Goal: Transaction & Acquisition: Download file/media

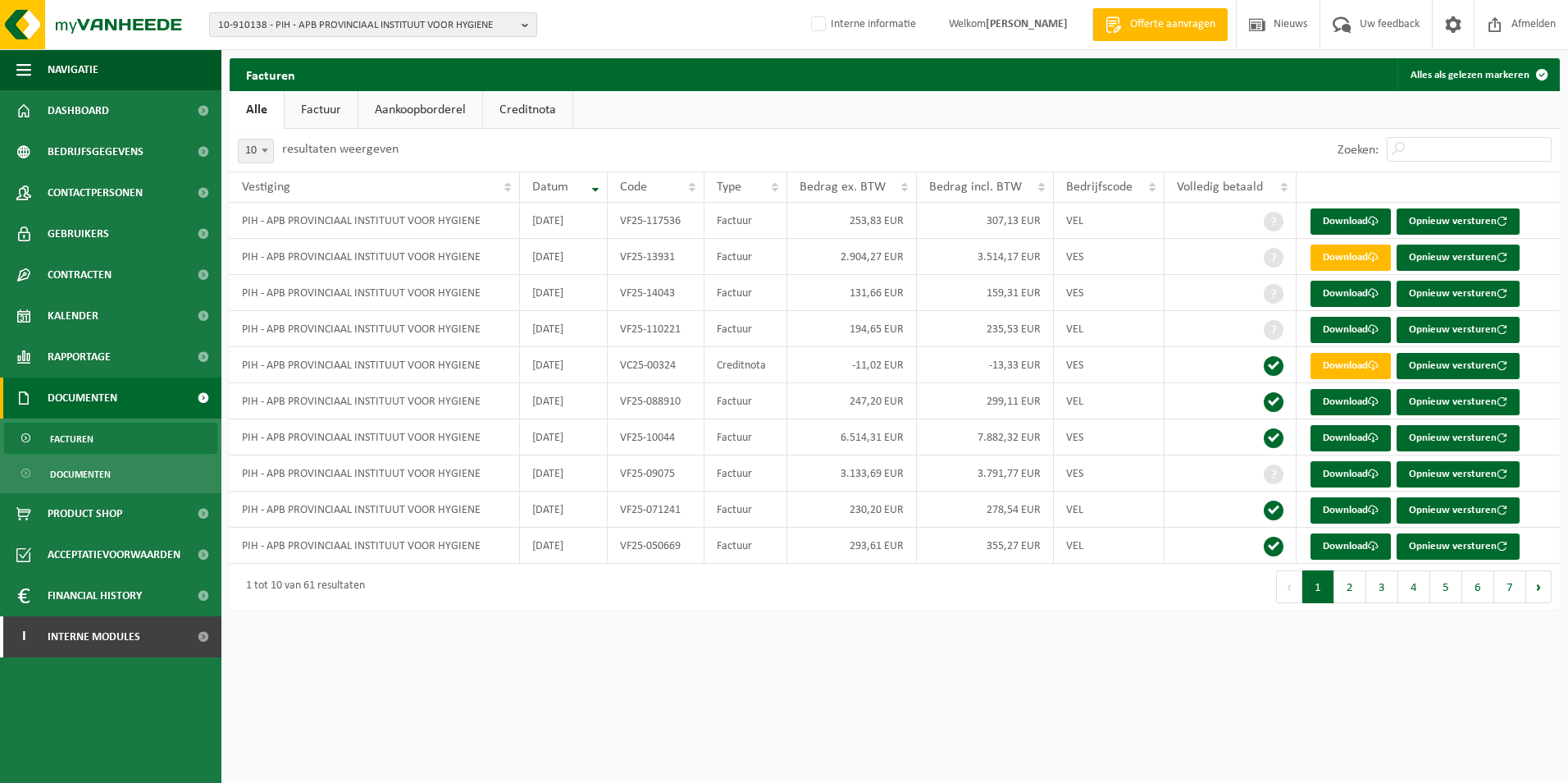
click at [529, 22] on b "button" at bounding box center [528, 24] width 15 height 23
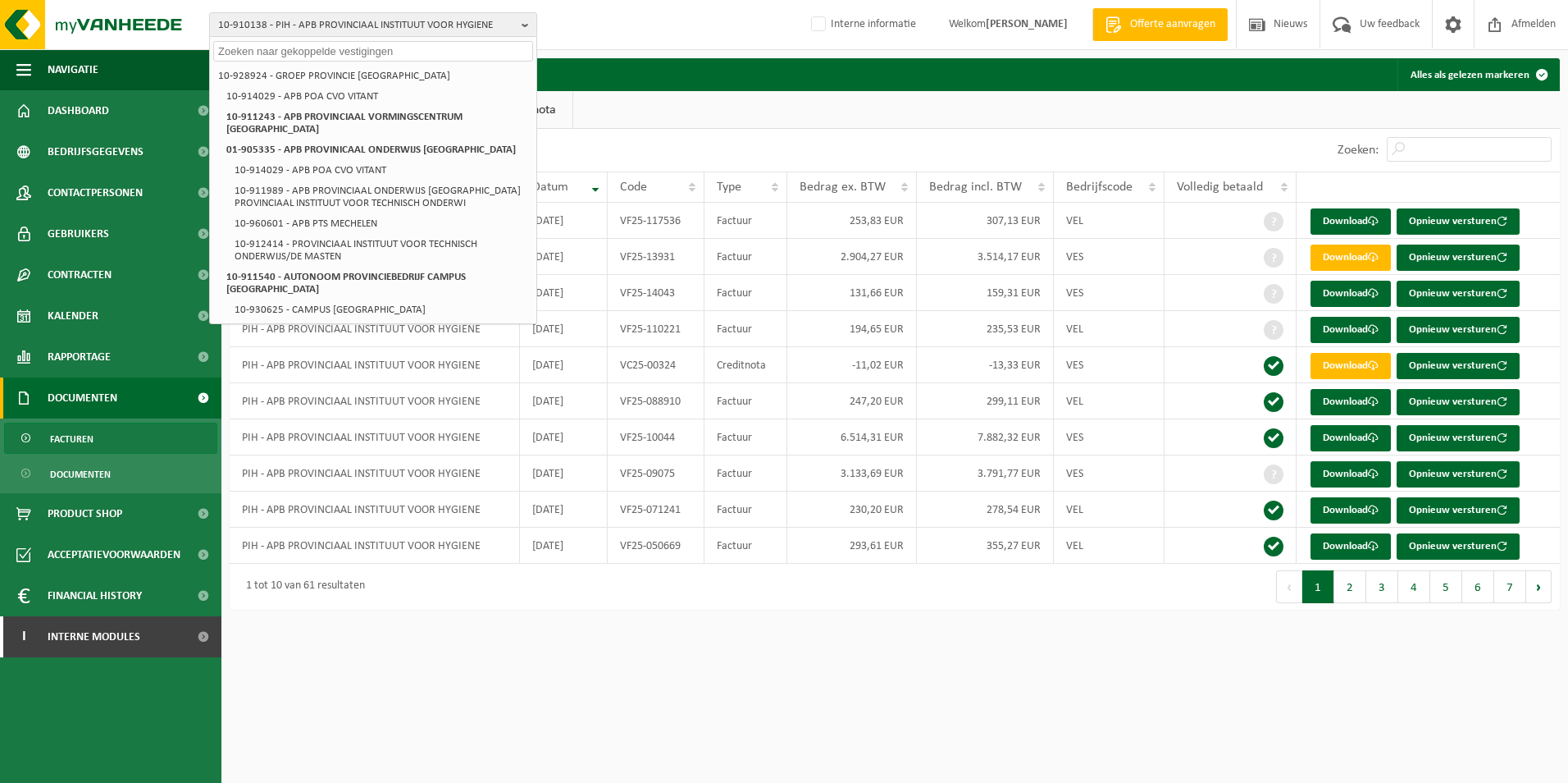
click at [320, 40] on div at bounding box center [373, 50] width 326 height 26
click at [285, 51] on input "text" at bounding box center [373, 52] width 319 height 20
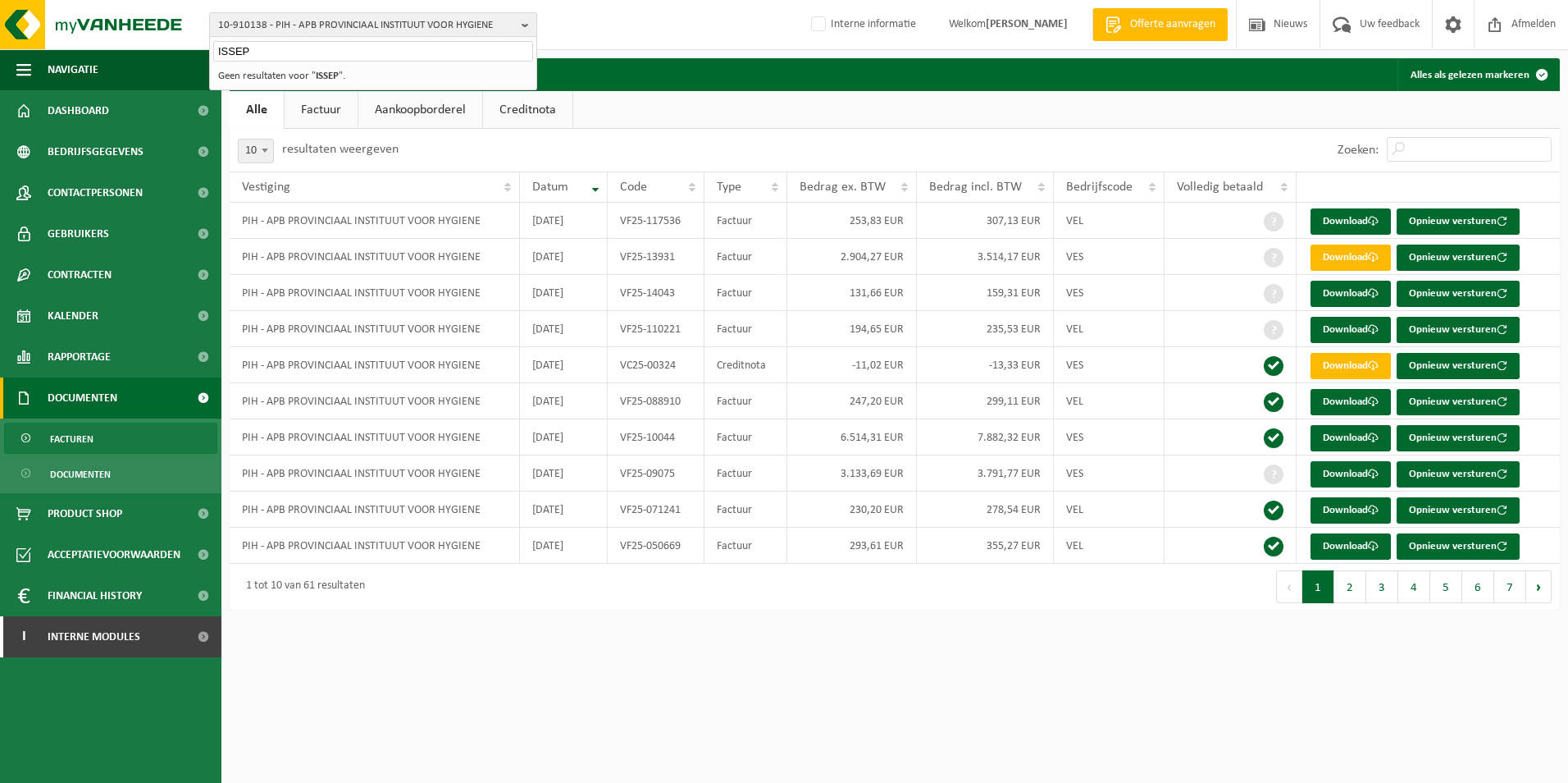
type input "ISSEP"
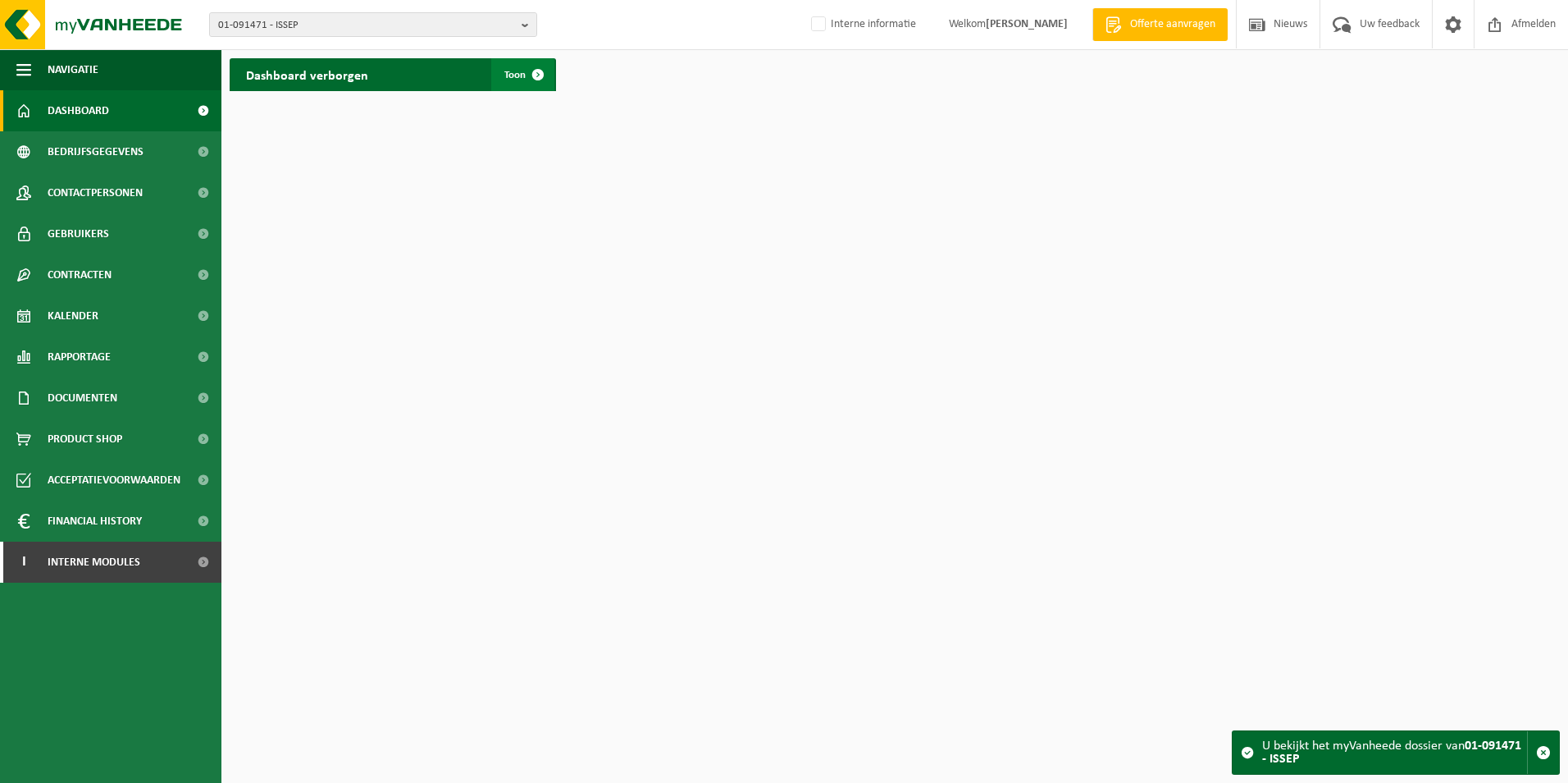
click at [531, 68] on span at bounding box center [538, 75] width 33 height 33
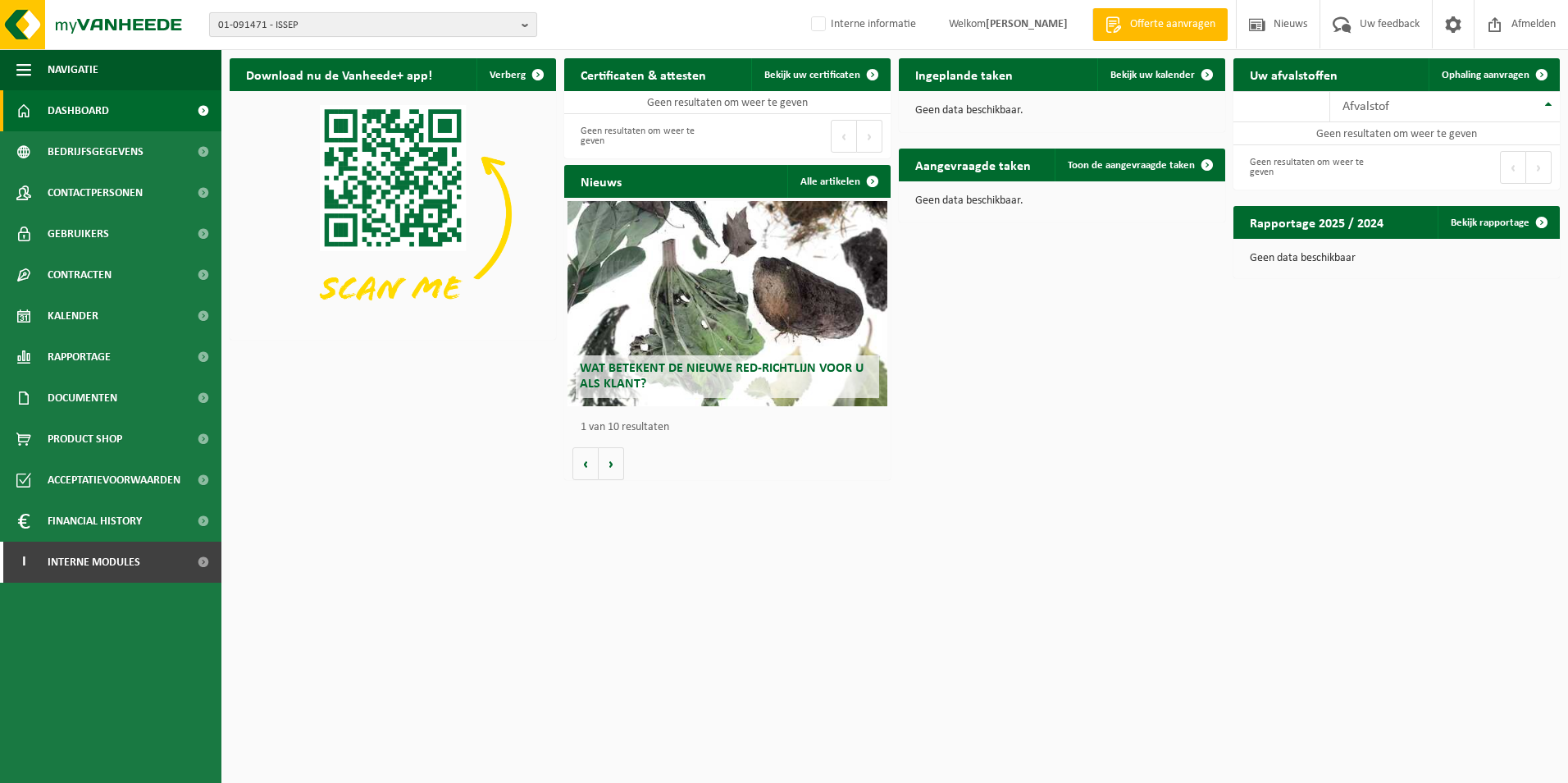
click at [518, 26] on button "01-091471 - ISSEP" at bounding box center [373, 24] width 328 height 25
click at [311, 25] on span "01-091471 - ISSEP" at bounding box center [366, 25] width 296 height 25
drag, startPoint x: 311, startPoint y: 15, endPoint x: 299, endPoint y: 22, distance: 13.9
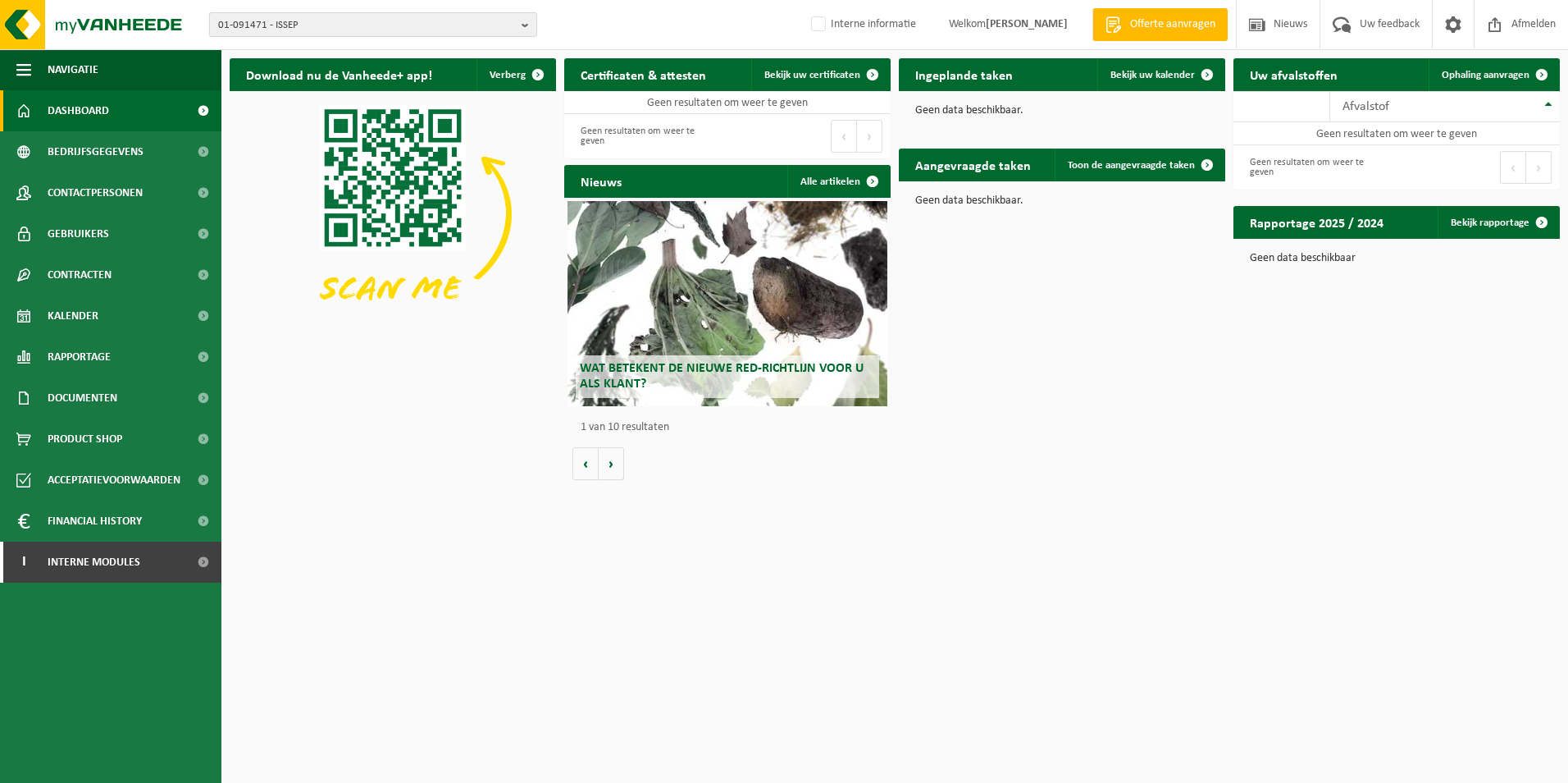
click at [308, 14] on span "01-091471 - ISSEP" at bounding box center [366, 25] width 296 height 25
click at [299, 22] on span "01-091471 - ISSEP" at bounding box center [366, 25] width 296 height 25
click at [283, 18] on span "01-091471 - ISSEP" at bounding box center [366, 25] width 296 height 25
click at [302, 20] on span "01-091471 - ISSEP" at bounding box center [366, 25] width 296 height 25
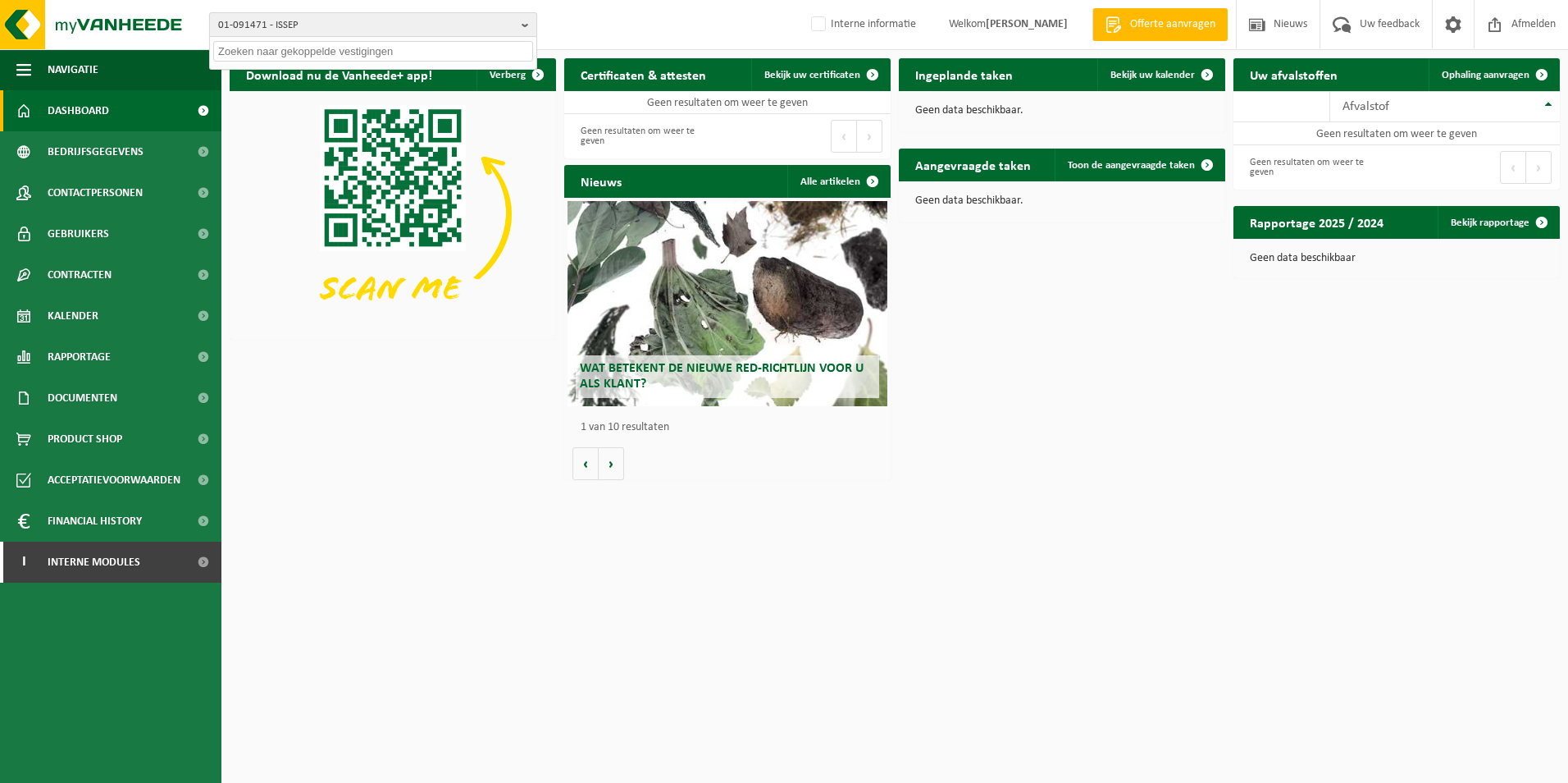
click at [302, 24] on span "01-091471 - ISSEP" at bounding box center [366, 25] width 296 height 25
click at [261, 56] on input "text" at bounding box center [373, 52] width 319 height 20
type input "ISSEP Liège"
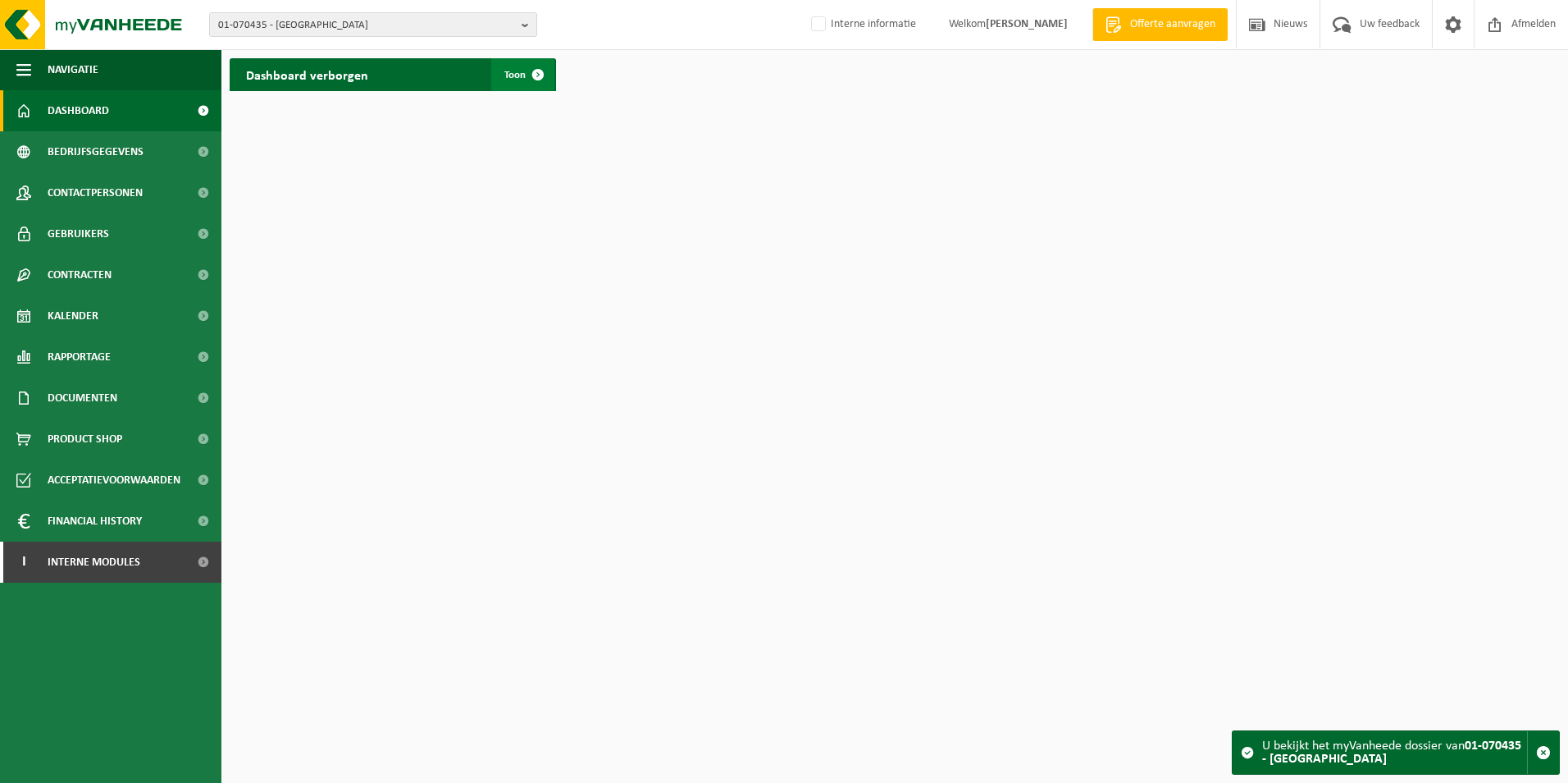
click at [541, 82] on span at bounding box center [538, 75] width 33 height 33
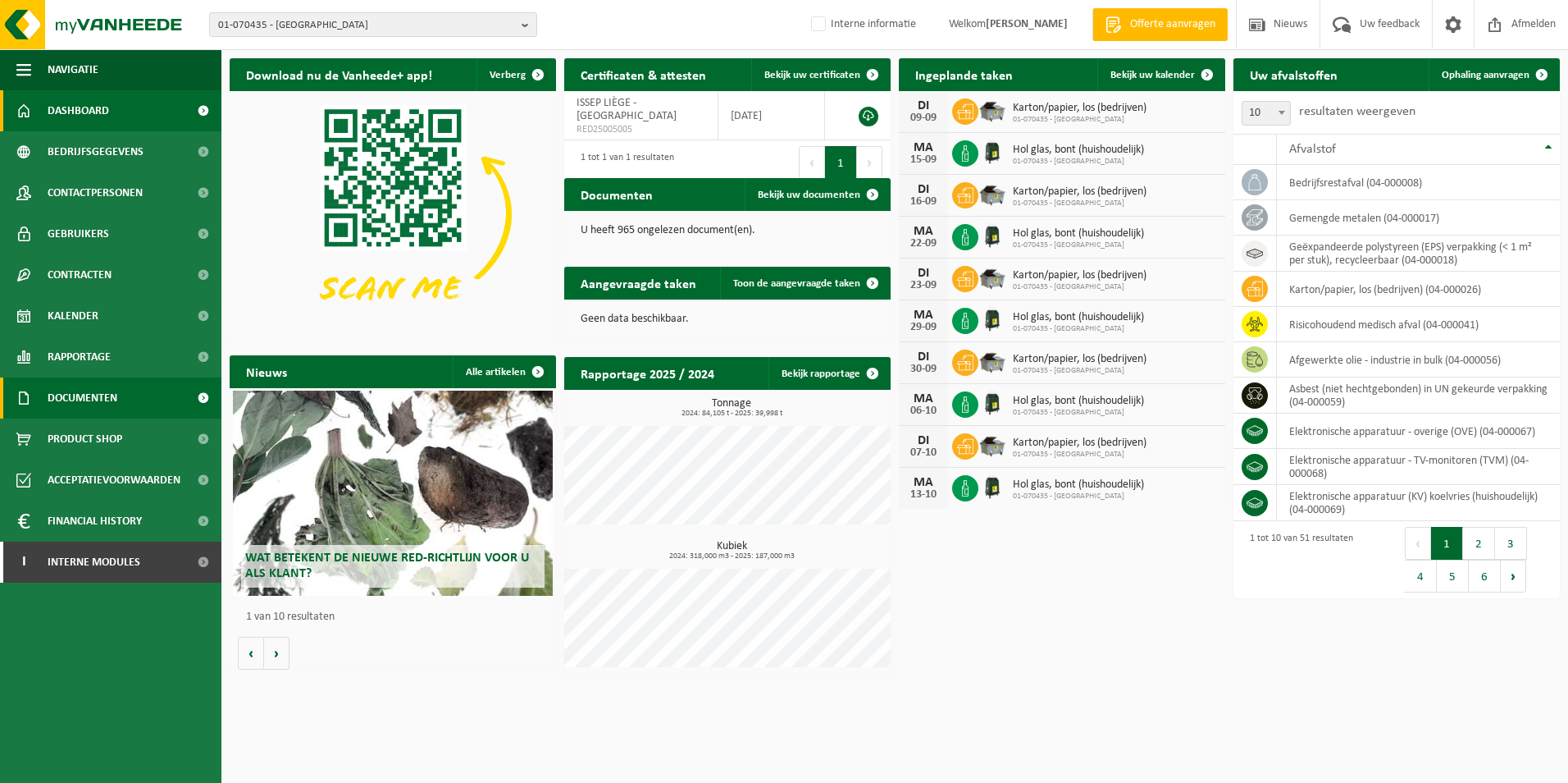
click at [98, 397] on span "Documenten" at bounding box center [83, 398] width 70 height 41
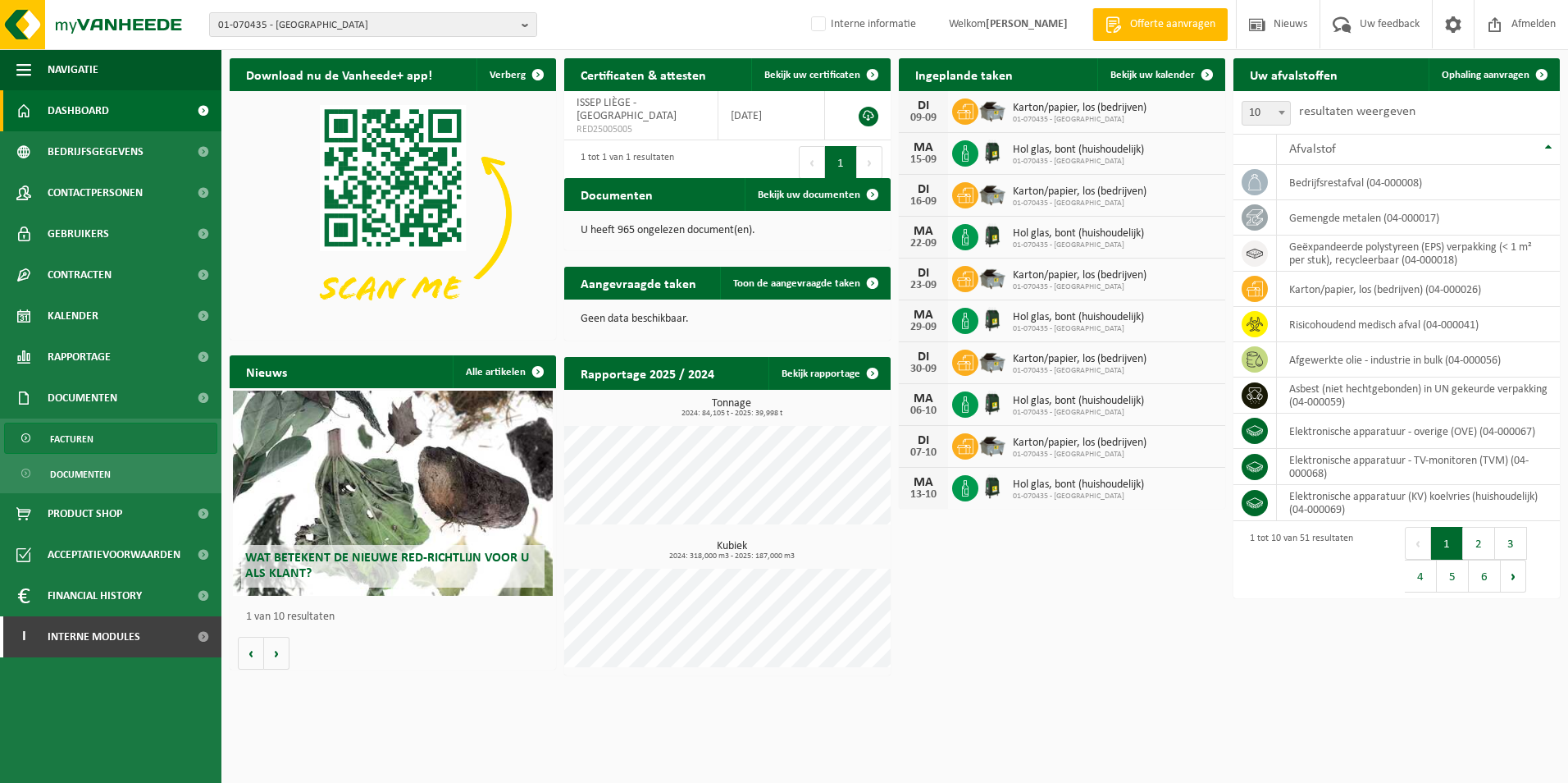
click at [82, 438] on span "Facturen" at bounding box center [71, 439] width 43 height 31
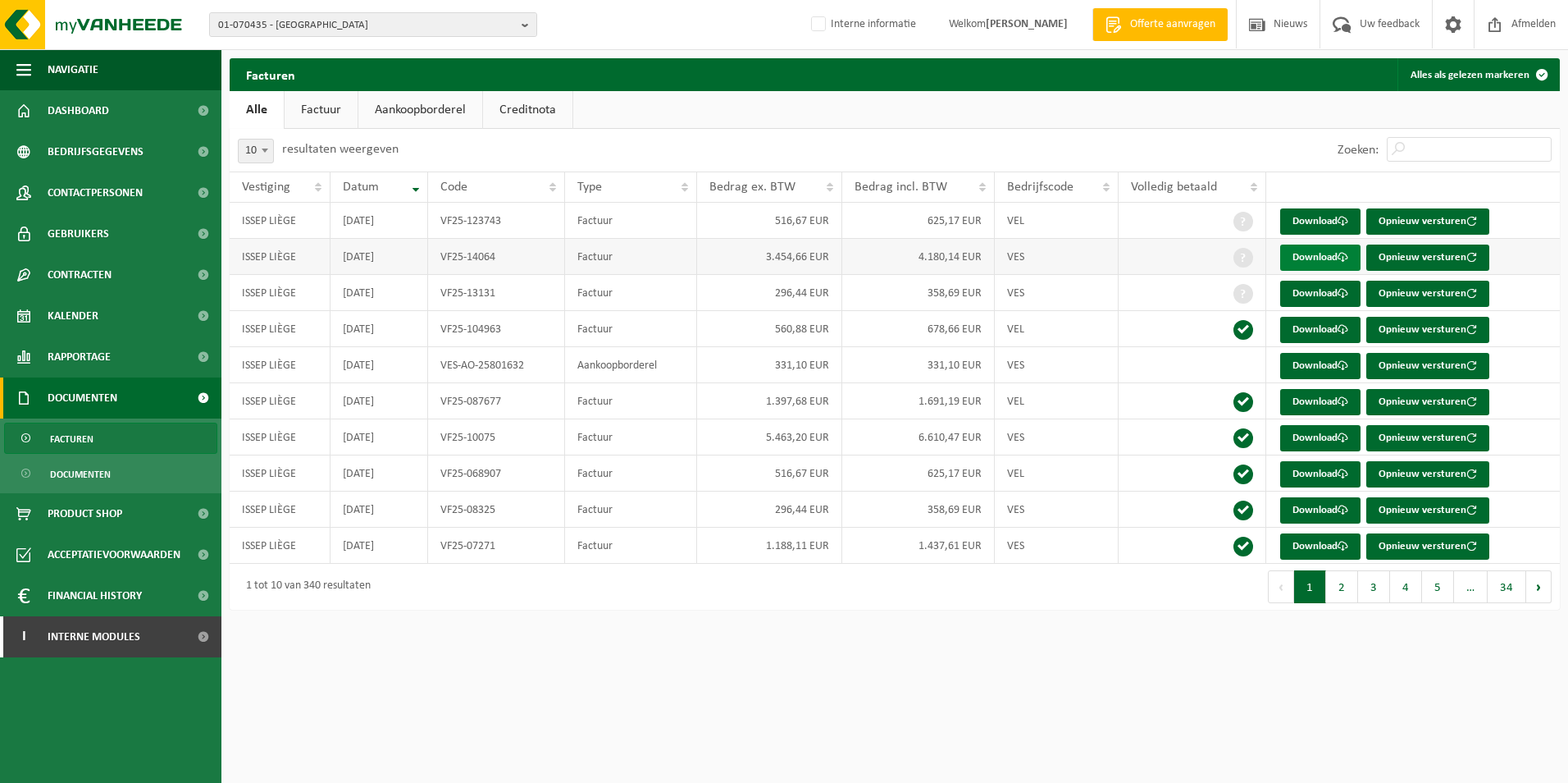
click at [1317, 259] on link "Download" at bounding box center [1319, 257] width 80 height 26
click at [98, 356] on span "Rapportage" at bounding box center [79, 356] width 64 height 41
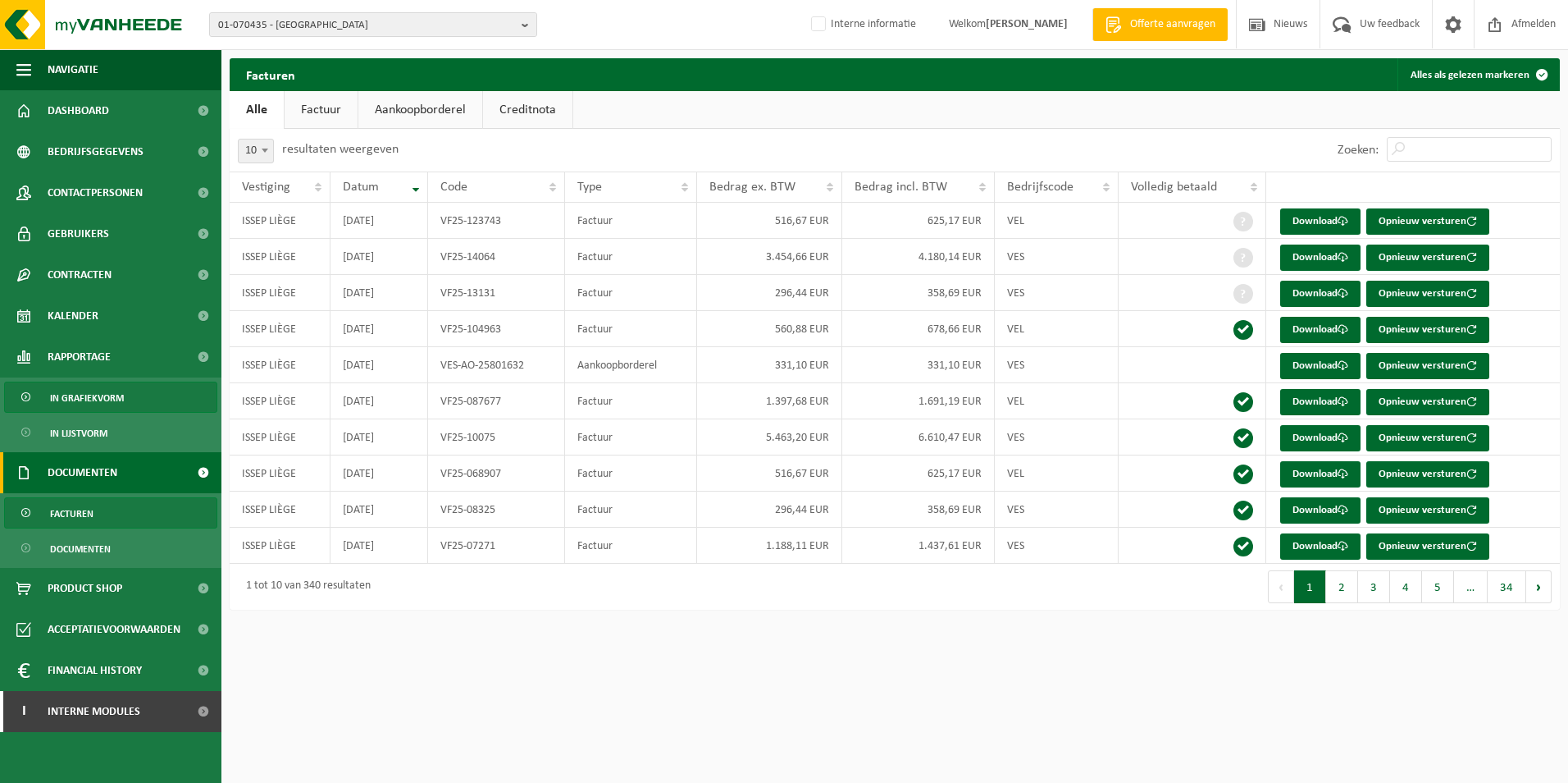
click at [86, 401] on span "In grafiekvorm" at bounding box center [87, 398] width 74 height 31
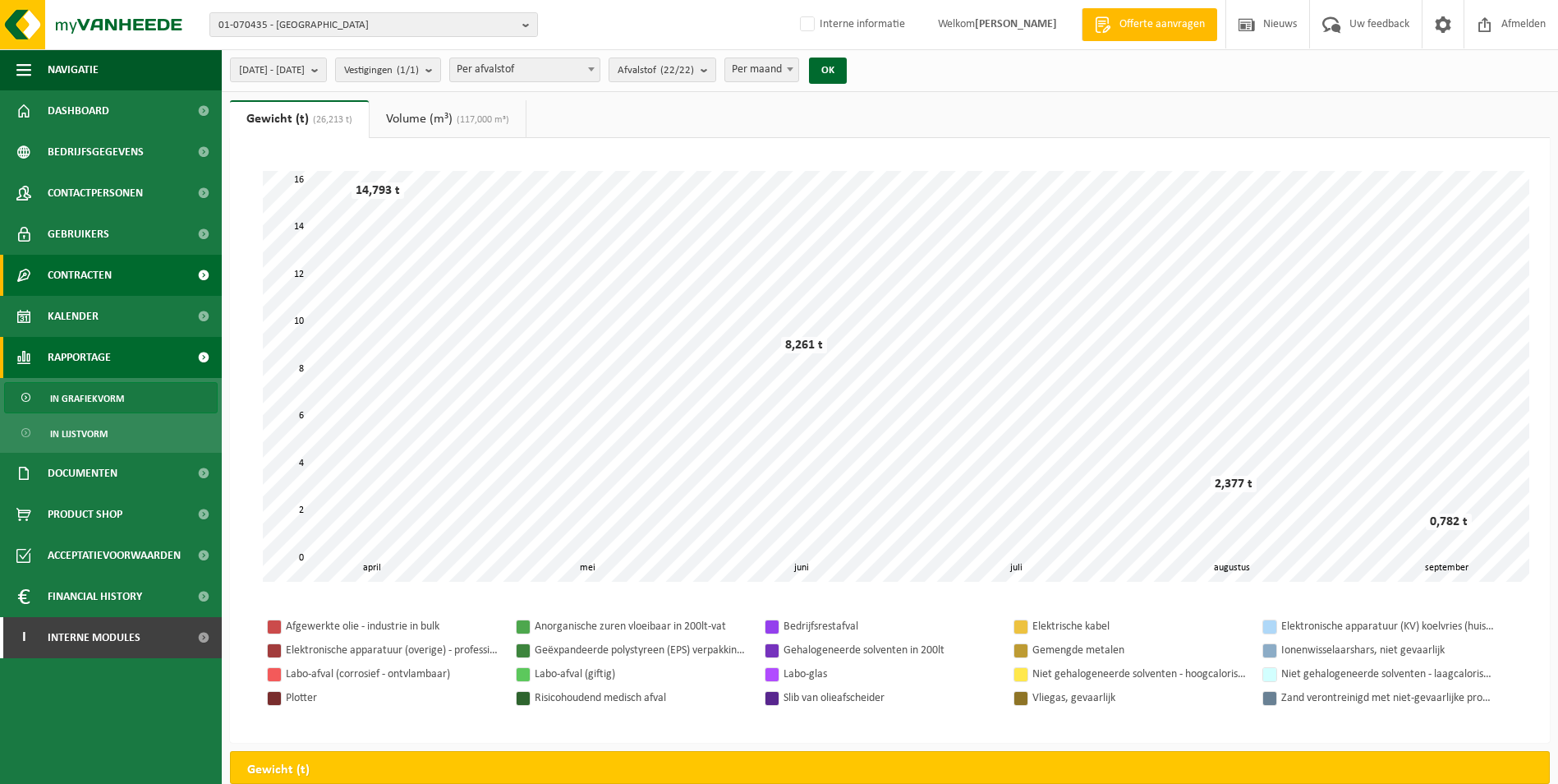
click at [88, 274] on span "Contracten" at bounding box center [79, 275] width 64 height 42
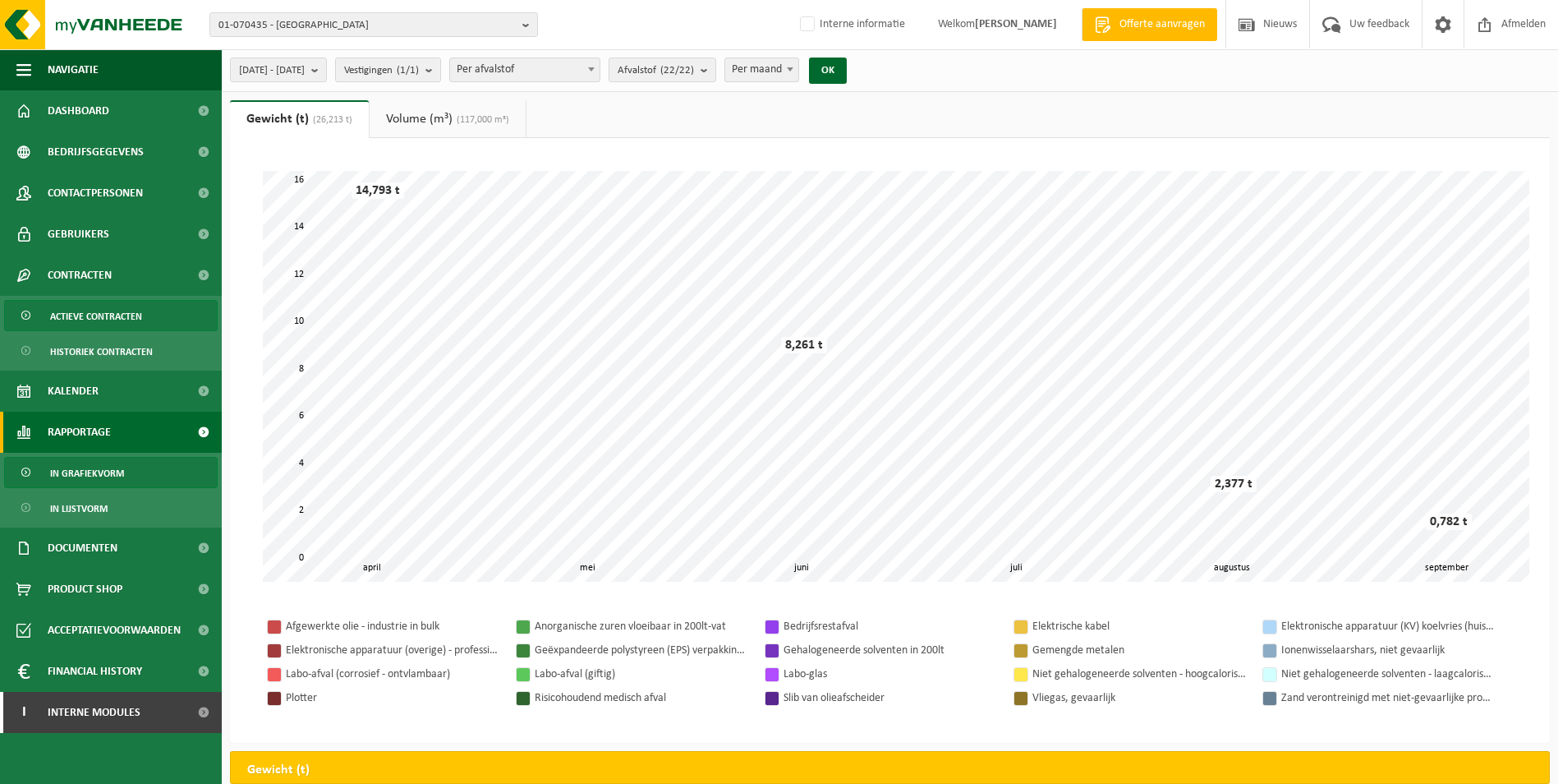
click at [99, 315] on span "Actieve contracten" at bounding box center [96, 316] width 92 height 31
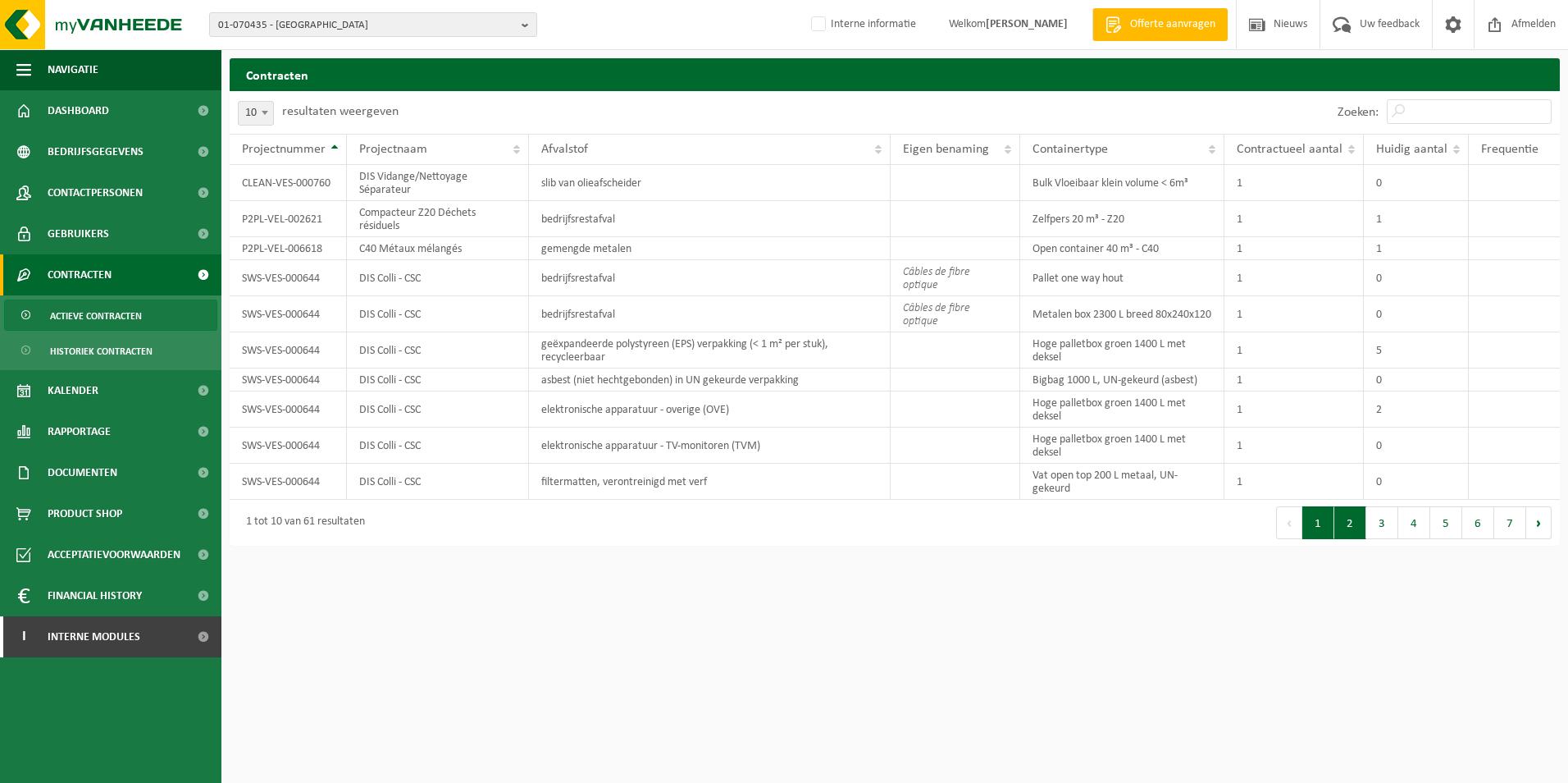
click at [1345, 530] on button "2" at bounding box center [1350, 522] width 32 height 33
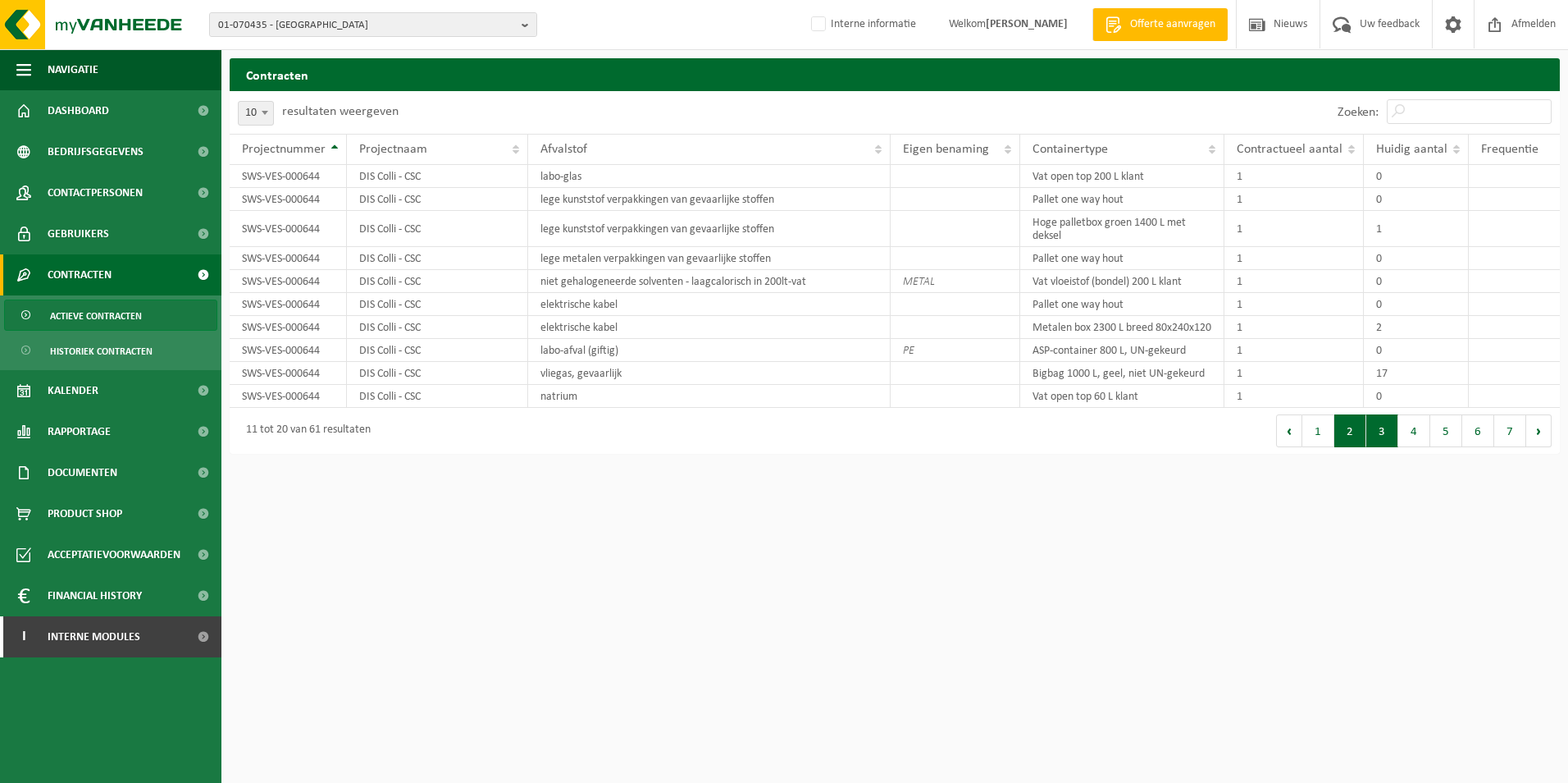
click at [1375, 446] on button "3" at bounding box center [1382, 431] width 32 height 33
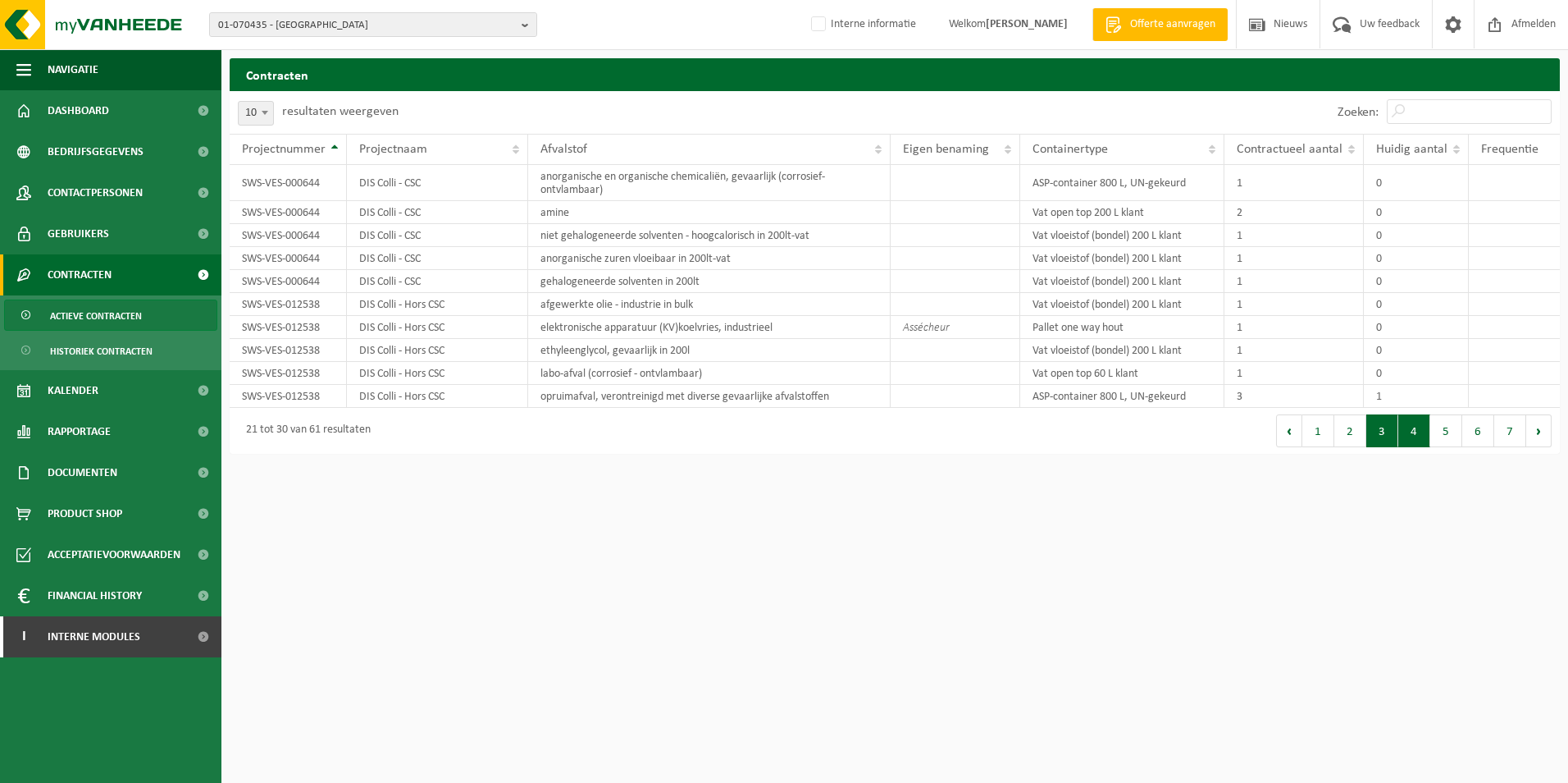
click at [1420, 432] on button "4" at bounding box center [1413, 431] width 32 height 33
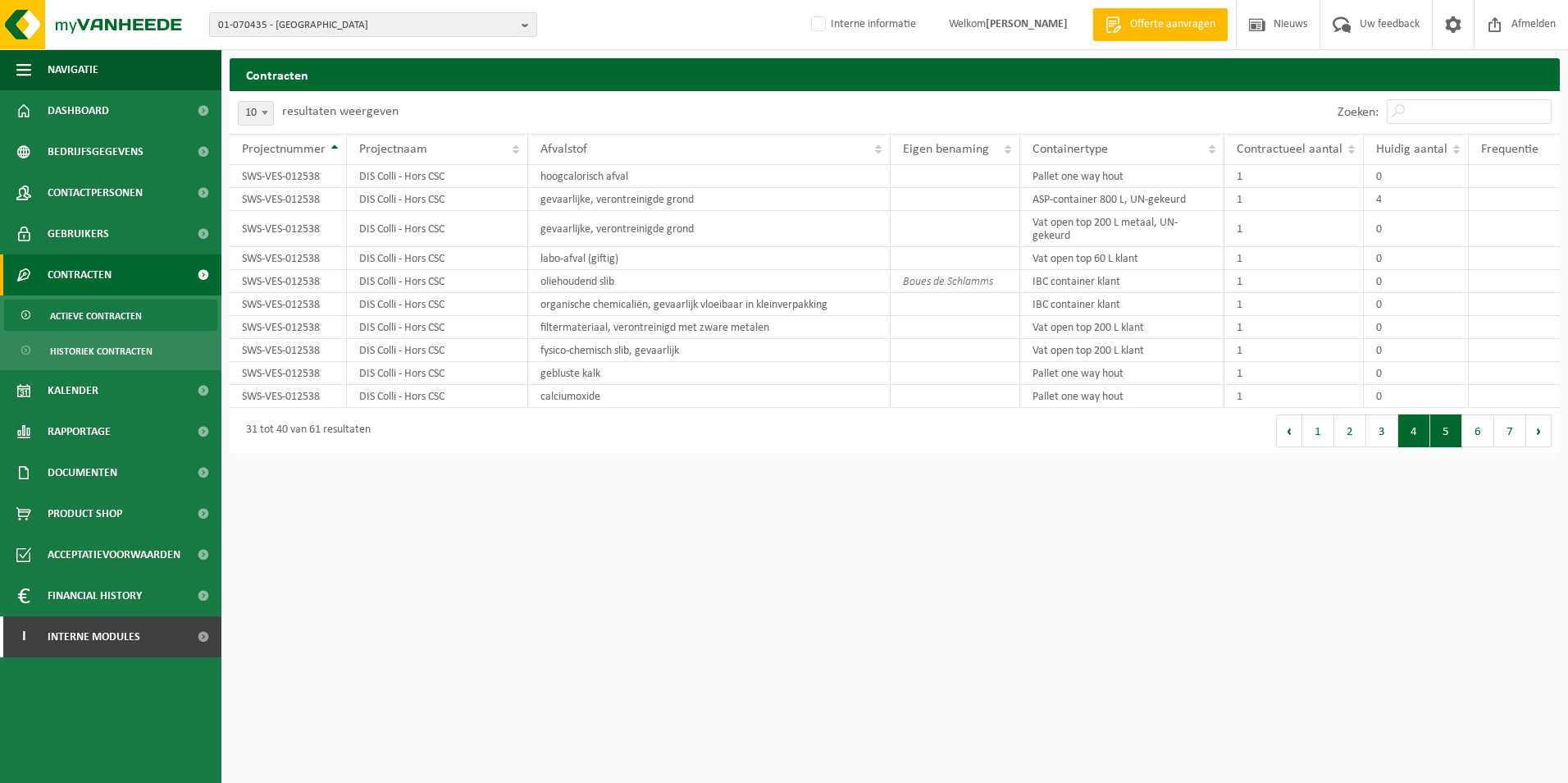
click at [1441, 438] on button "5" at bounding box center [1446, 431] width 32 height 33
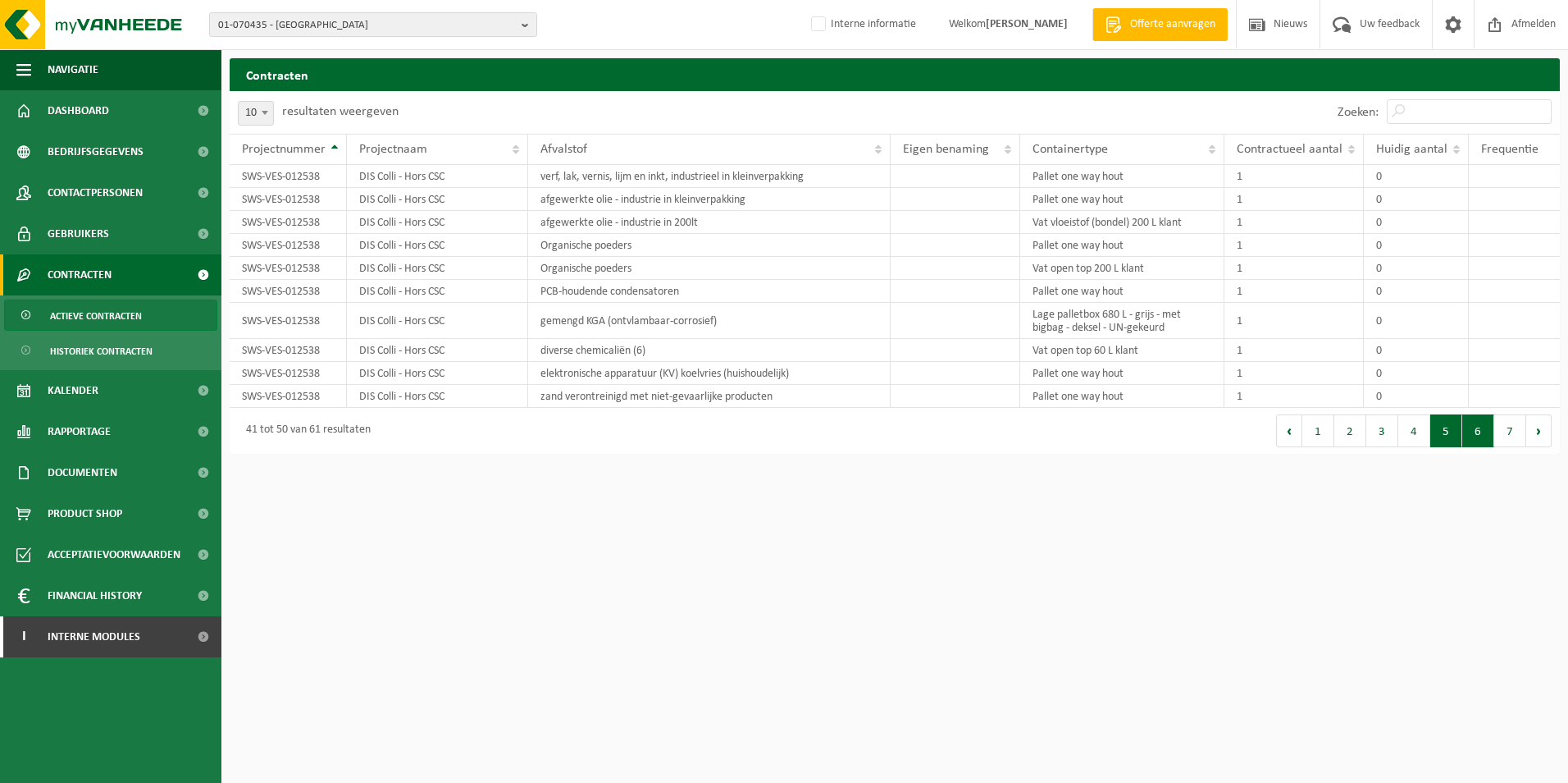
click at [1472, 437] on button "6" at bounding box center [1478, 431] width 32 height 33
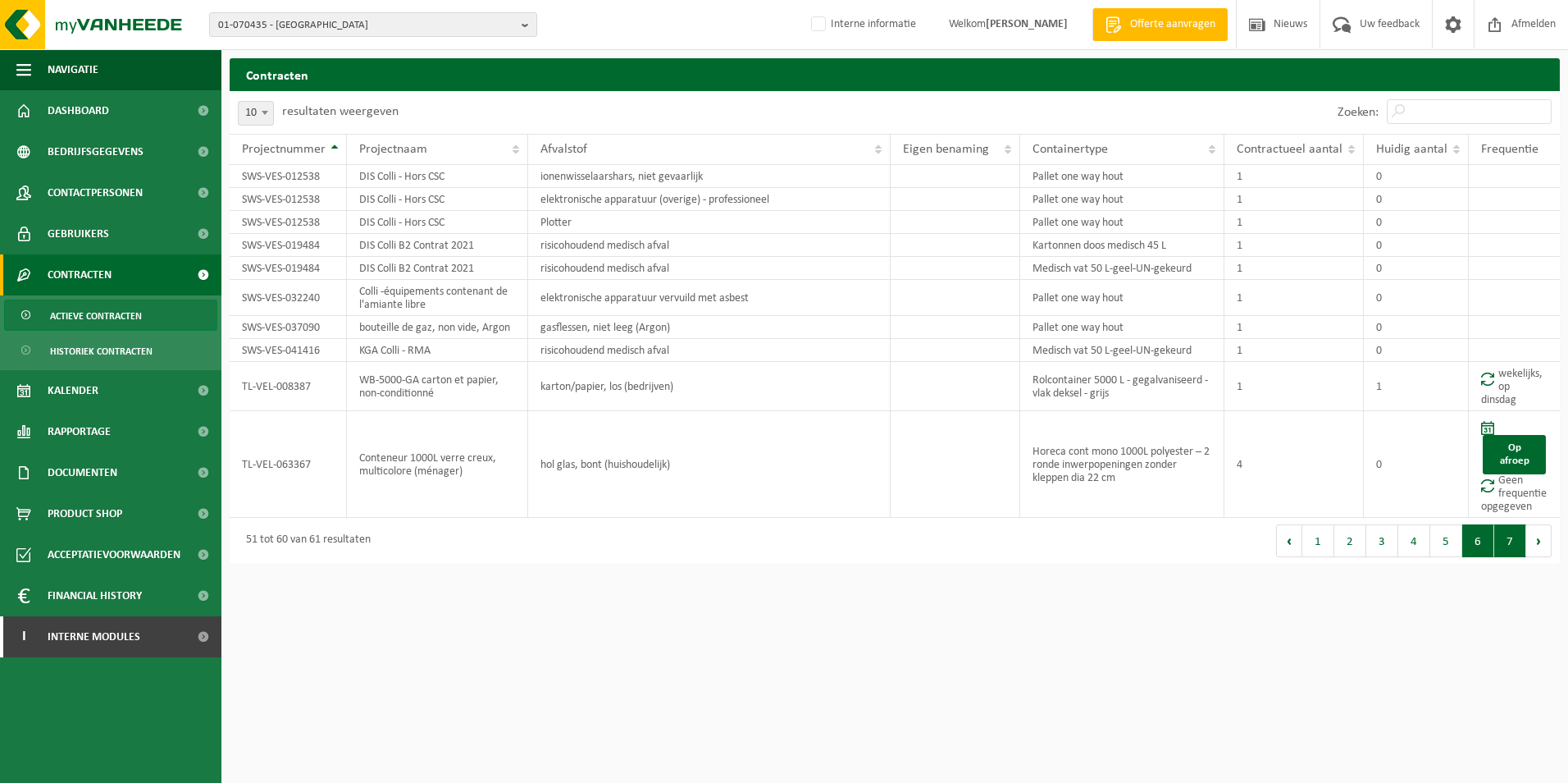
click at [1504, 545] on button "7" at bounding box center [1510, 541] width 32 height 33
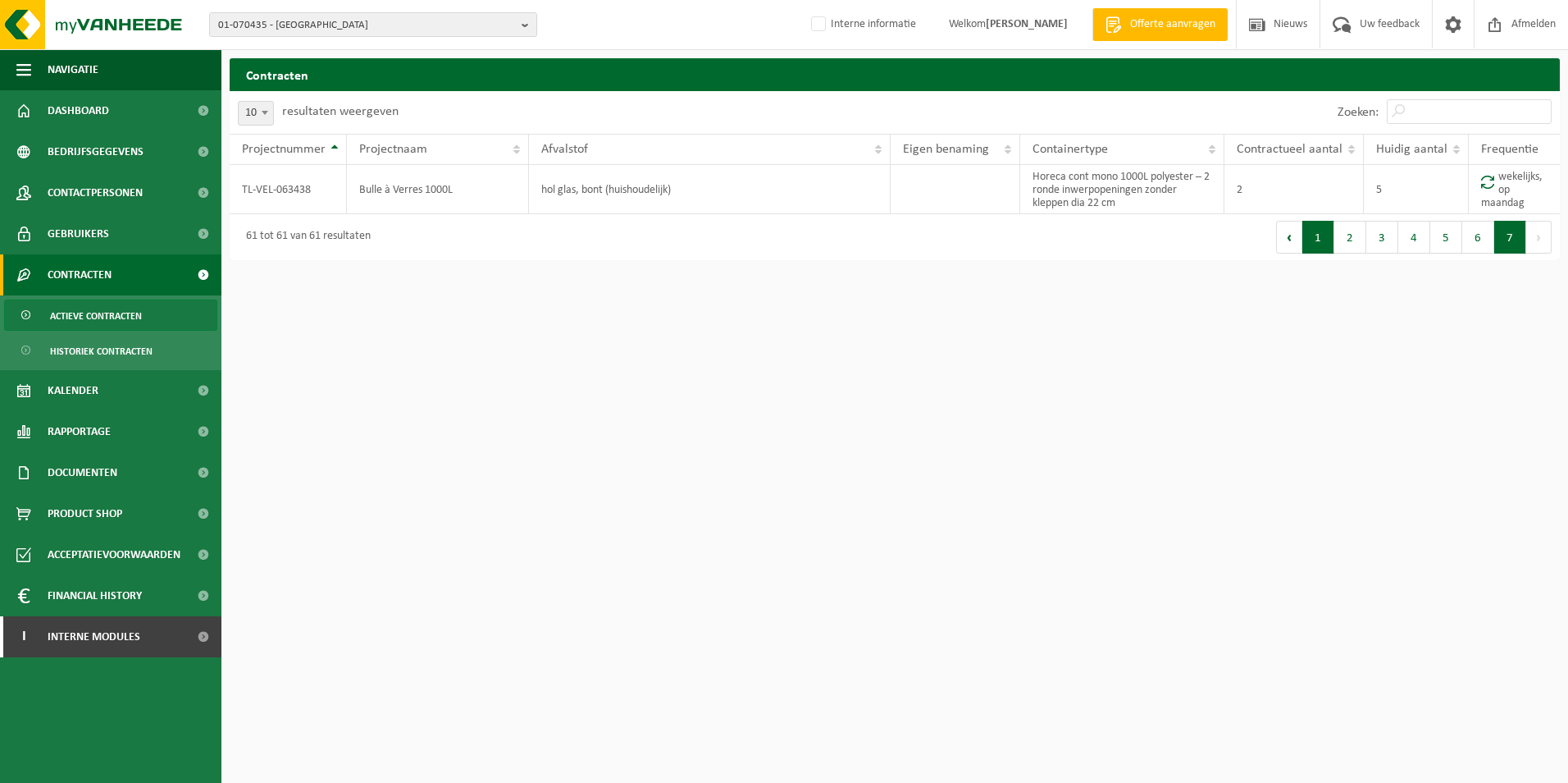
click at [1317, 249] on button "1" at bounding box center [1318, 238] width 32 height 33
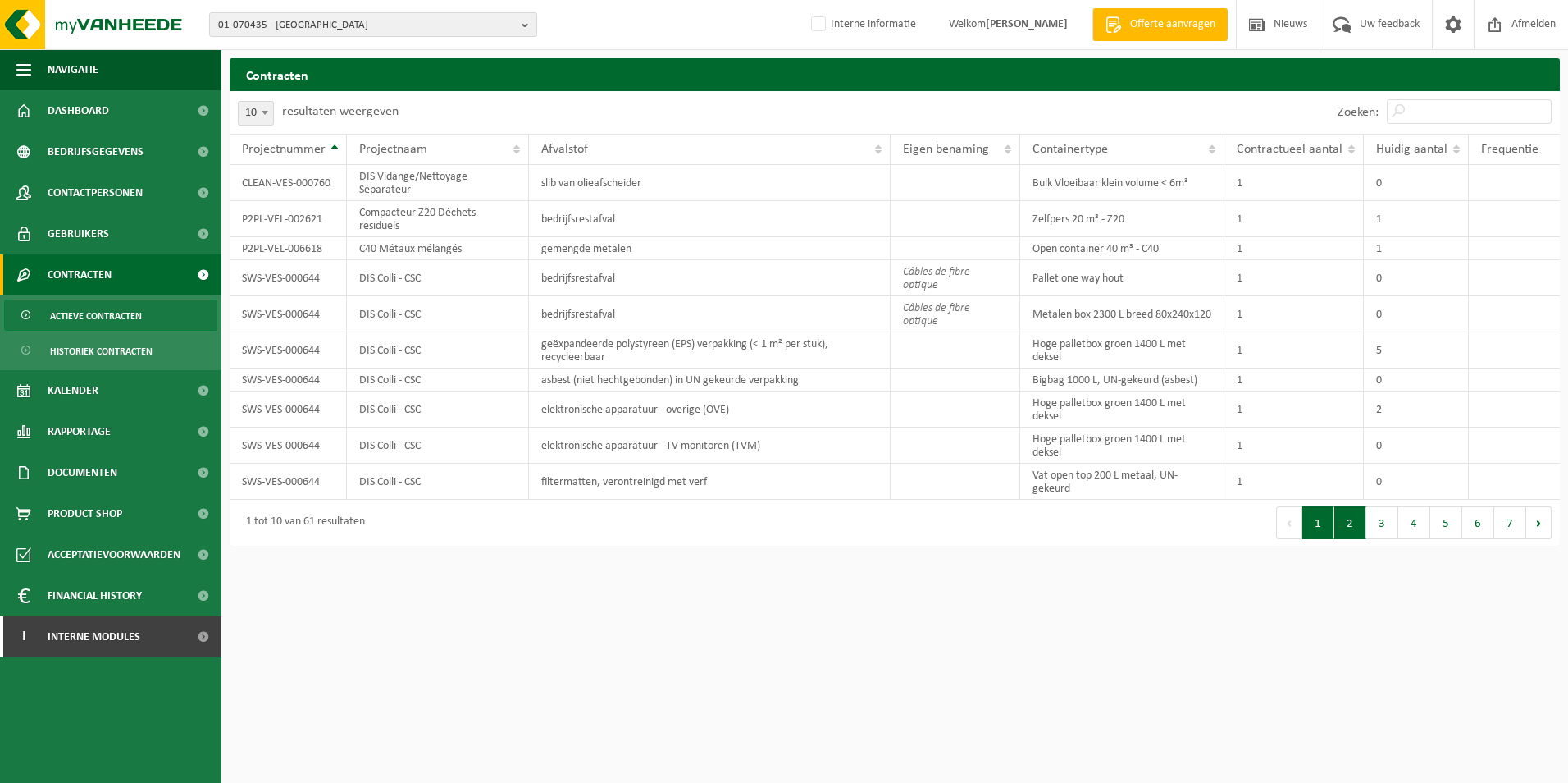
click at [1353, 522] on button "2" at bounding box center [1350, 522] width 32 height 33
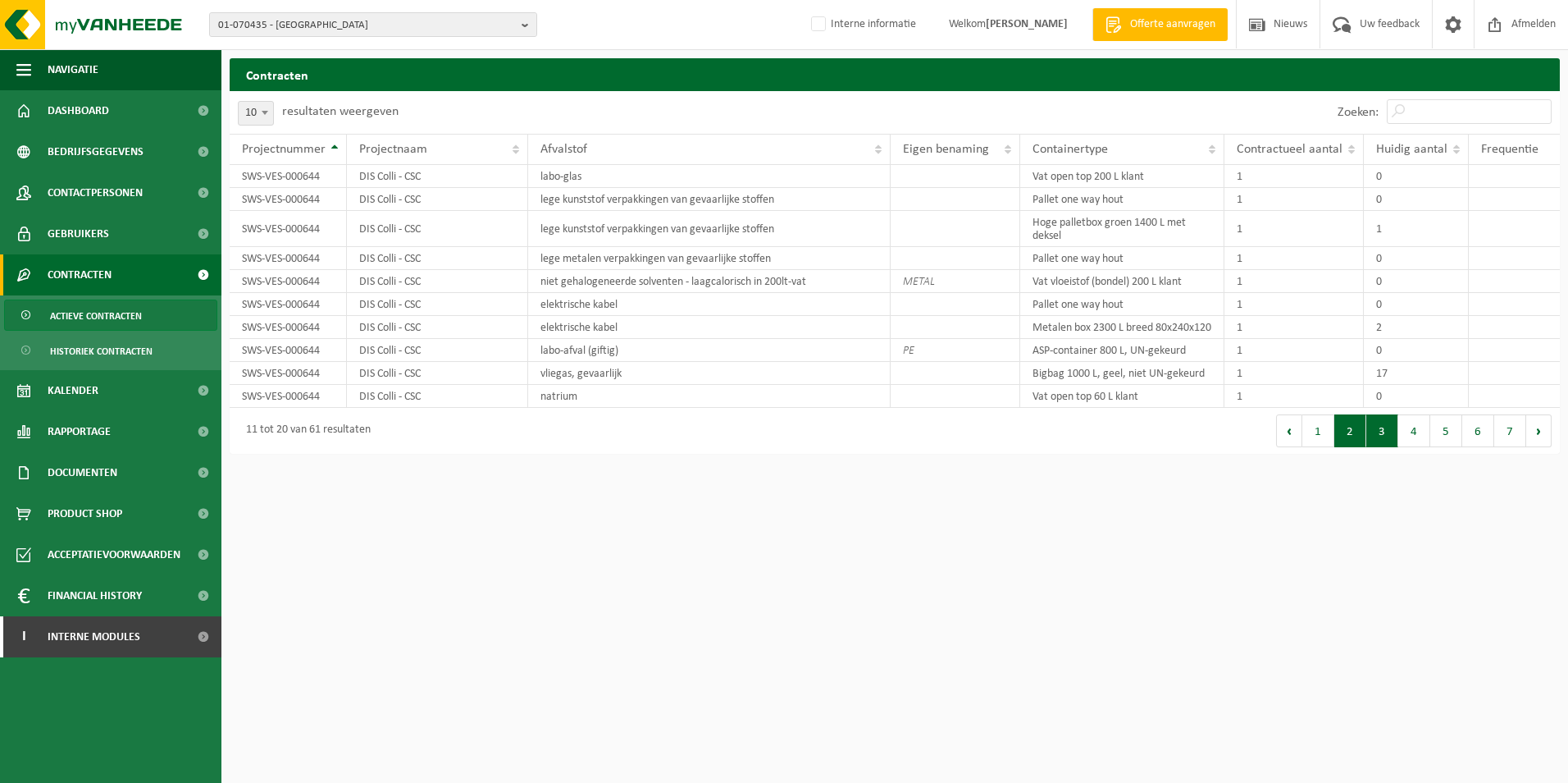
click at [1382, 447] on button "3" at bounding box center [1382, 431] width 32 height 33
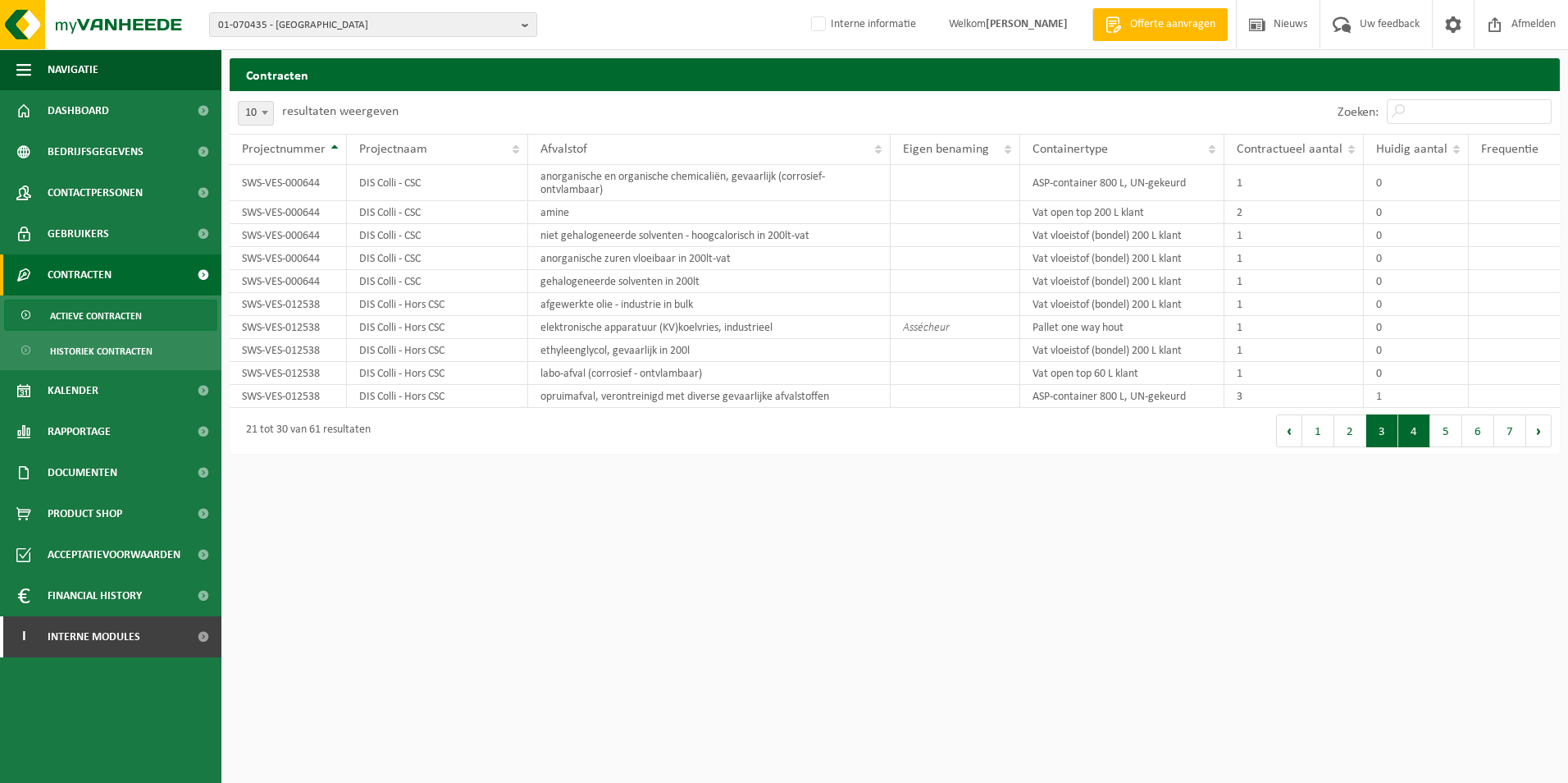
click at [1419, 435] on button "4" at bounding box center [1413, 431] width 32 height 33
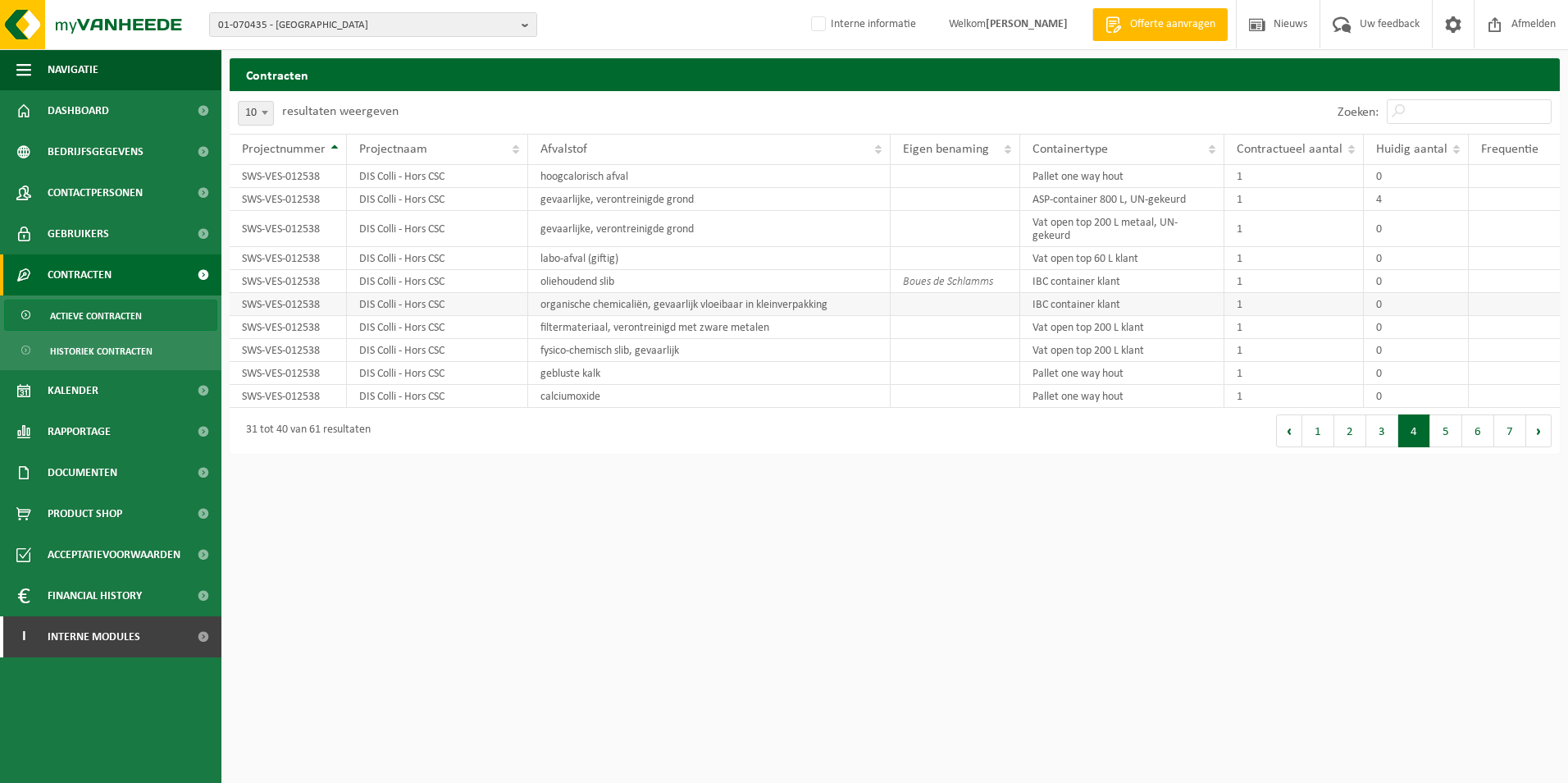
click at [1102, 300] on td "IBC container klant" at bounding box center [1122, 304] width 204 height 23
click at [1447, 439] on button "5" at bounding box center [1446, 431] width 32 height 33
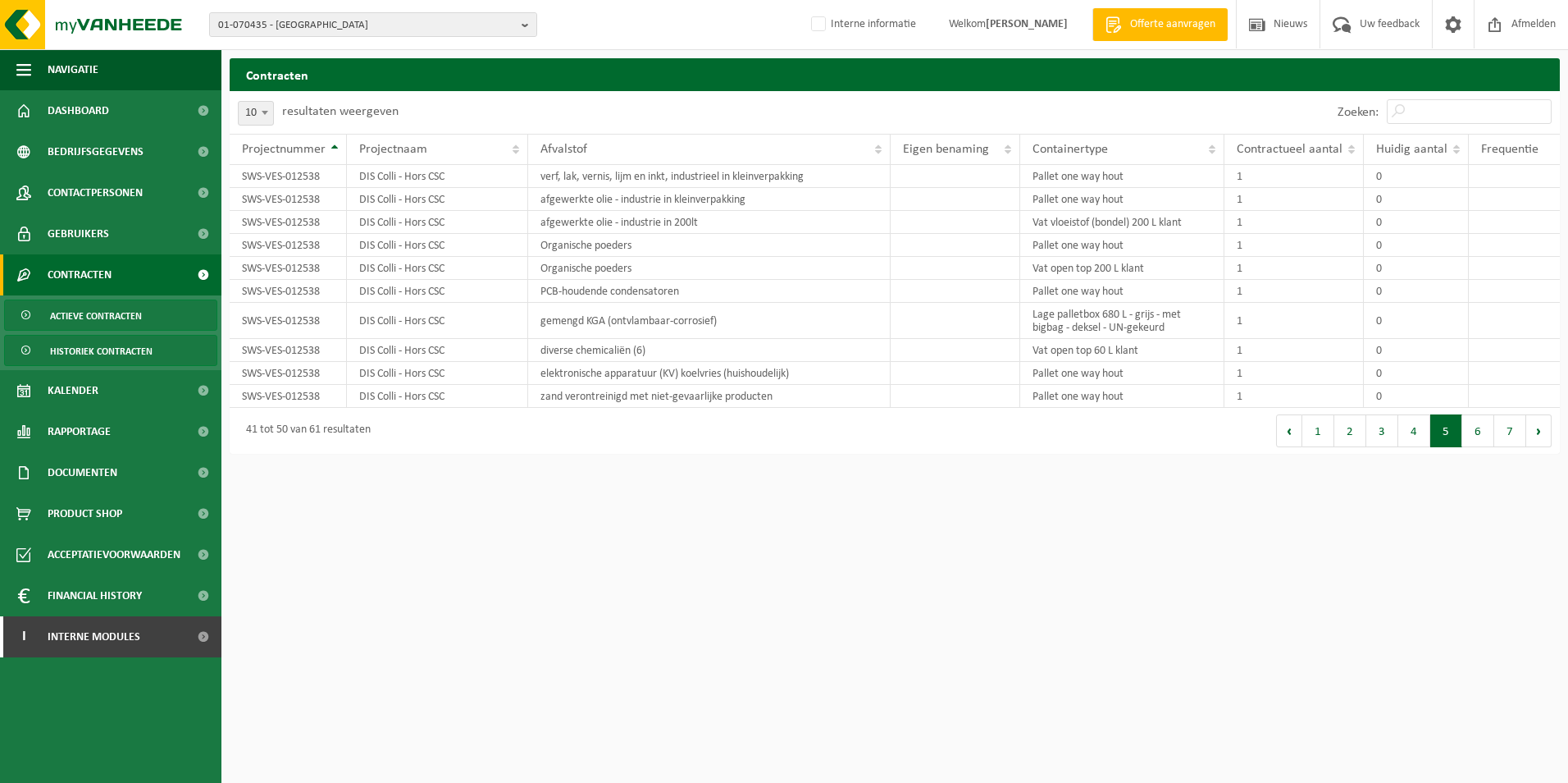
click at [110, 348] on span "Historiek contracten" at bounding box center [100, 351] width 102 height 31
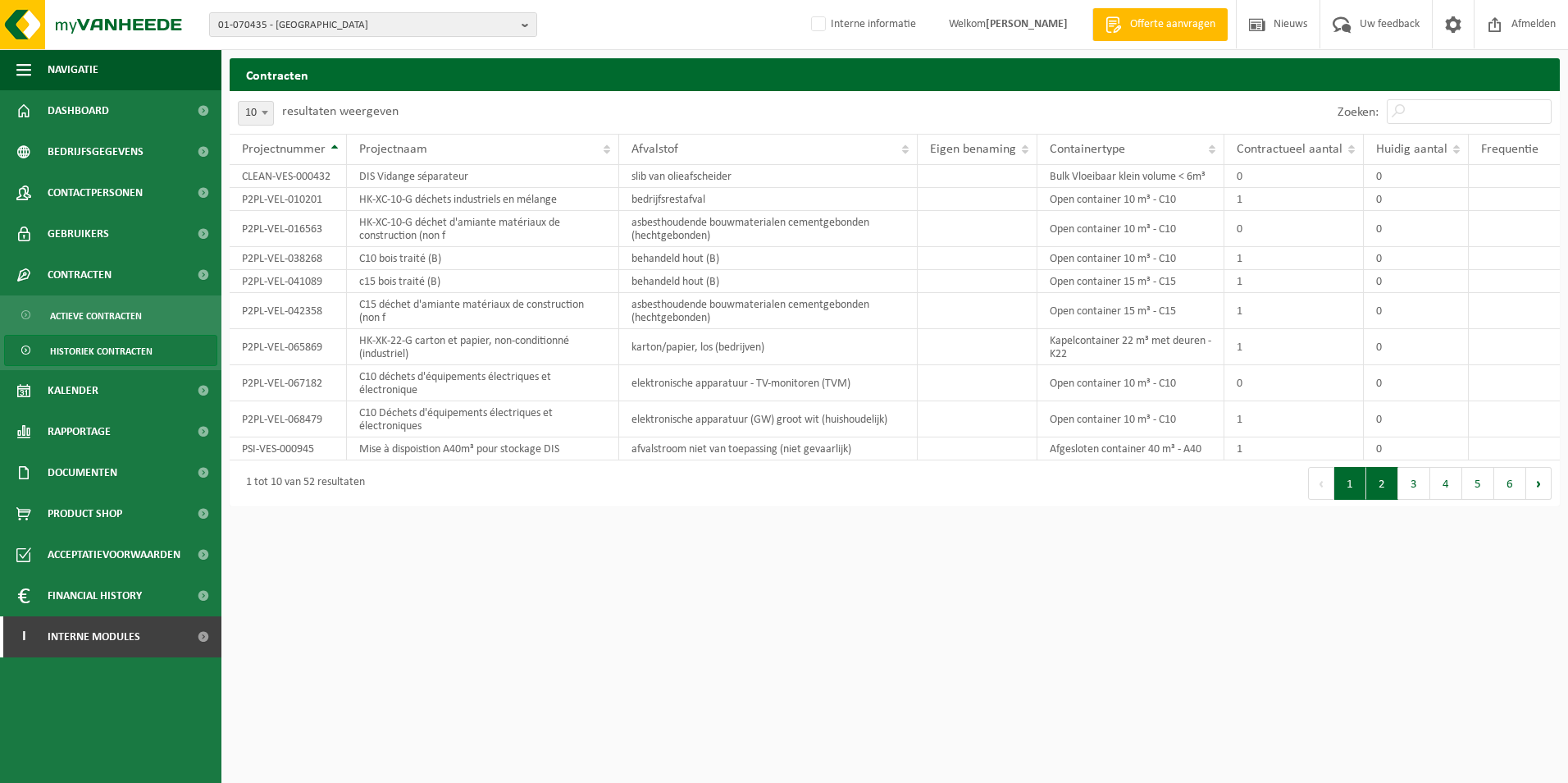
click at [1381, 495] on button "2" at bounding box center [1382, 484] width 32 height 33
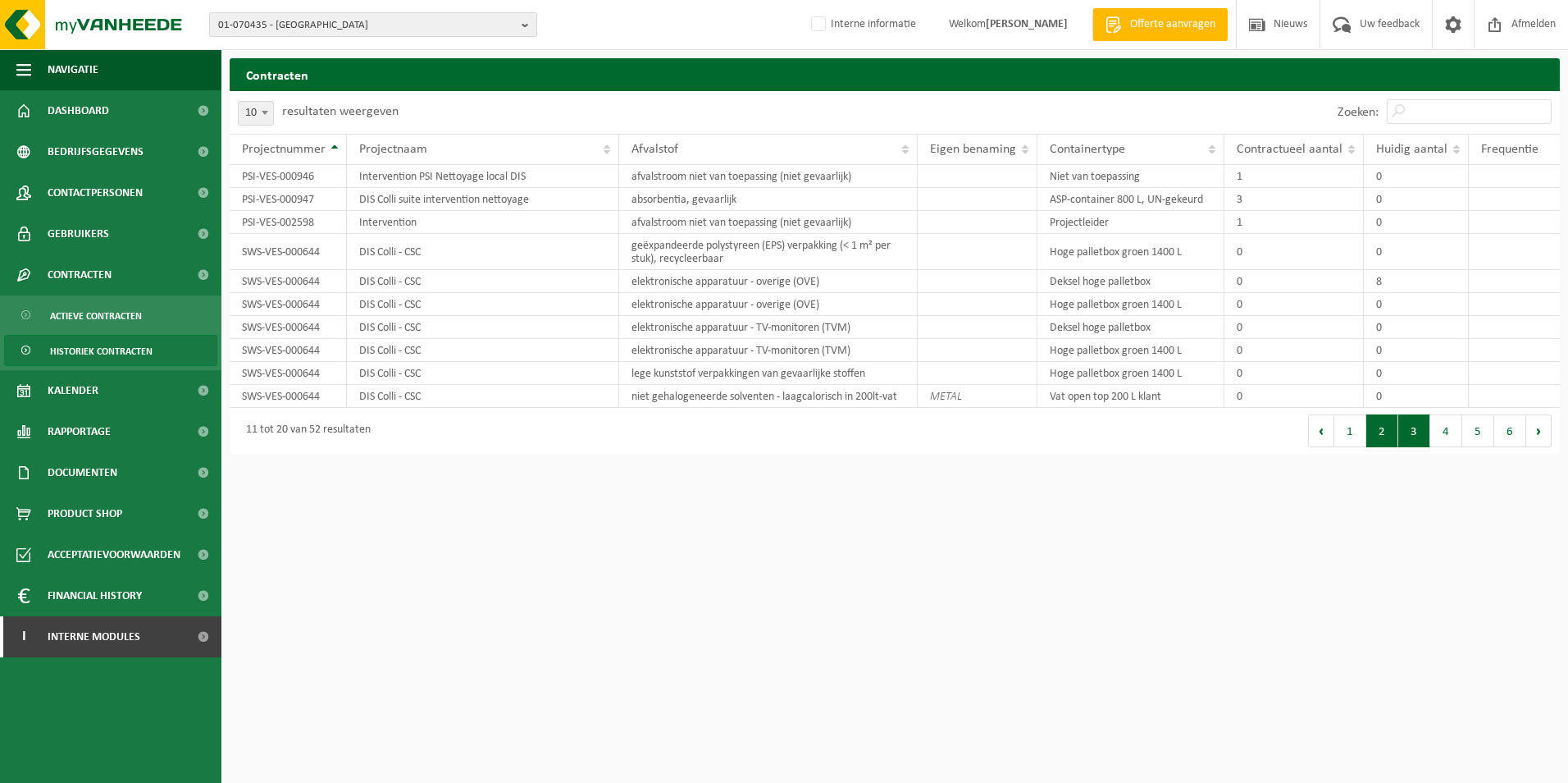
click at [1418, 438] on button "3" at bounding box center [1413, 431] width 32 height 33
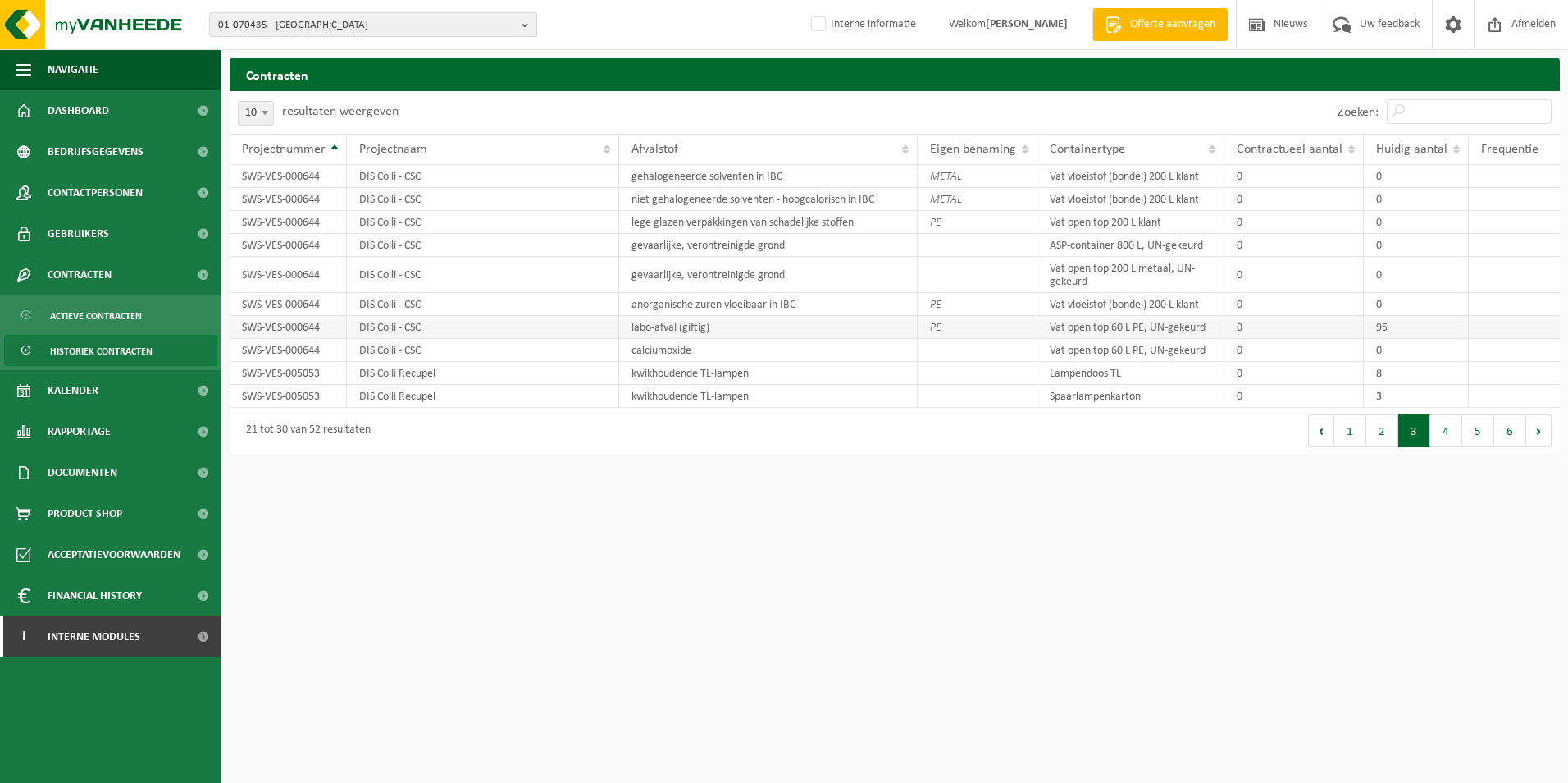
click at [1388, 323] on td "95" at bounding box center [1416, 327] width 105 height 23
click at [1385, 445] on button "2" at bounding box center [1382, 431] width 32 height 33
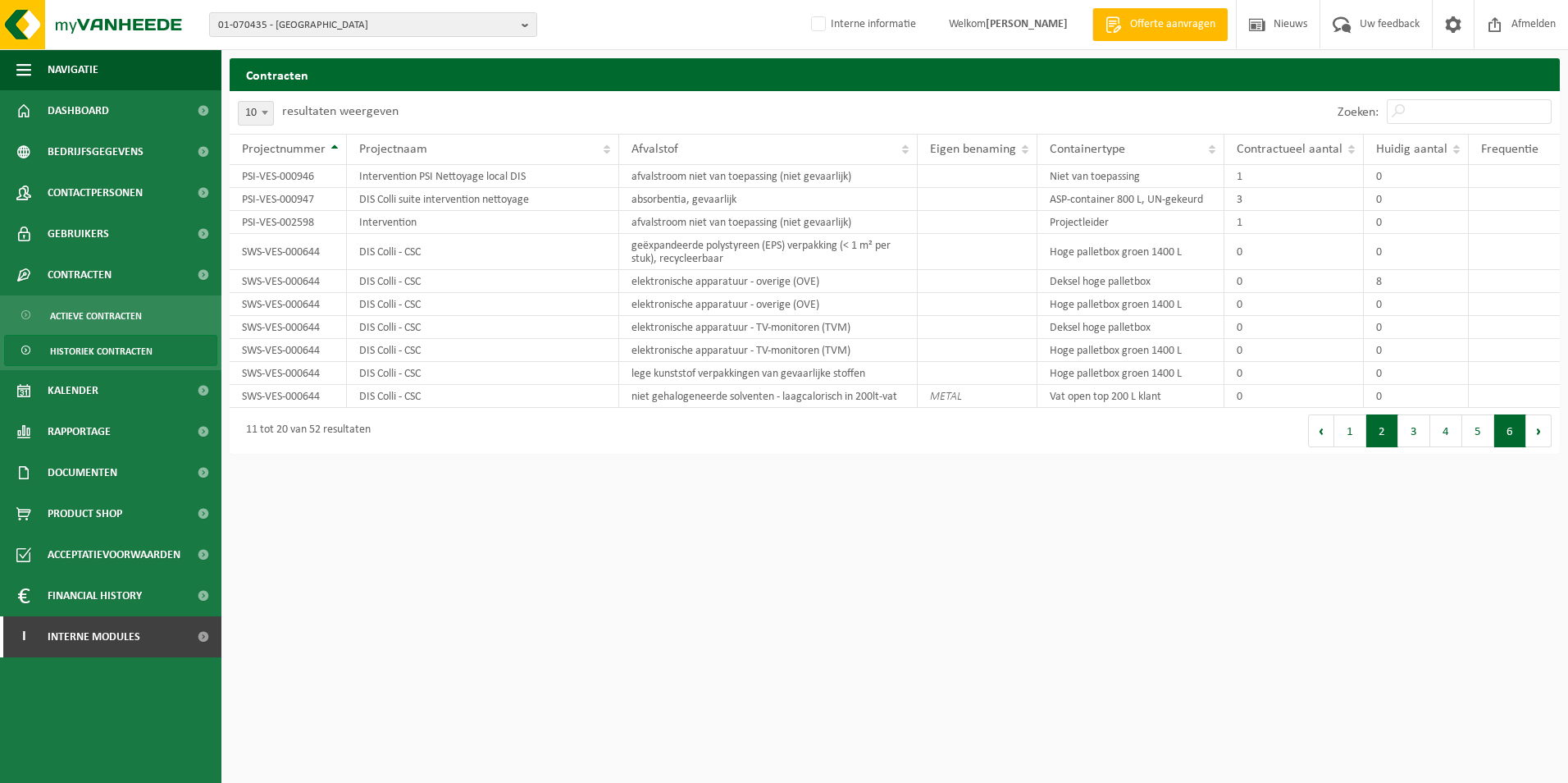
click at [1506, 434] on button "6" at bounding box center [1510, 431] width 32 height 33
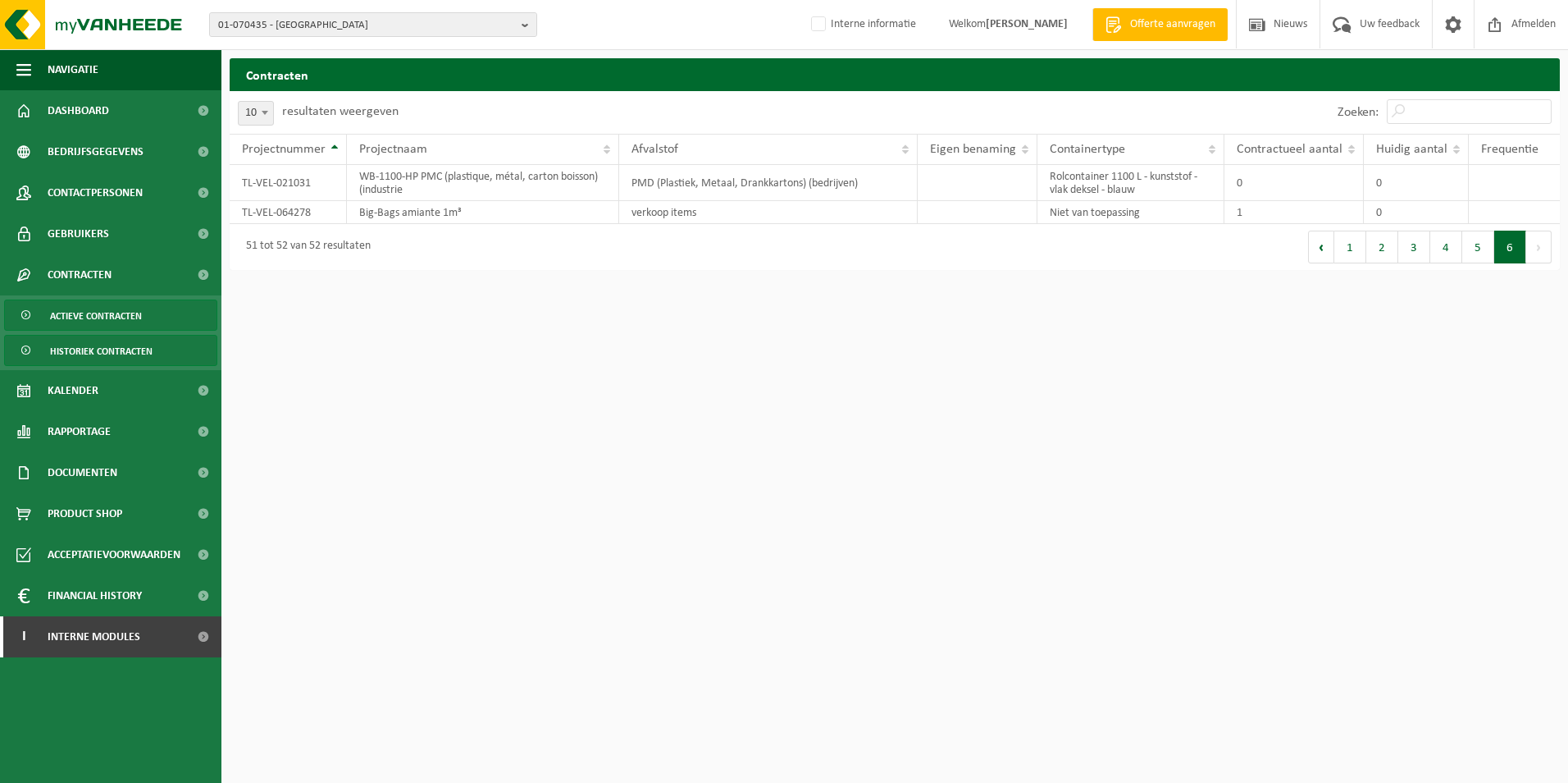
click at [128, 320] on span "Actieve contracten" at bounding box center [96, 316] width 92 height 31
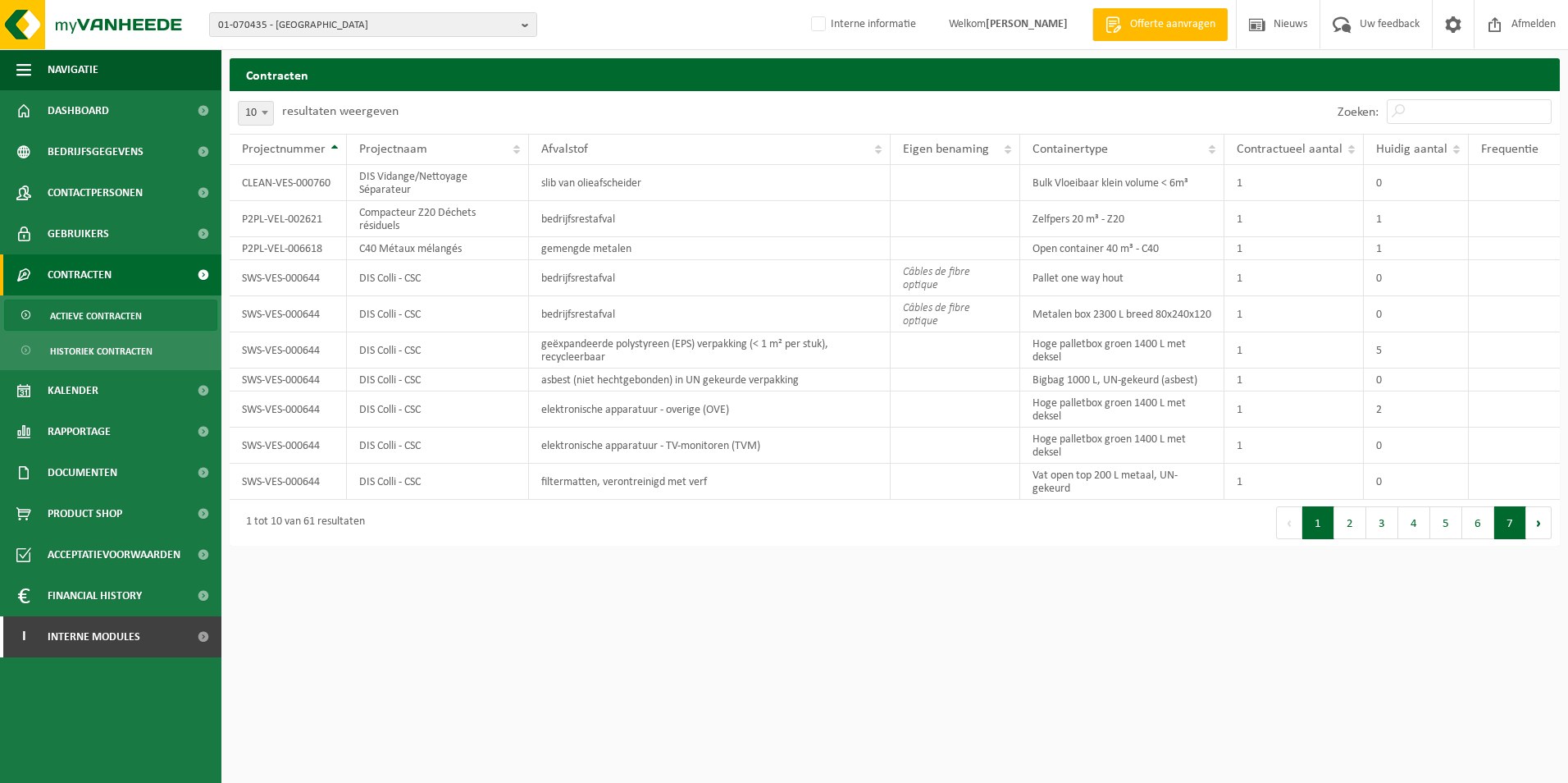
click at [1516, 527] on button "7" at bounding box center [1510, 522] width 32 height 33
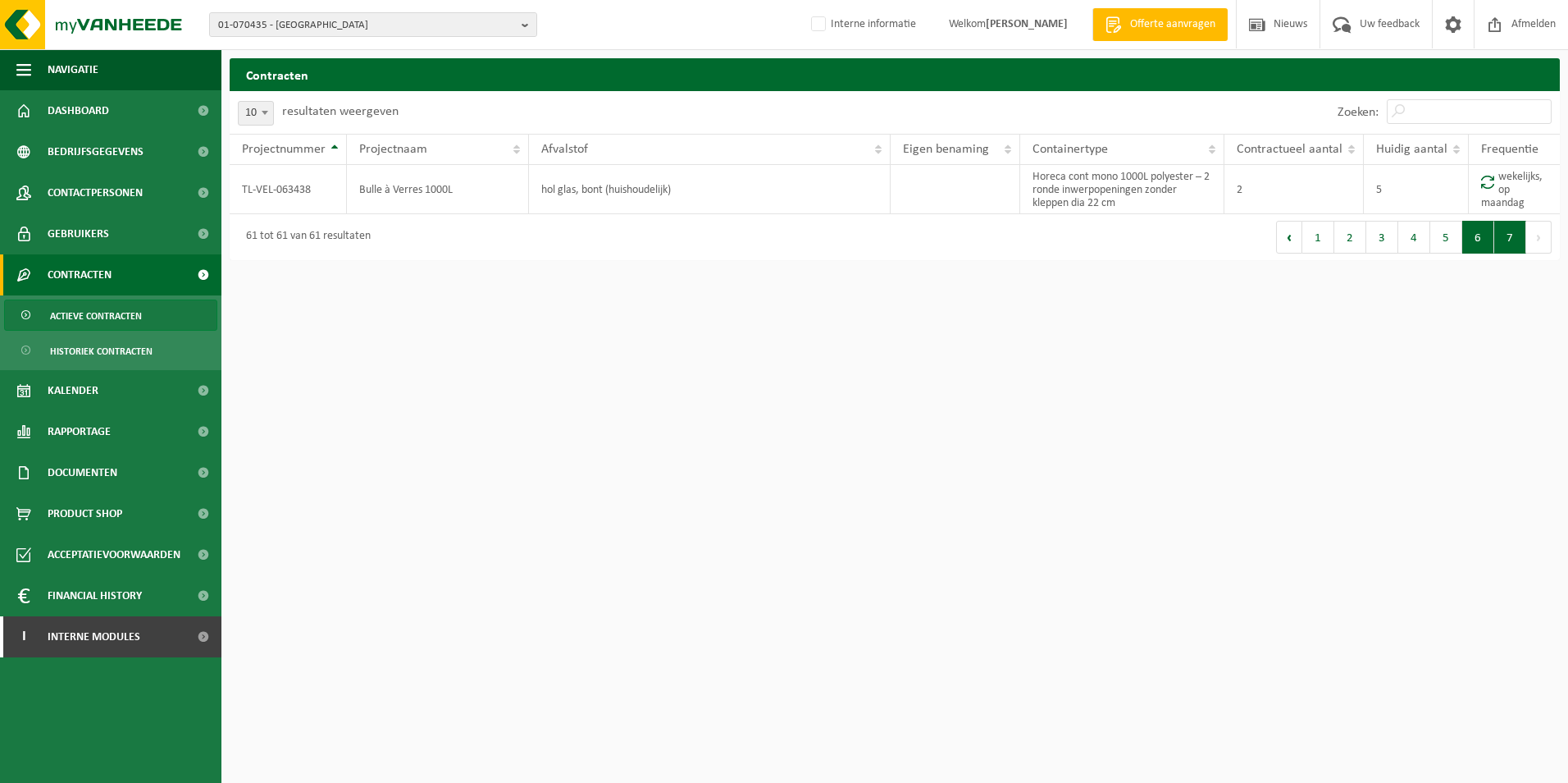
click at [1484, 251] on button "6" at bounding box center [1478, 238] width 32 height 33
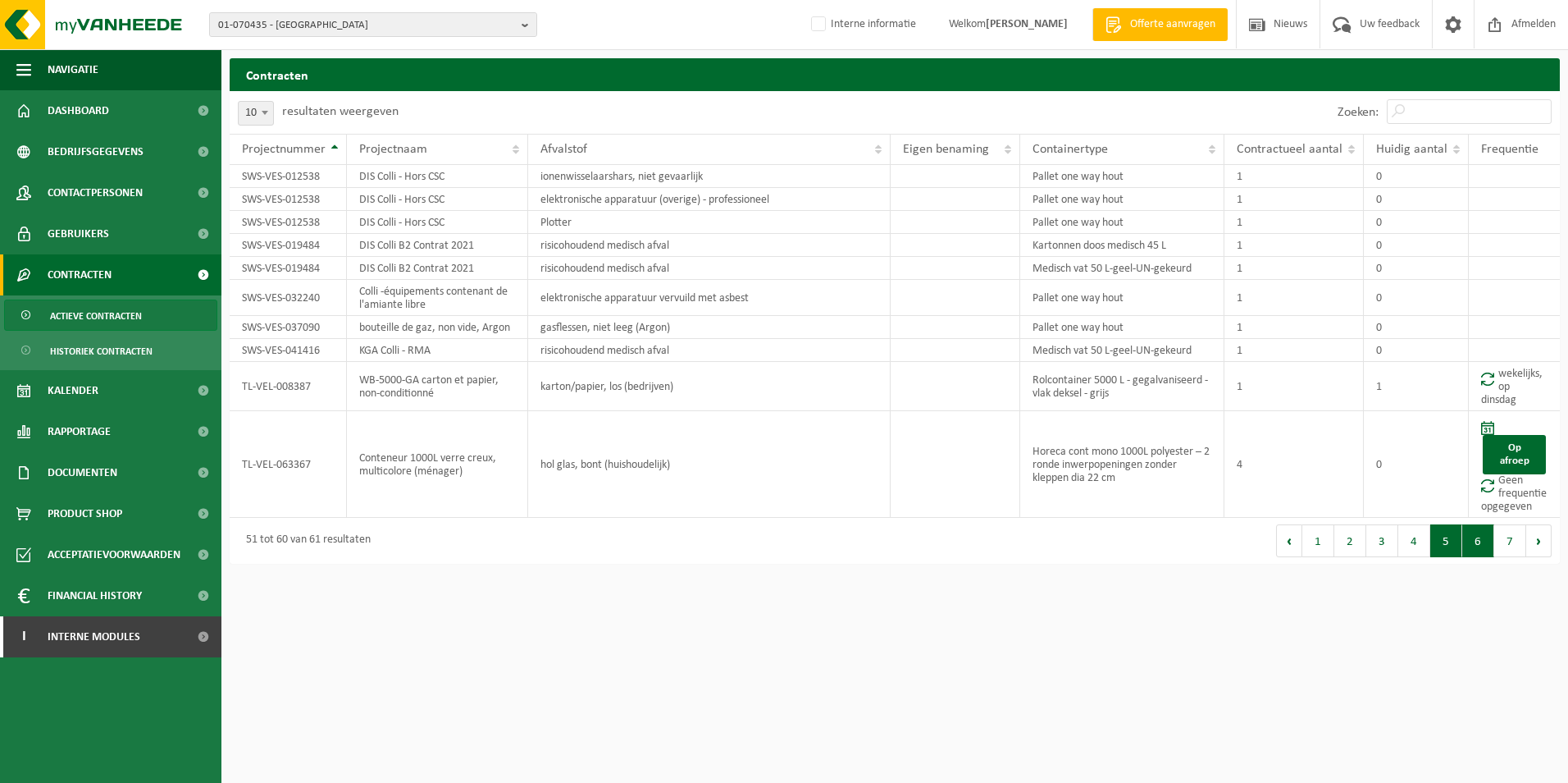
click at [1446, 550] on button "5" at bounding box center [1446, 541] width 32 height 33
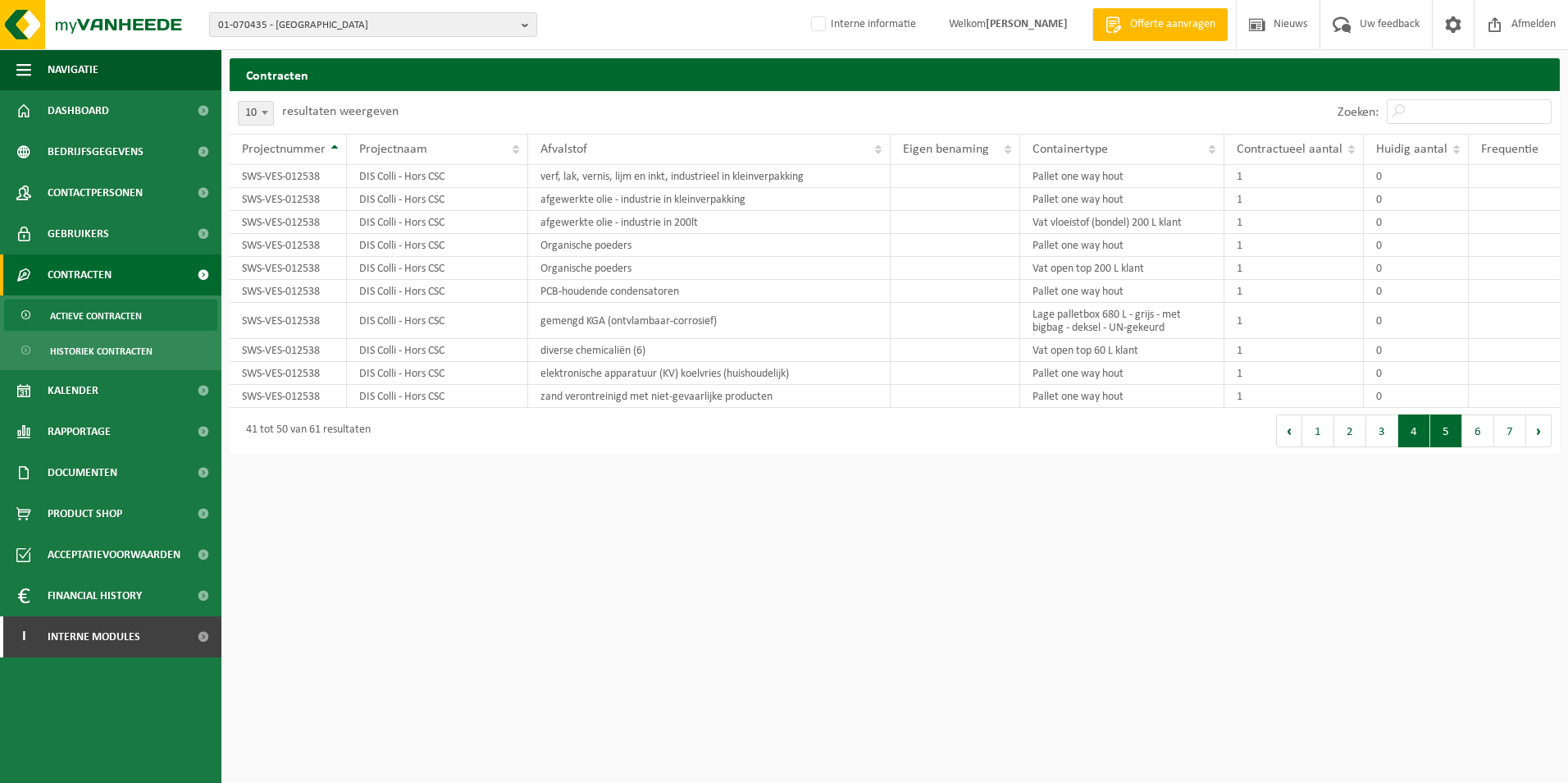
click at [1411, 441] on button "4" at bounding box center [1413, 431] width 32 height 33
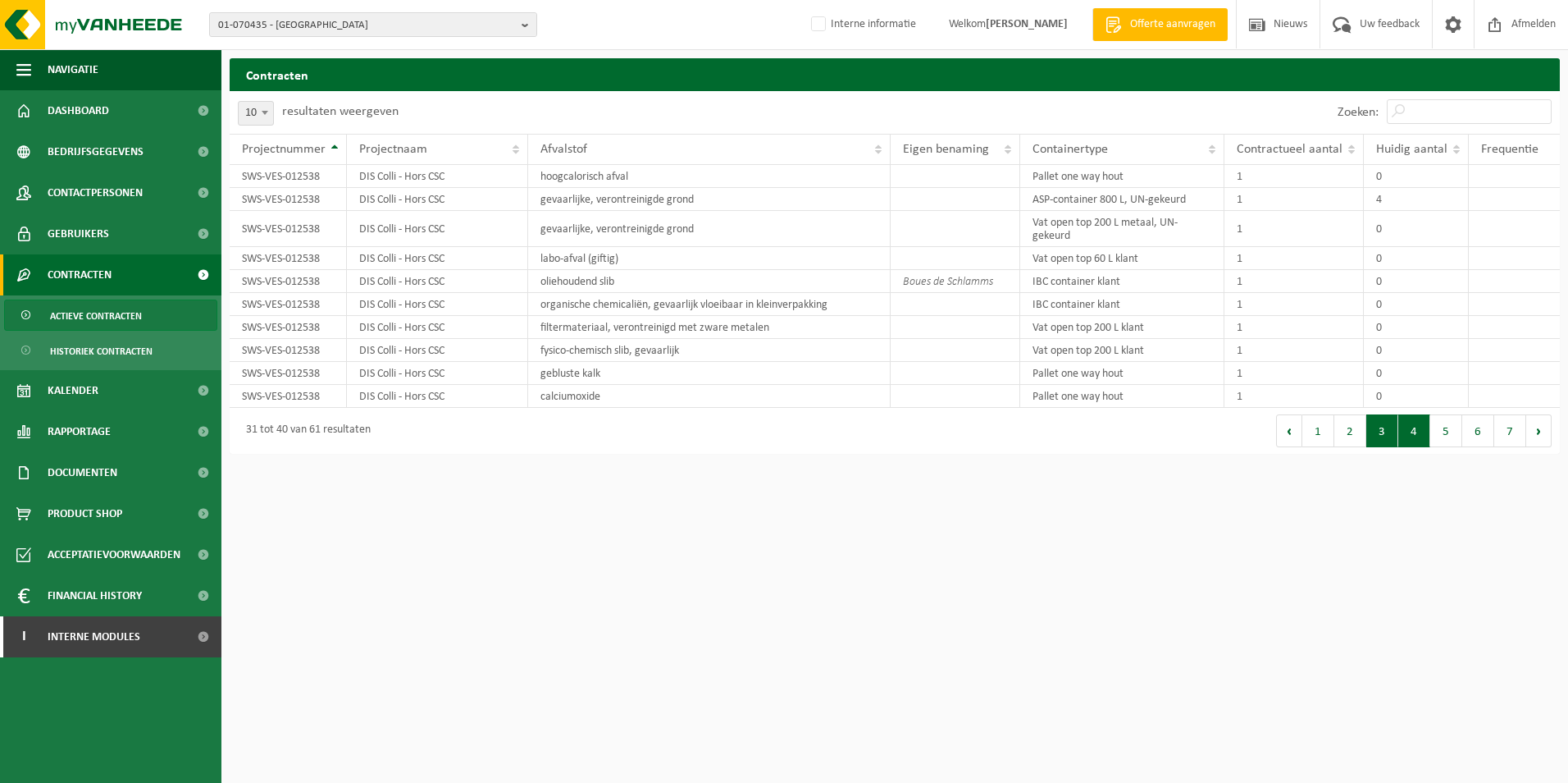
click at [1384, 438] on button "3" at bounding box center [1382, 431] width 32 height 33
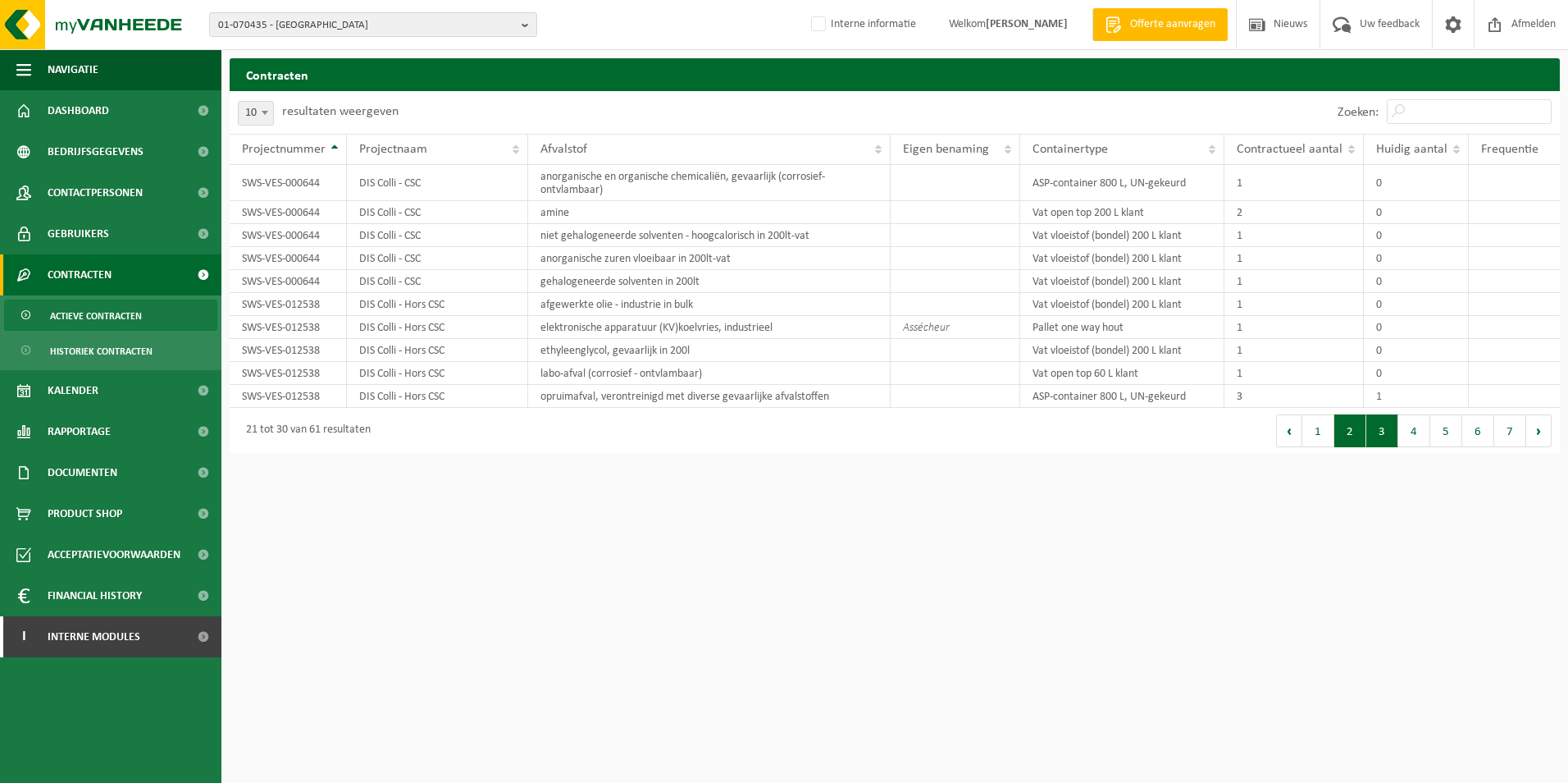
click at [1353, 438] on button "2" at bounding box center [1350, 431] width 32 height 33
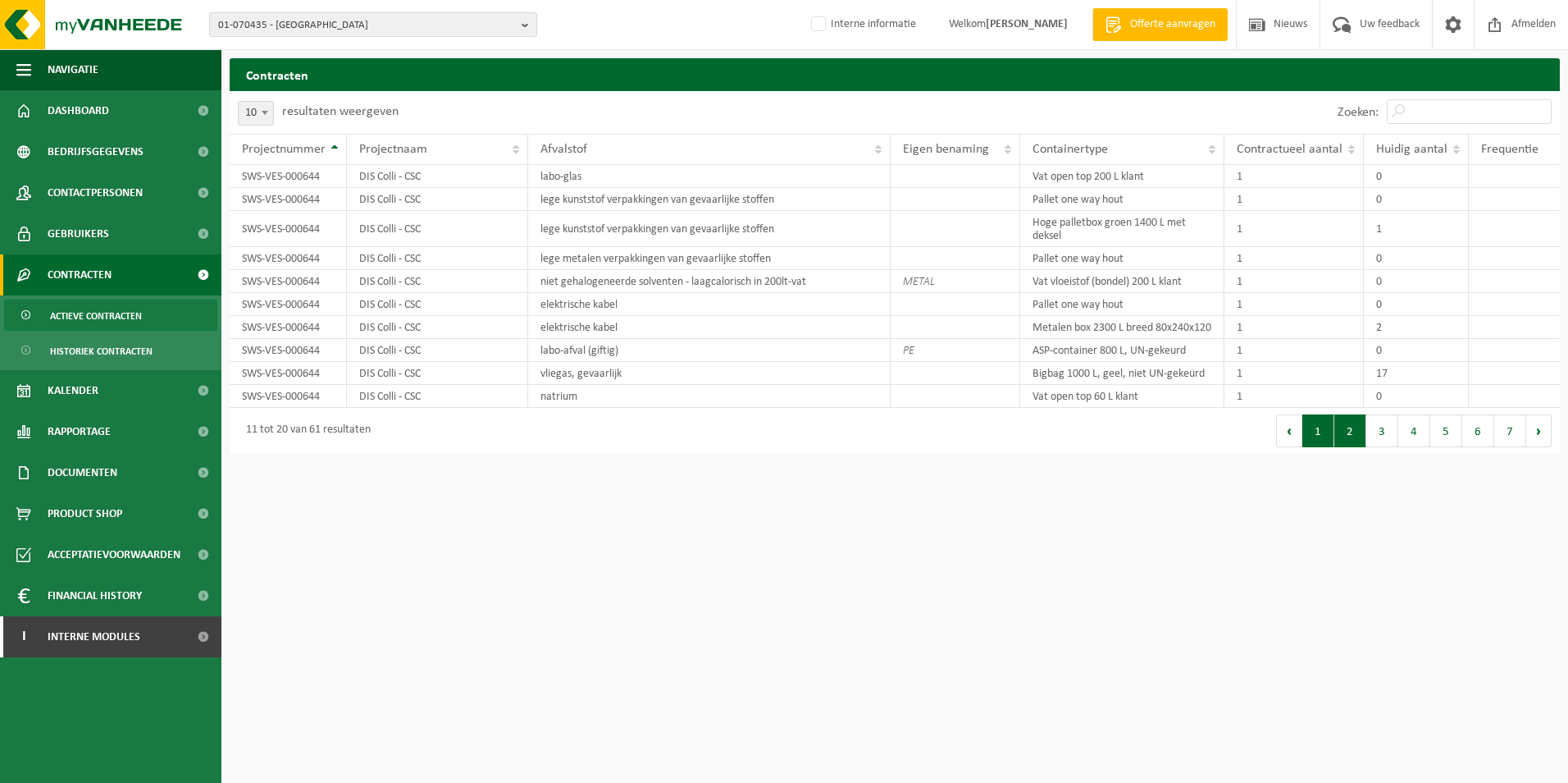
click at [1315, 446] on button "1" at bounding box center [1318, 431] width 32 height 33
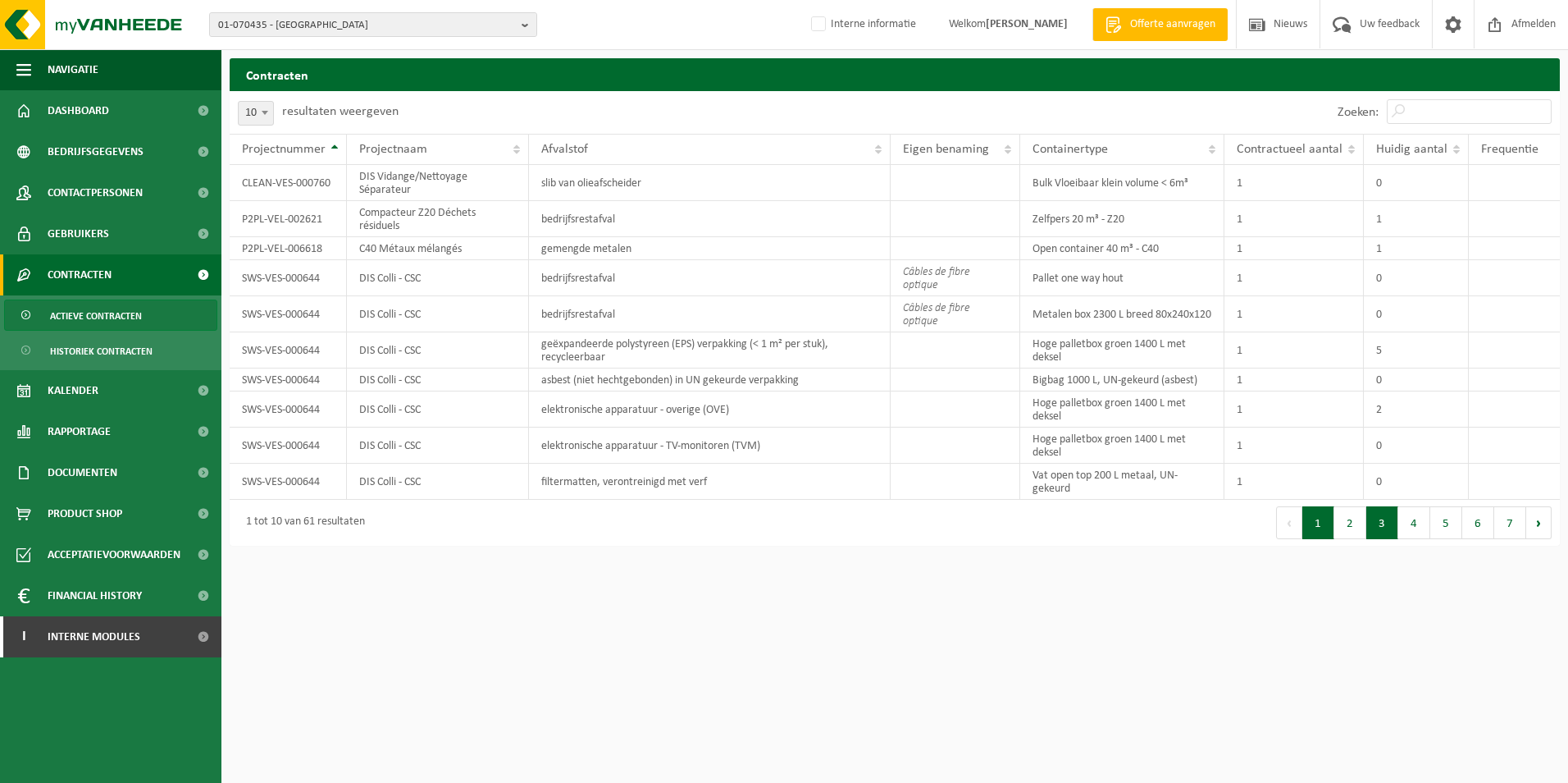
click at [1382, 529] on button "3" at bounding box center [1382, 522] width 32 height 33
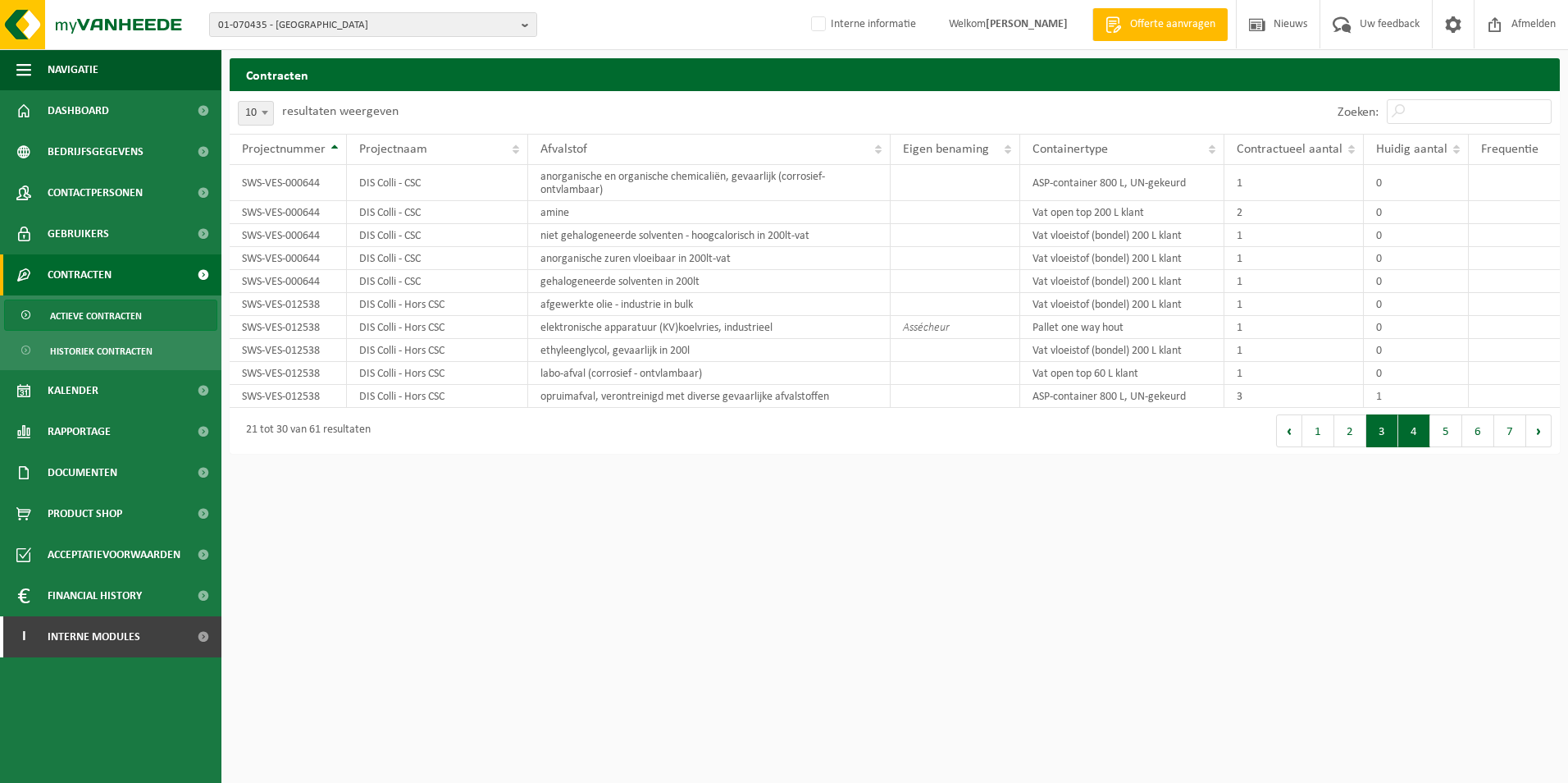
click at [1415, 435] on button "4" at bounding box center [1413, 431] width 32 height 33
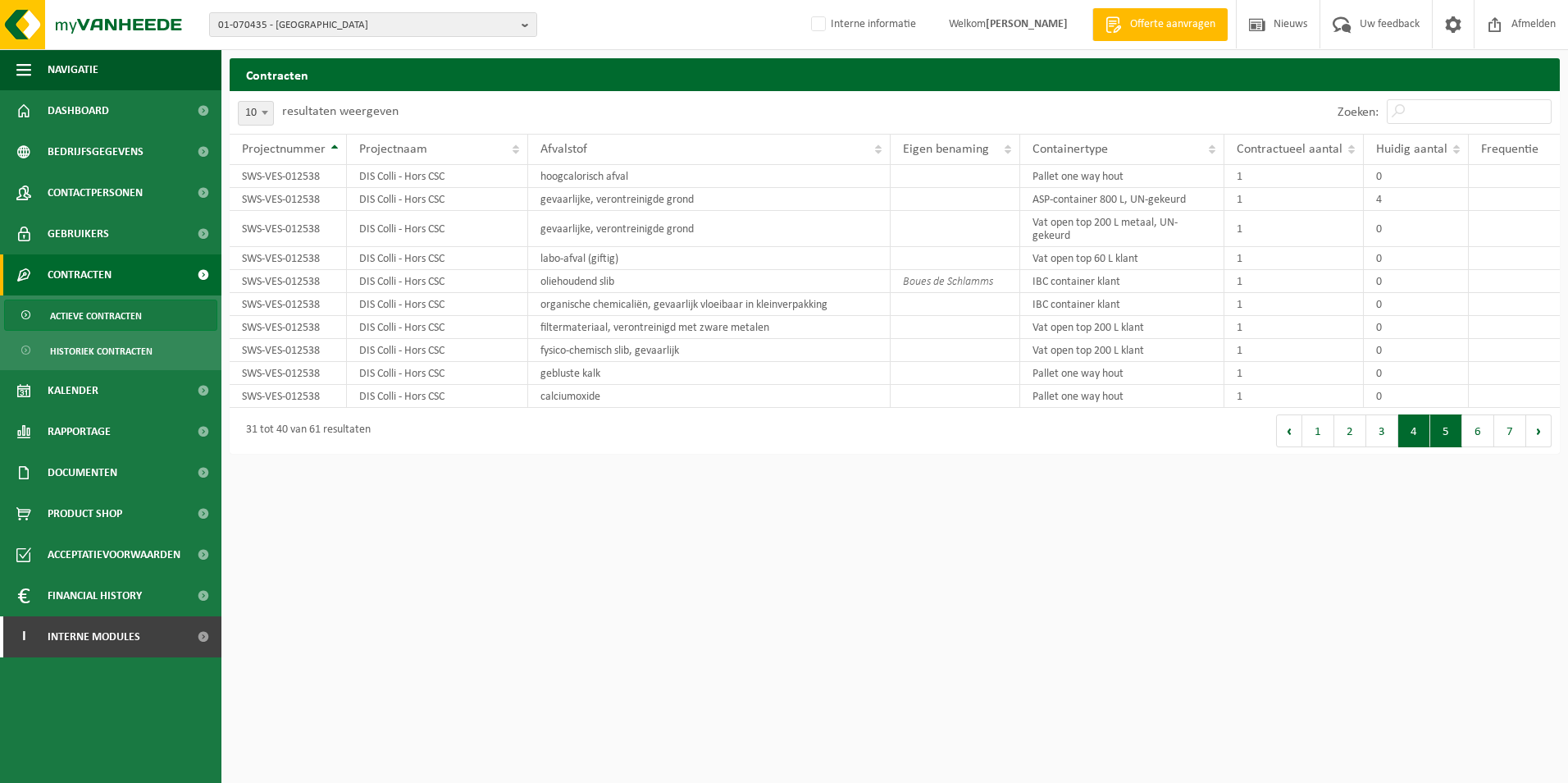
click at [1452, 439] on button "5" at bounding box center [1446, 431] width 32 height 33
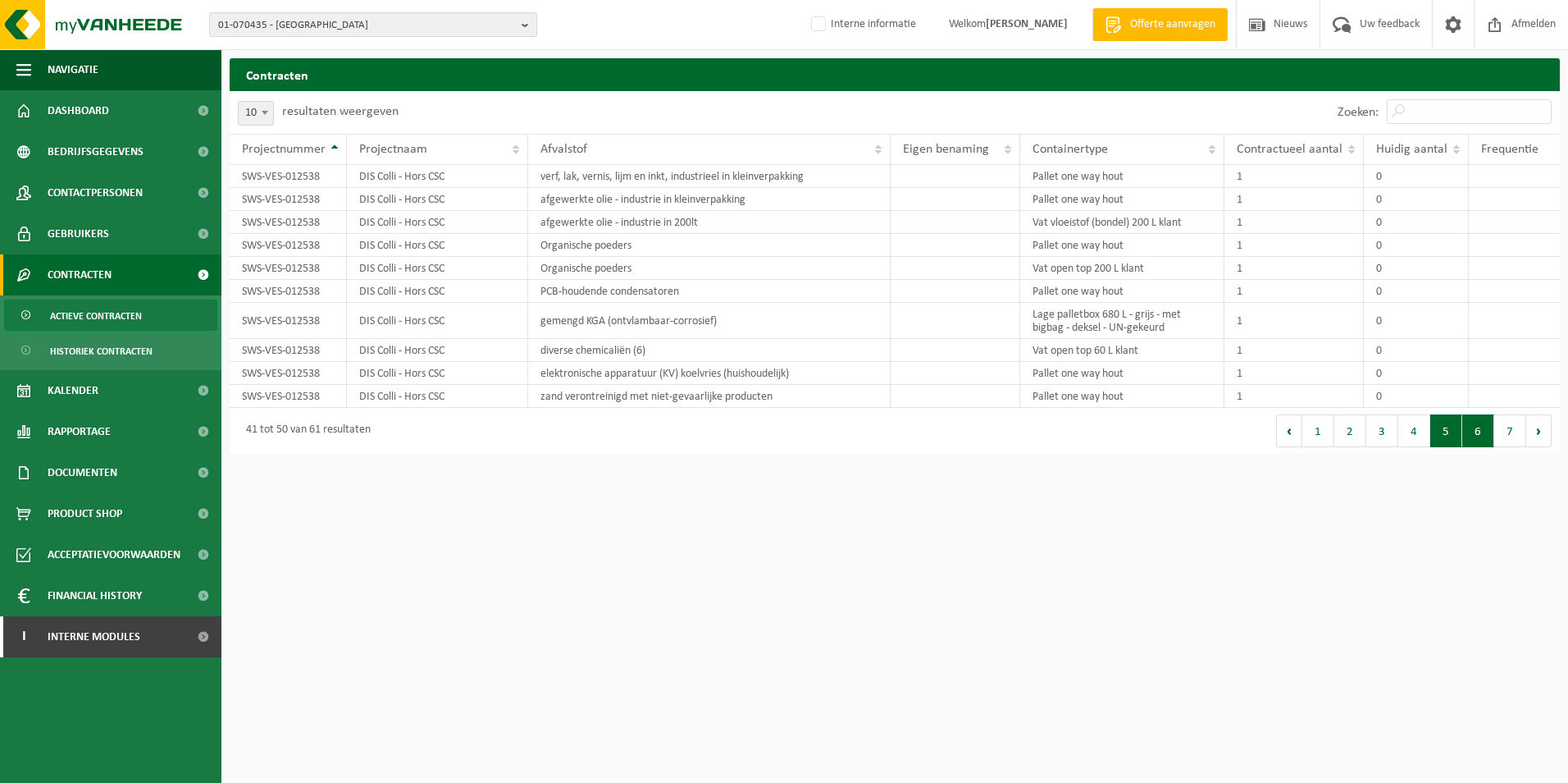
click at [1482, 437] on button "6" at bounding box center [1478, 431] width 32 height 33
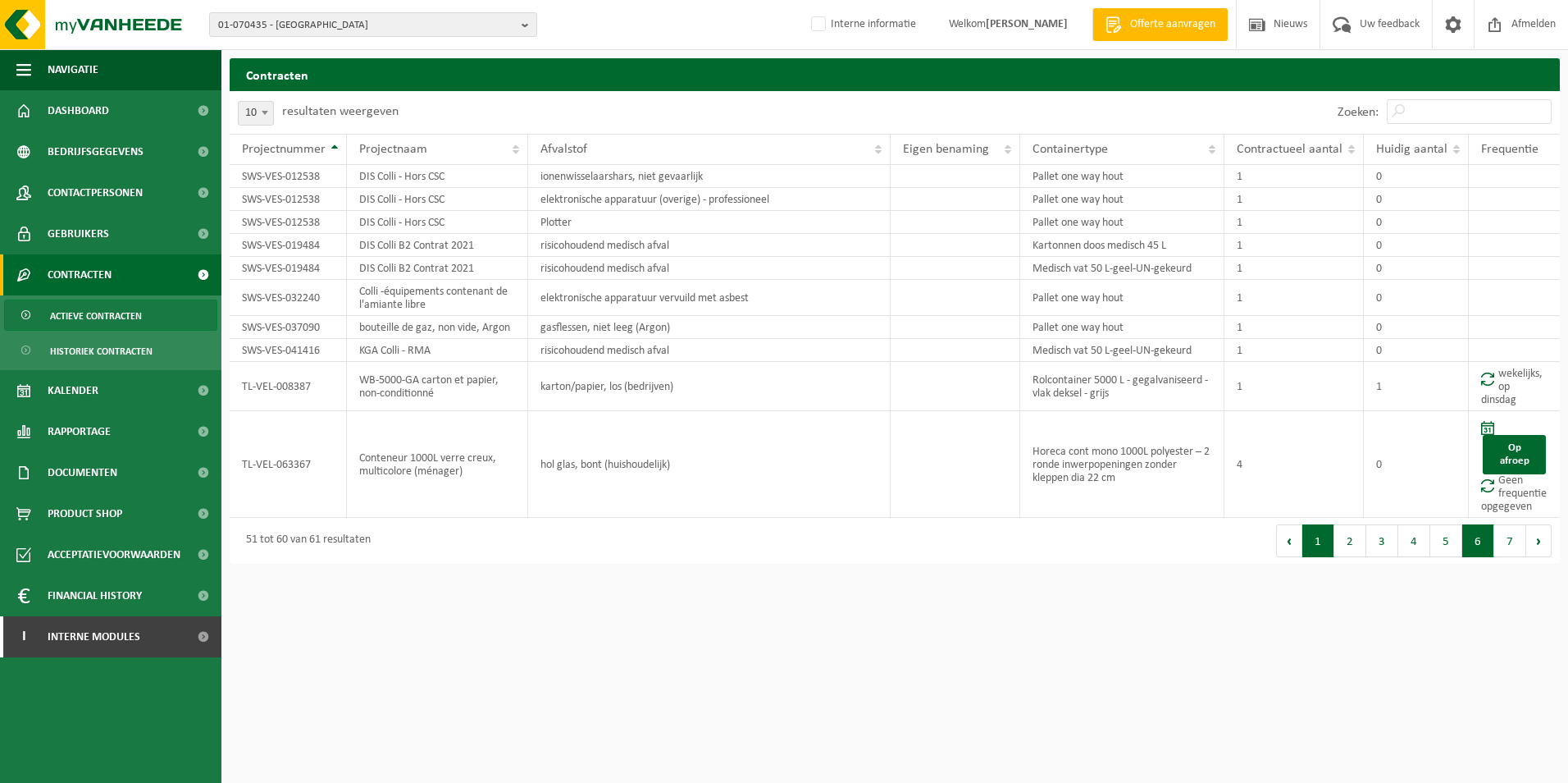
click at [1320, 545] on button "1" at bounding box center [1318, 541] width 32 height 33
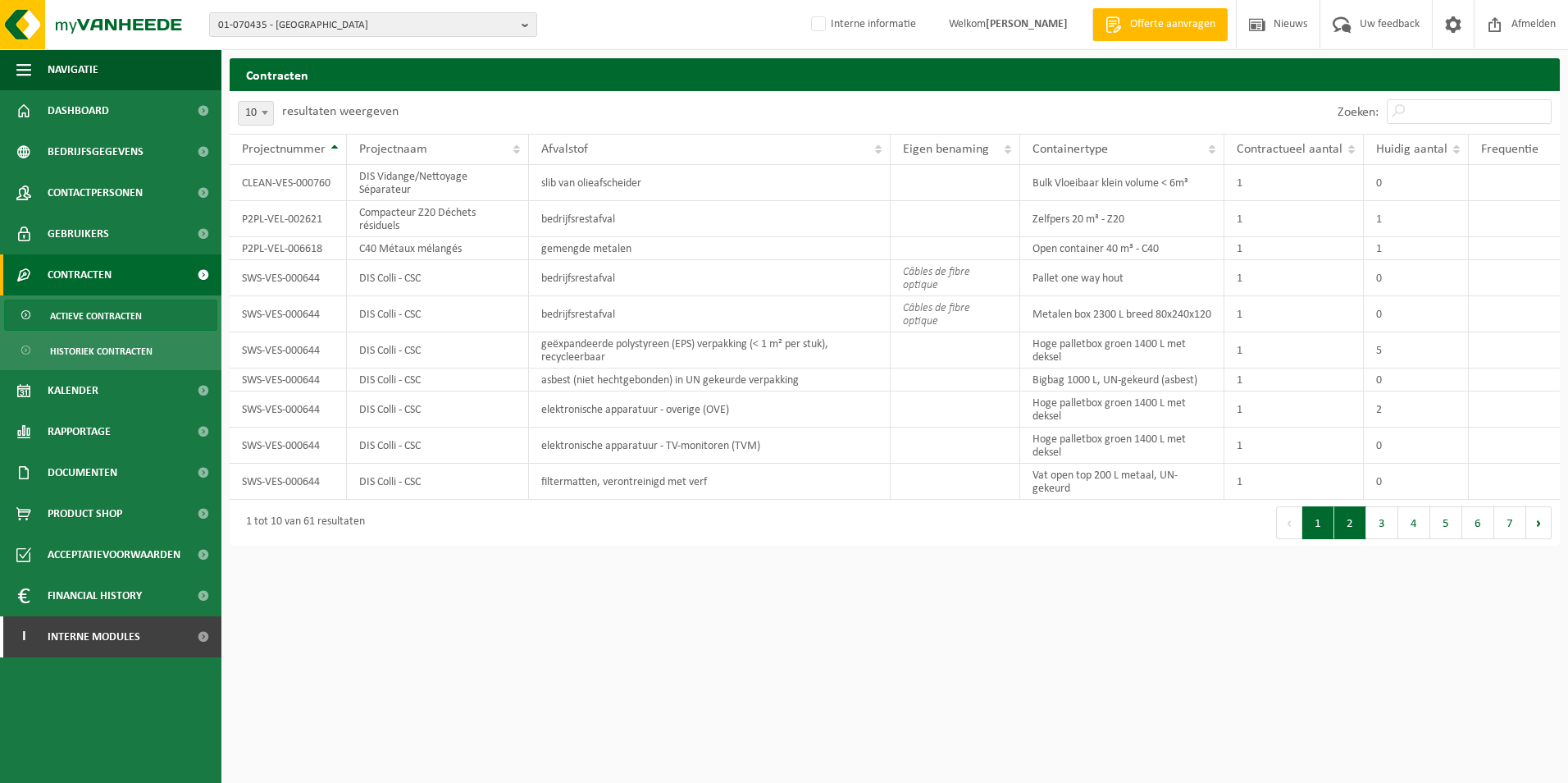
click at [1354, 532] on button "2" at bounding box center [1350, 522] width 32 height 33
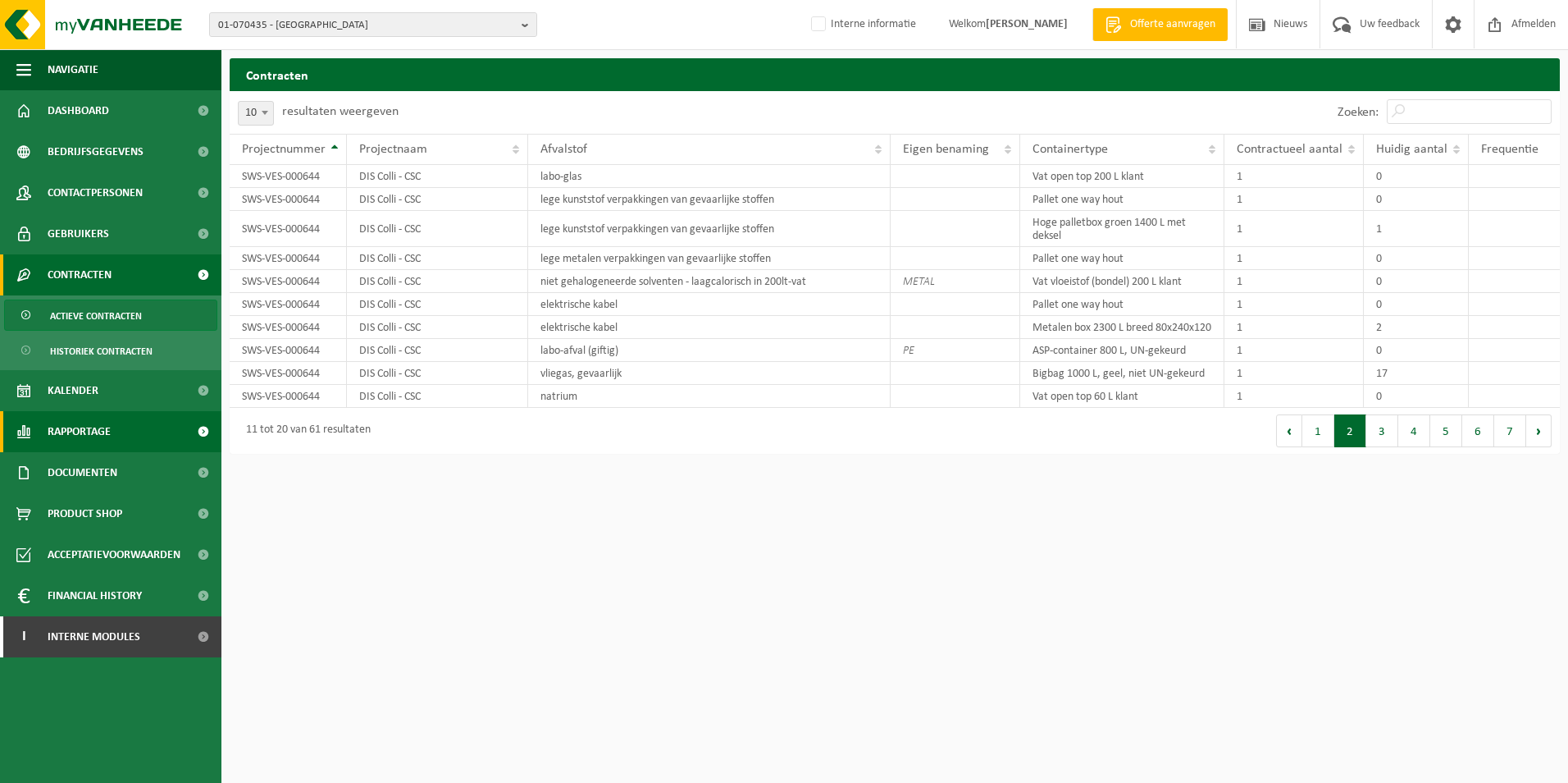
click at [103, 431] on span "Rapportage" at bounding box center [79, 431] width 64 height 41
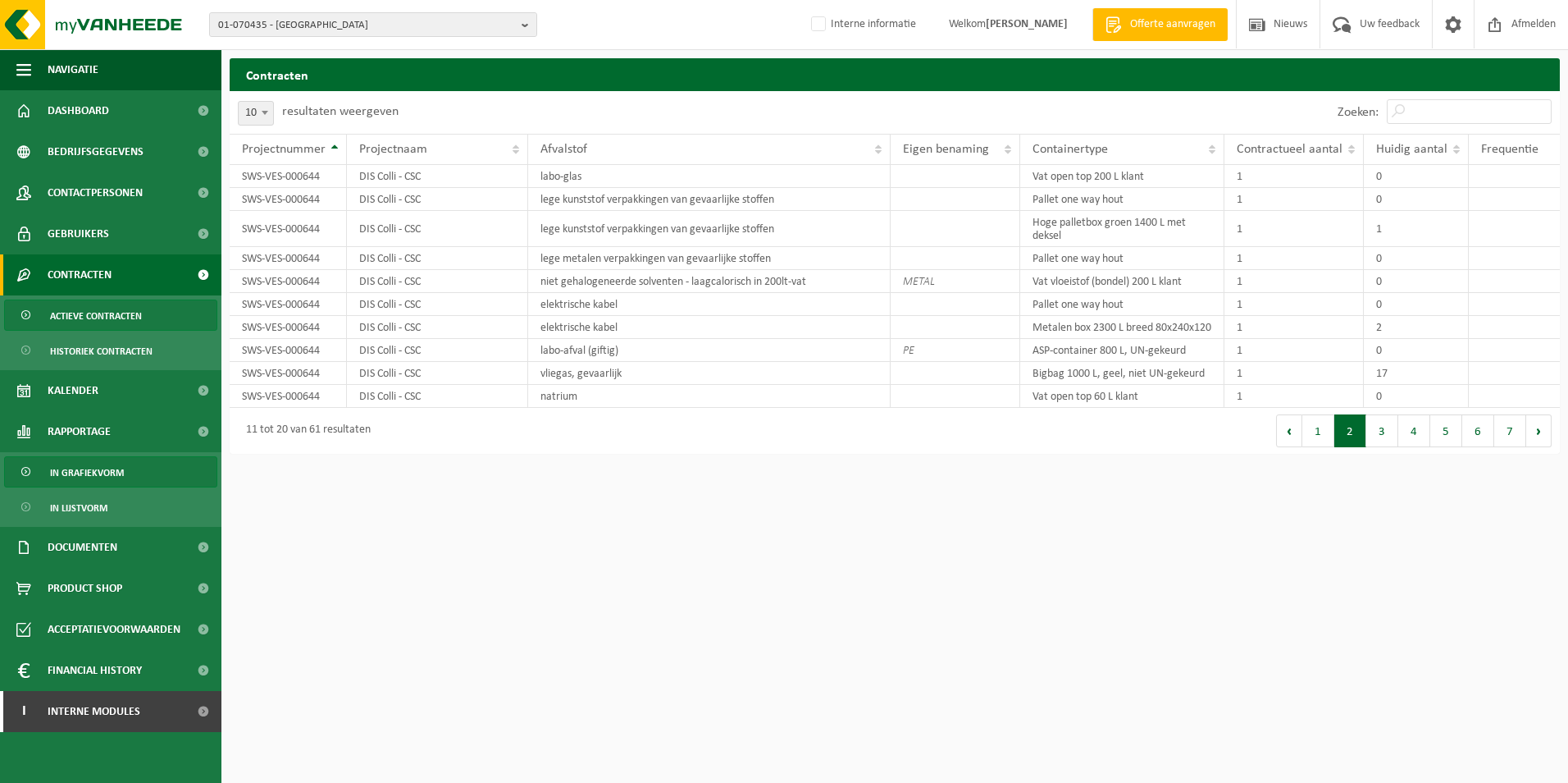
click at [87, 476] on span "In grafiekvorm" at bounding box center [87, 473] width 74 height 31
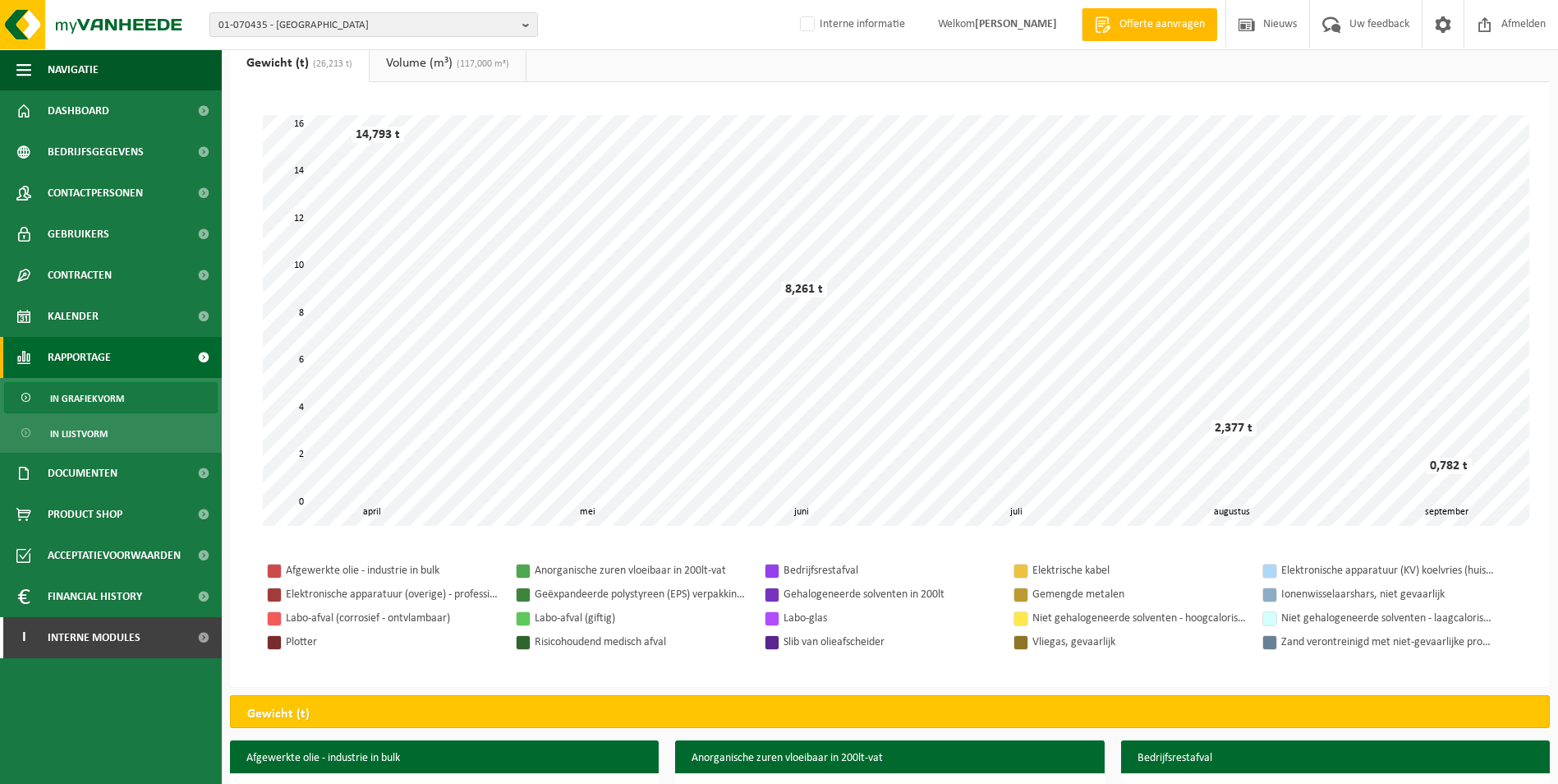
scroll to position [82, 0]
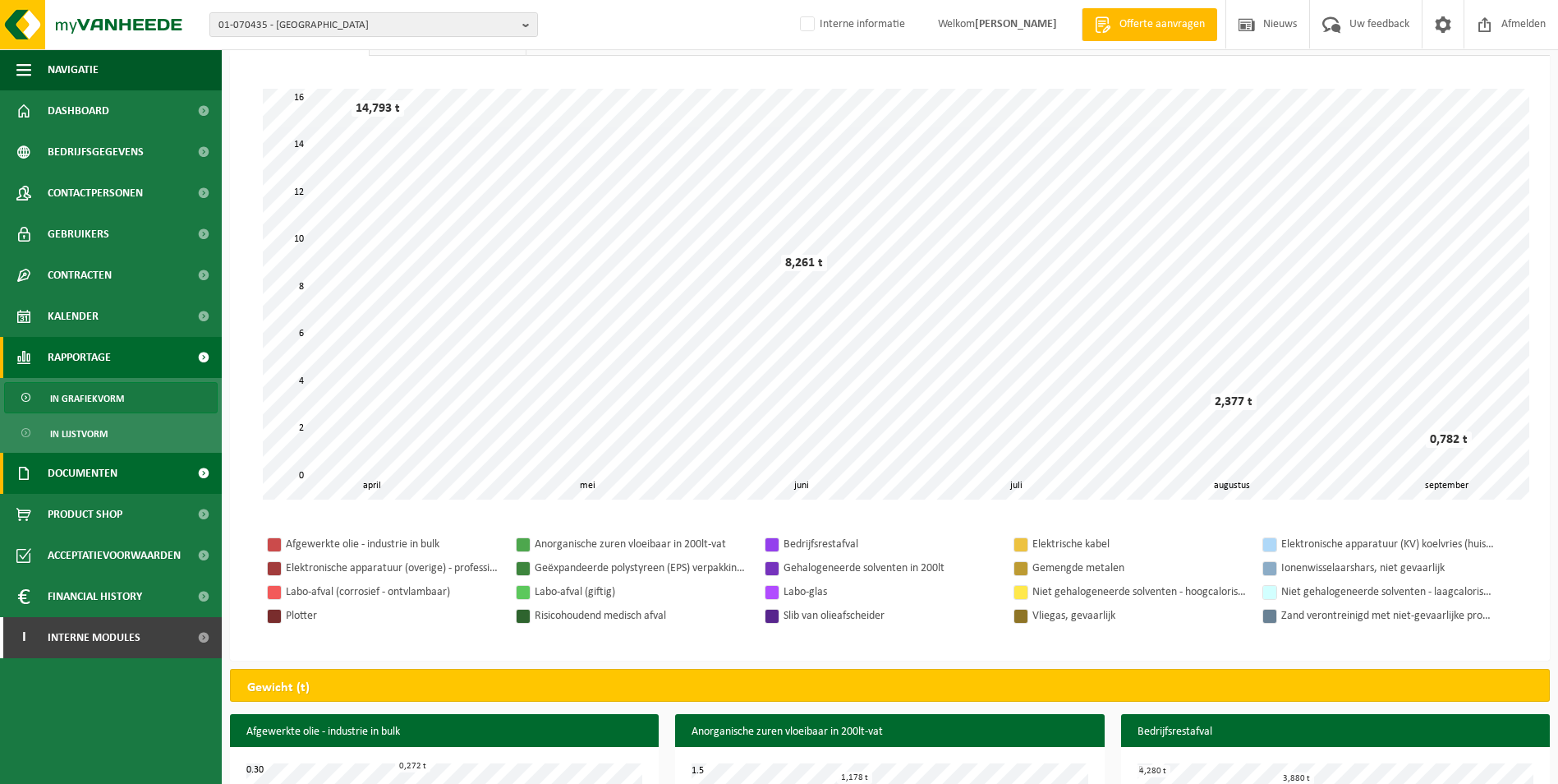
click at [137, 476] on link "Documenten" at bounding box center [111, 473] width 221 height 42
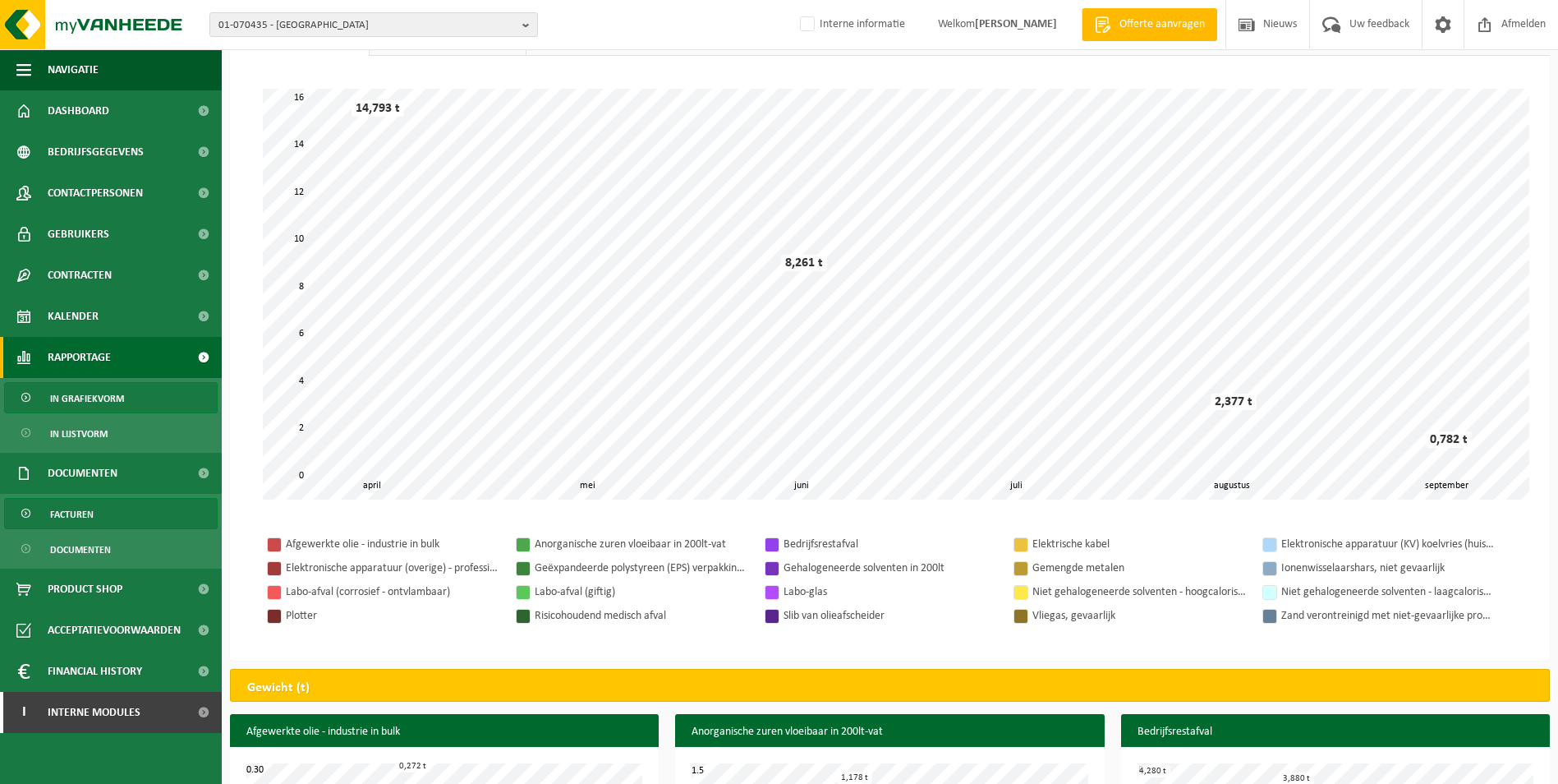
click at [119, 510] on link "Facturen" at bounding box center [111, 514] width 214 height 31
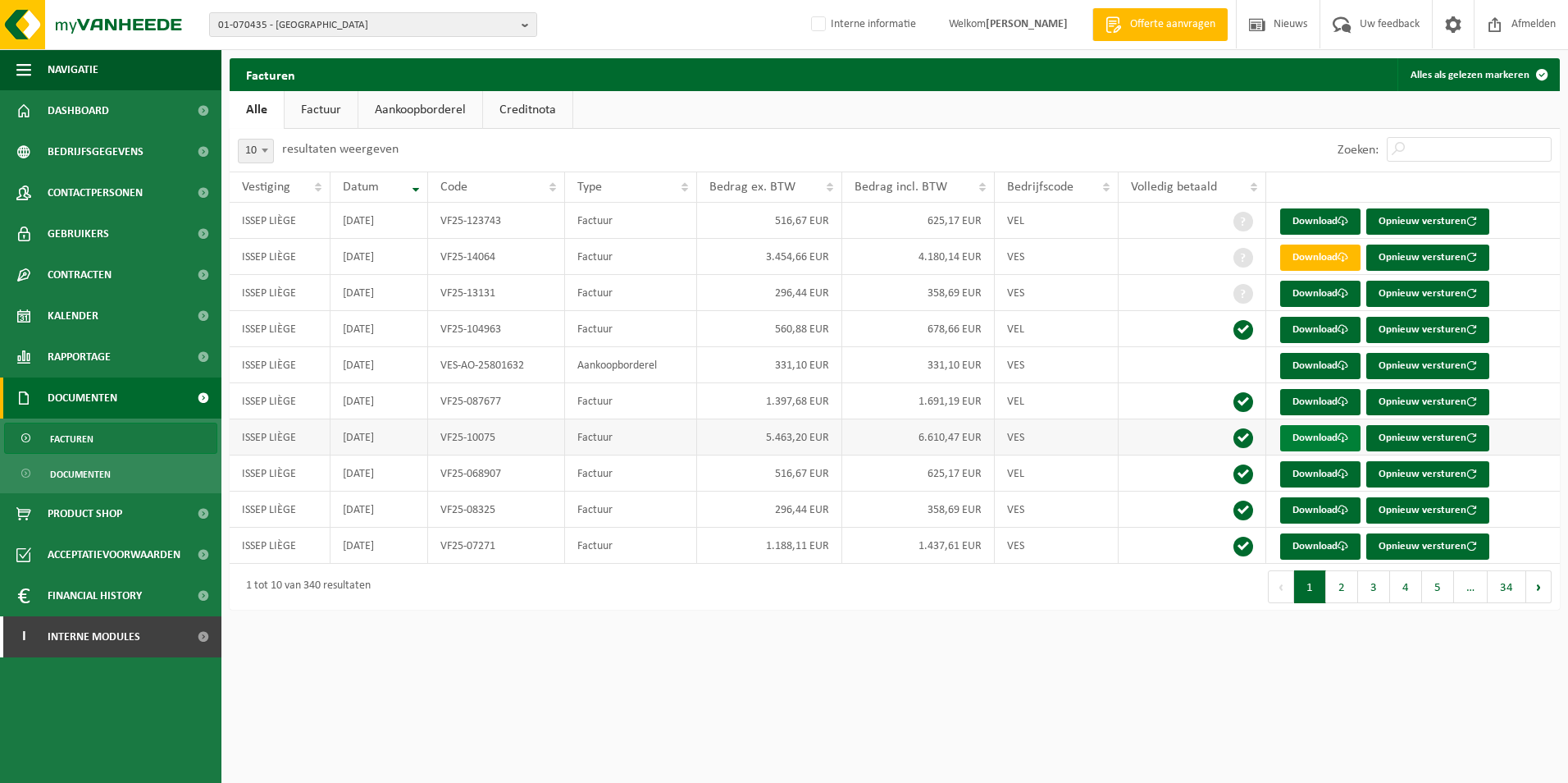
click at [1317, 435] on link "Download" at bounding box center [1319, 438] width 80 height 26
click at [1345, 601] on button "2" at bounding box center [1342, 587] width 32 height 33
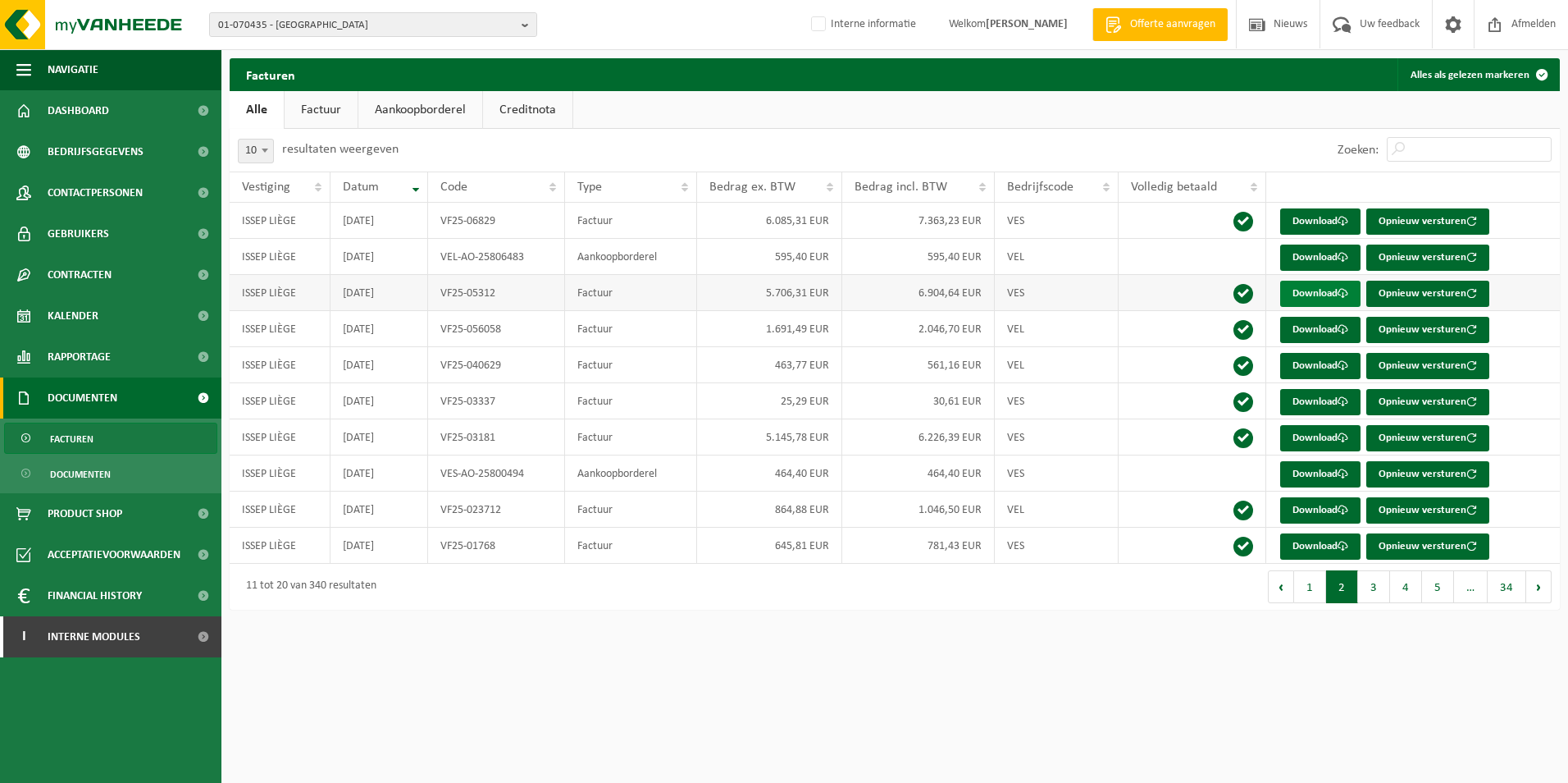
click at [1314, 298] on link "Download" at bounding box center [1319, 294] width 80 height 26
click at [1317, 218] on link "Download" at bounding box center [1319, 221] width 80 height 26
click at [521, 23] on button "01-070435 - [GEOGRAPHIC_DATA]" at bounding box center [373, 24] width 328 height 25
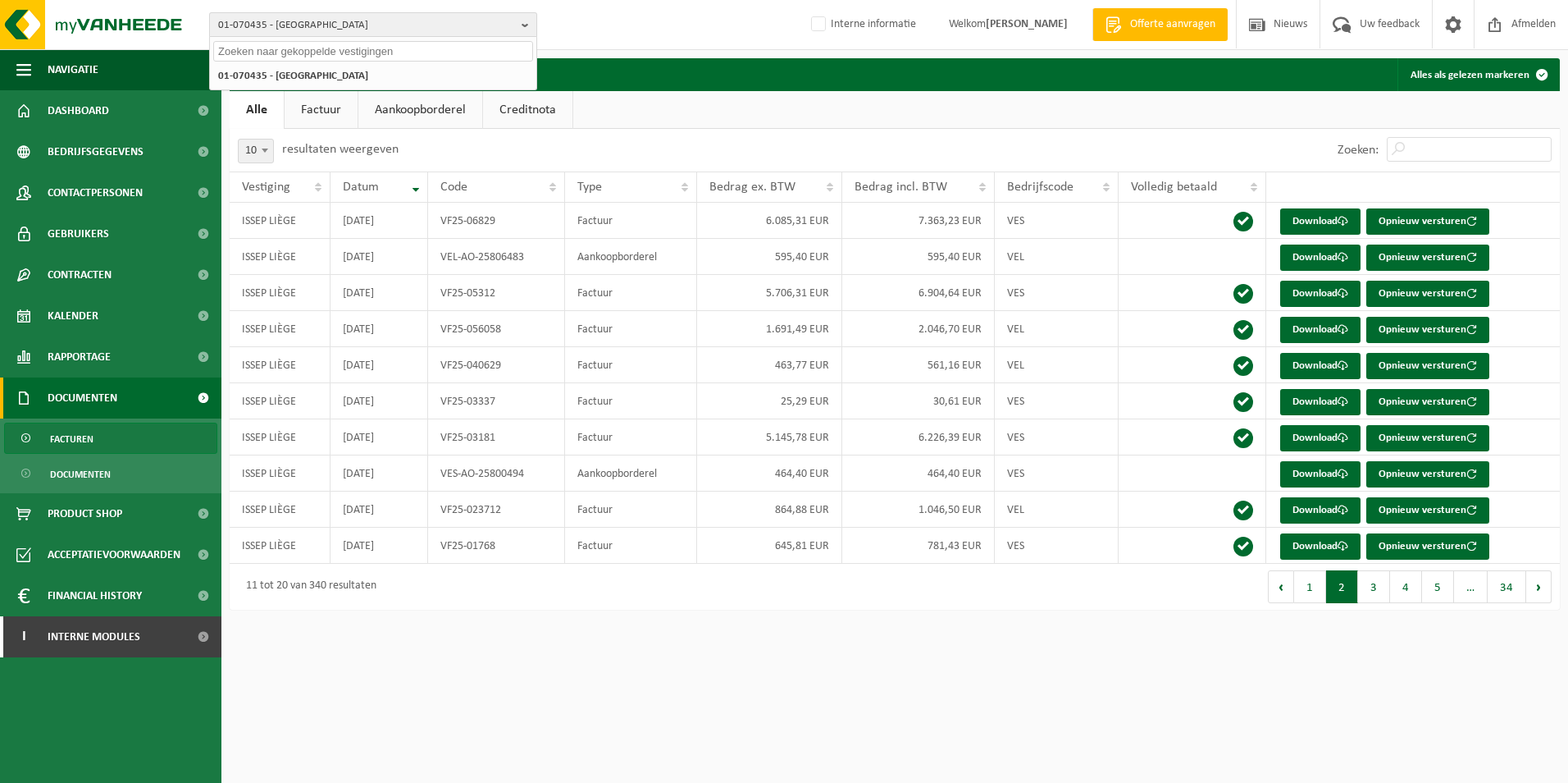
click at [521, 23] on button "01-070435 - [GEOGRAPHIC_DATA]" at bounding box center [373, 24] width 328 height 25
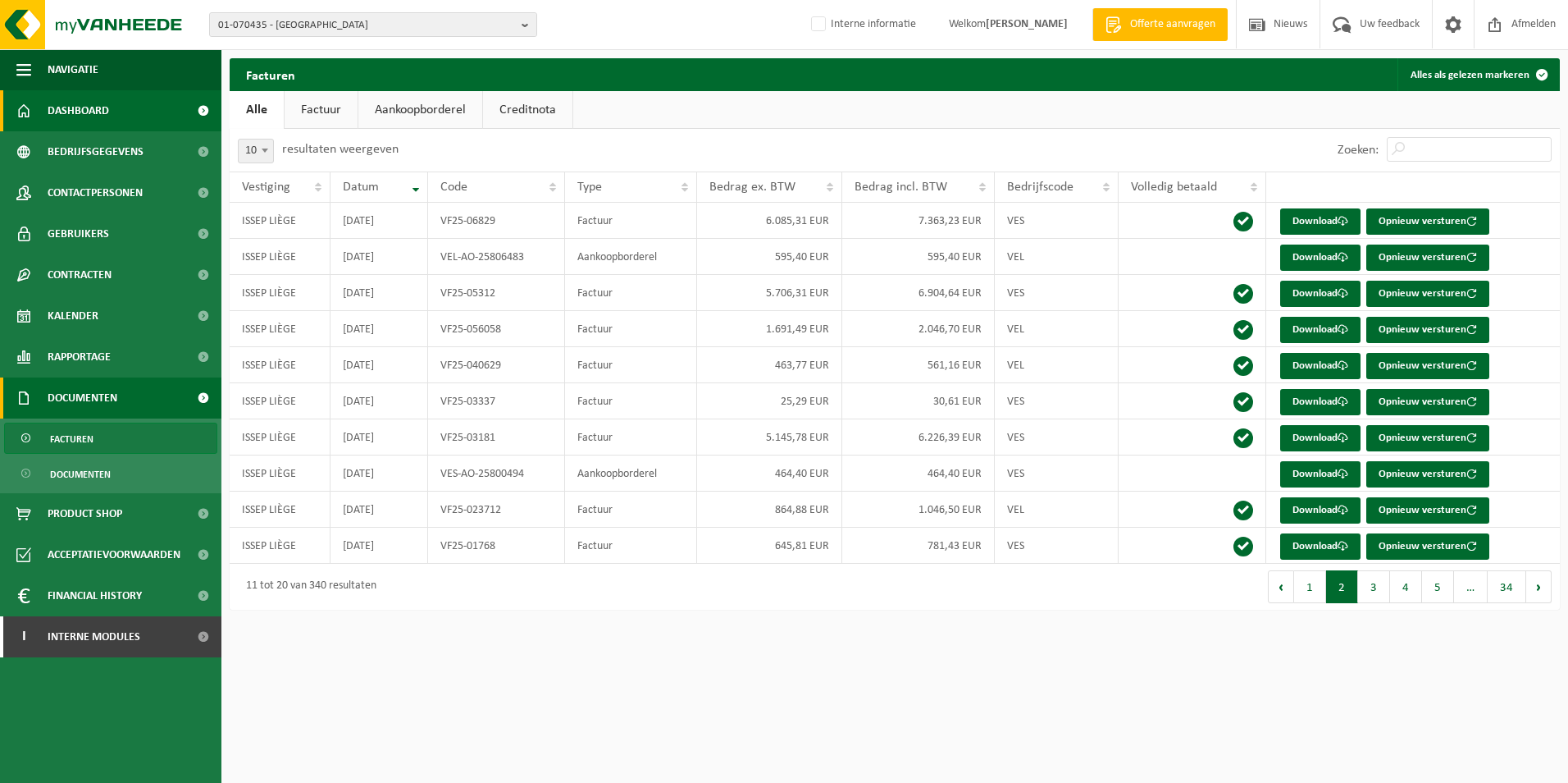
click at [111, 109] on link "Dashboard" at bounding box center [110, 111] width 221 height 41
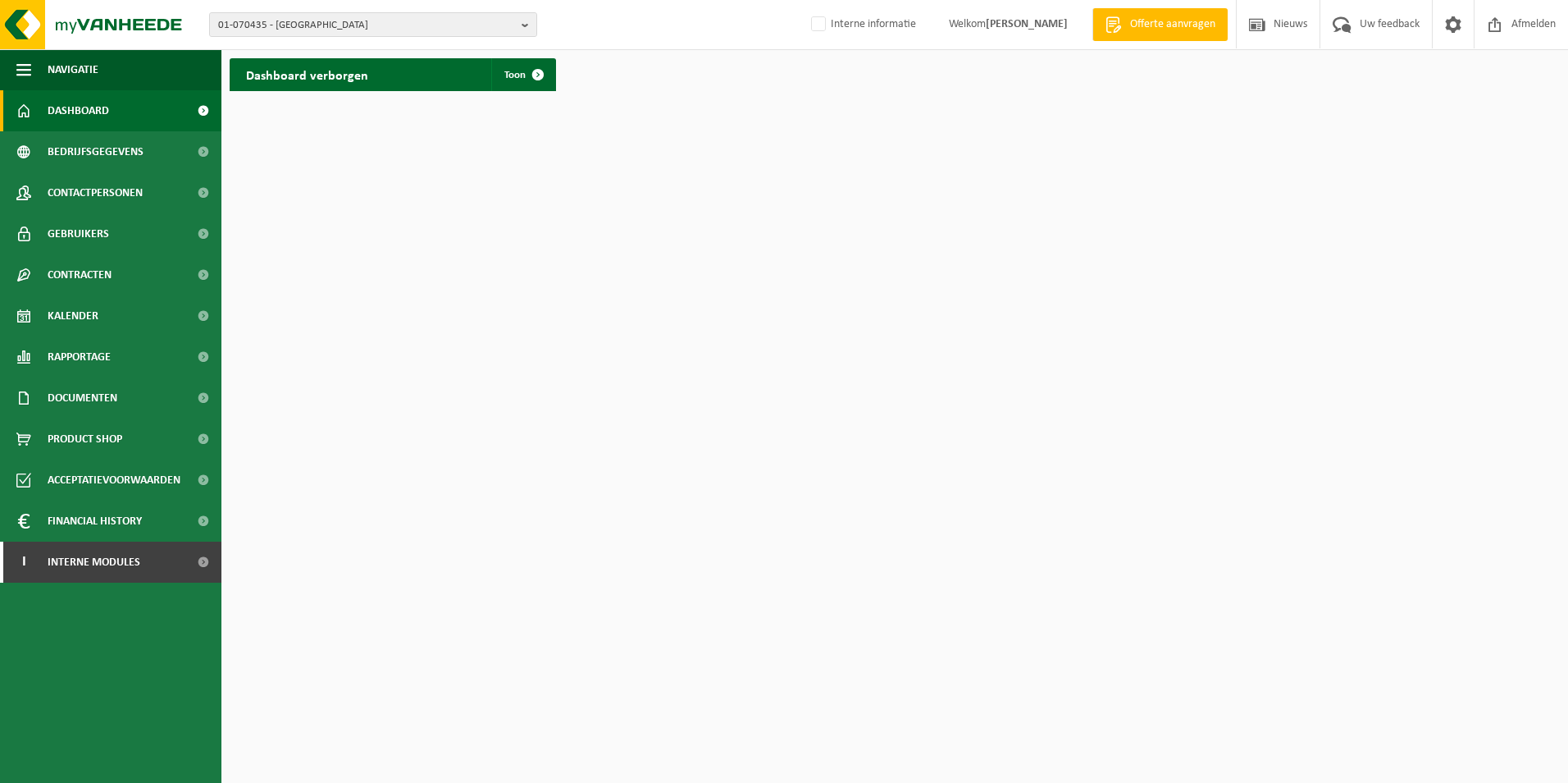
click at [203, 113] on span at bounding box center [203, 111] width 37 height 41
click at [538, 75] on span at bounding box center [538, 75] width 33 height 33
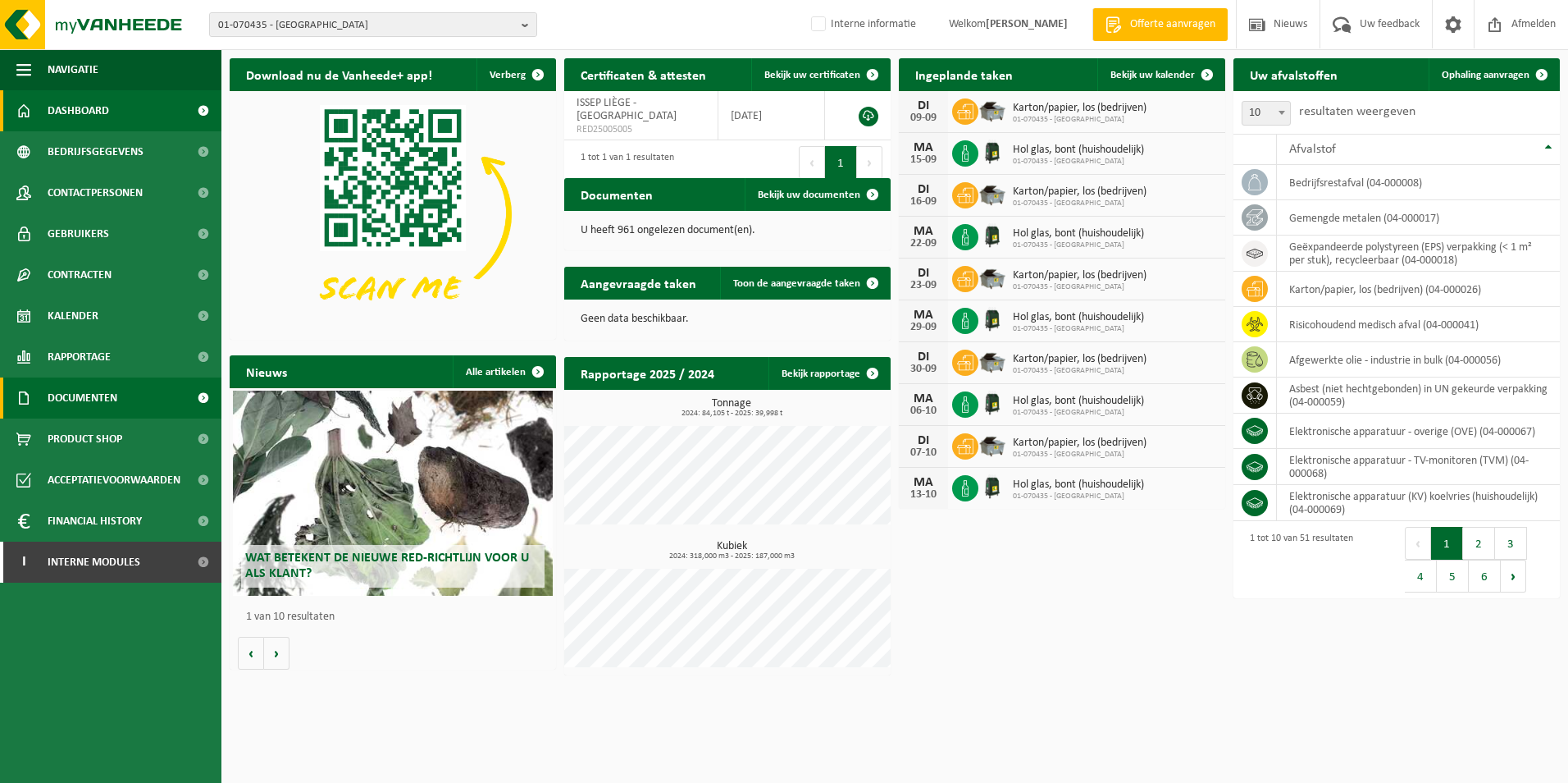
click at [80, 393] on span "Documenten" at bounding box center [83, 398] width 70 height 41
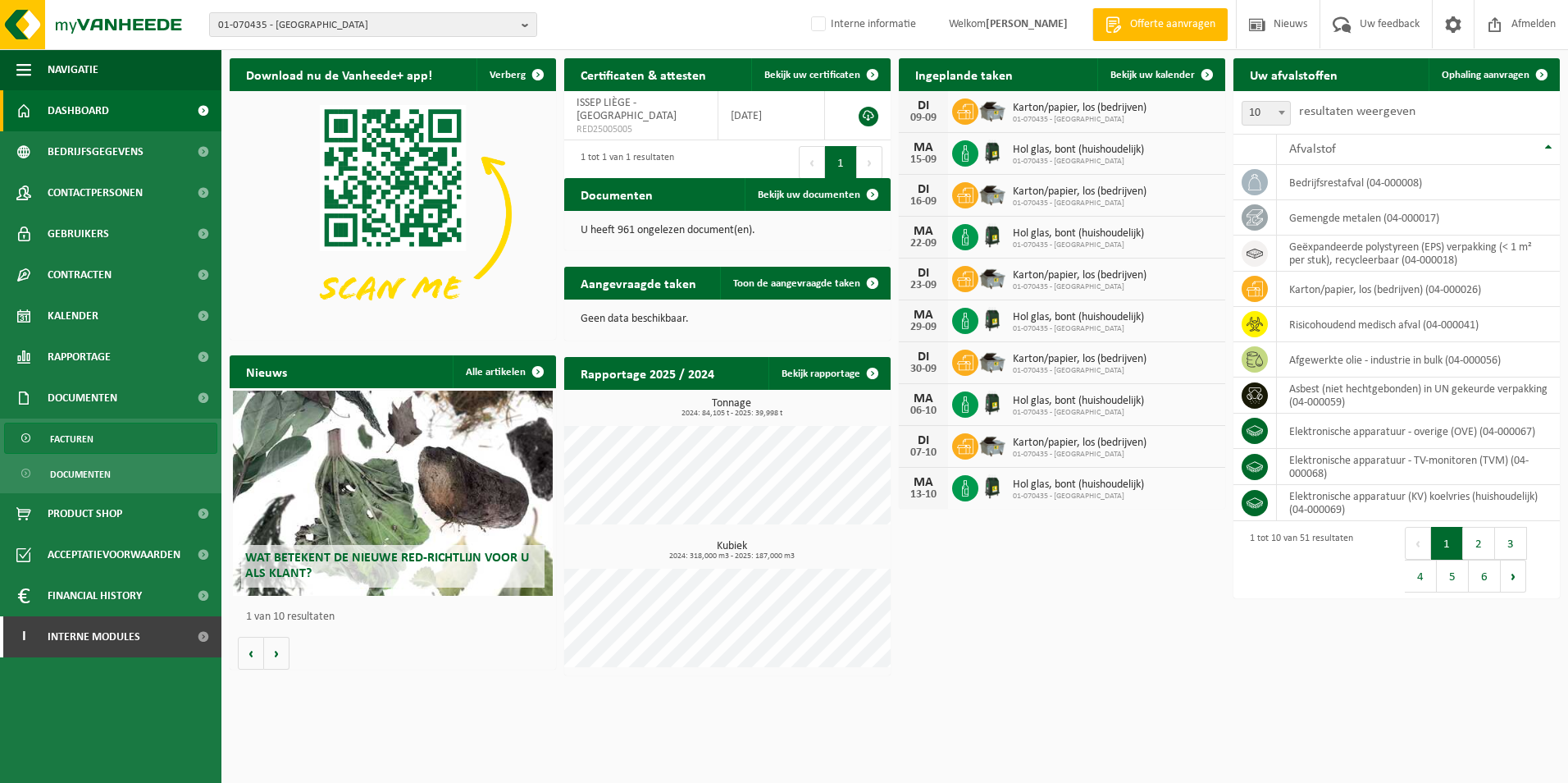
click at [85, 444] on span "Facturen" at bounding box center [71, 439] width 43 height 31
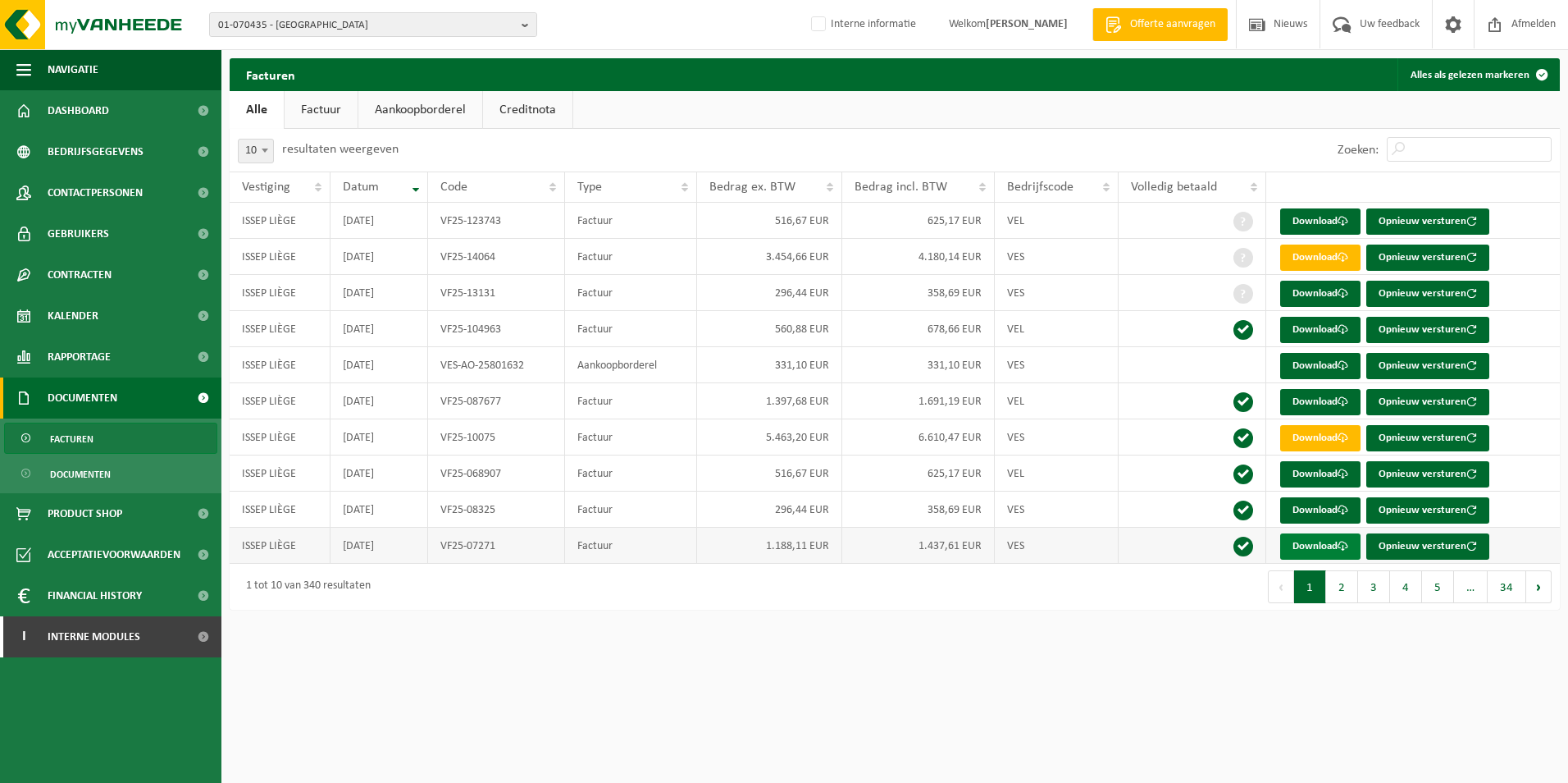
click at [1312, 543] on link "Download" at bounding box center [1319, 546] width 80 height 26
click at [1338, 590] on button "2" at bounding box center [1342, 587] width 32 height 33
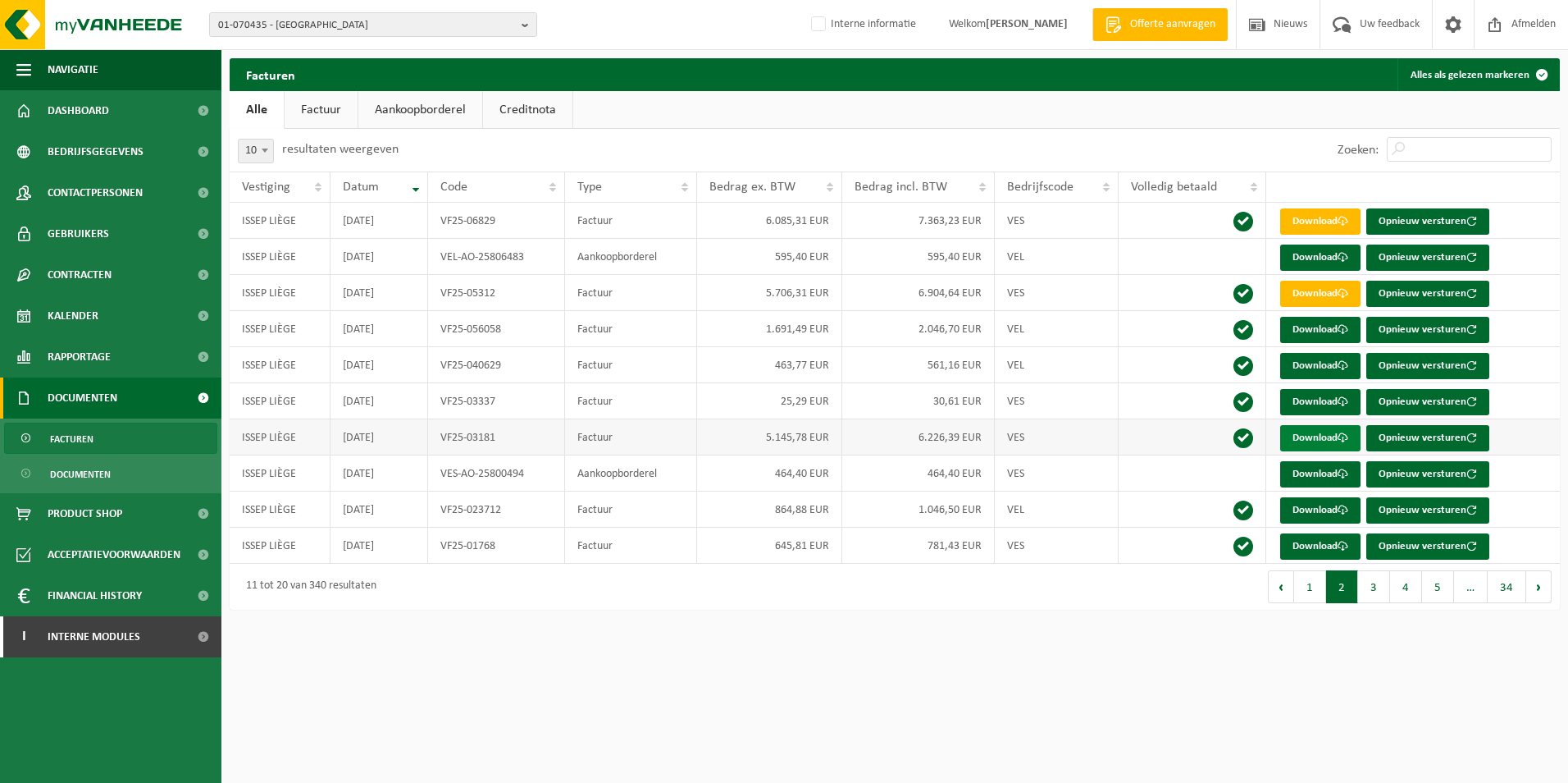
click at [1307, 435] on link "Download" at bounding box center [1319, 438] width 80 height 26
click at [1314, 547] on link "Download" at bounding box center [1319, 546] width 80 height 26
click at [1308, 591] on button "1" at bounding box center [1309, 587] width 32 height 33
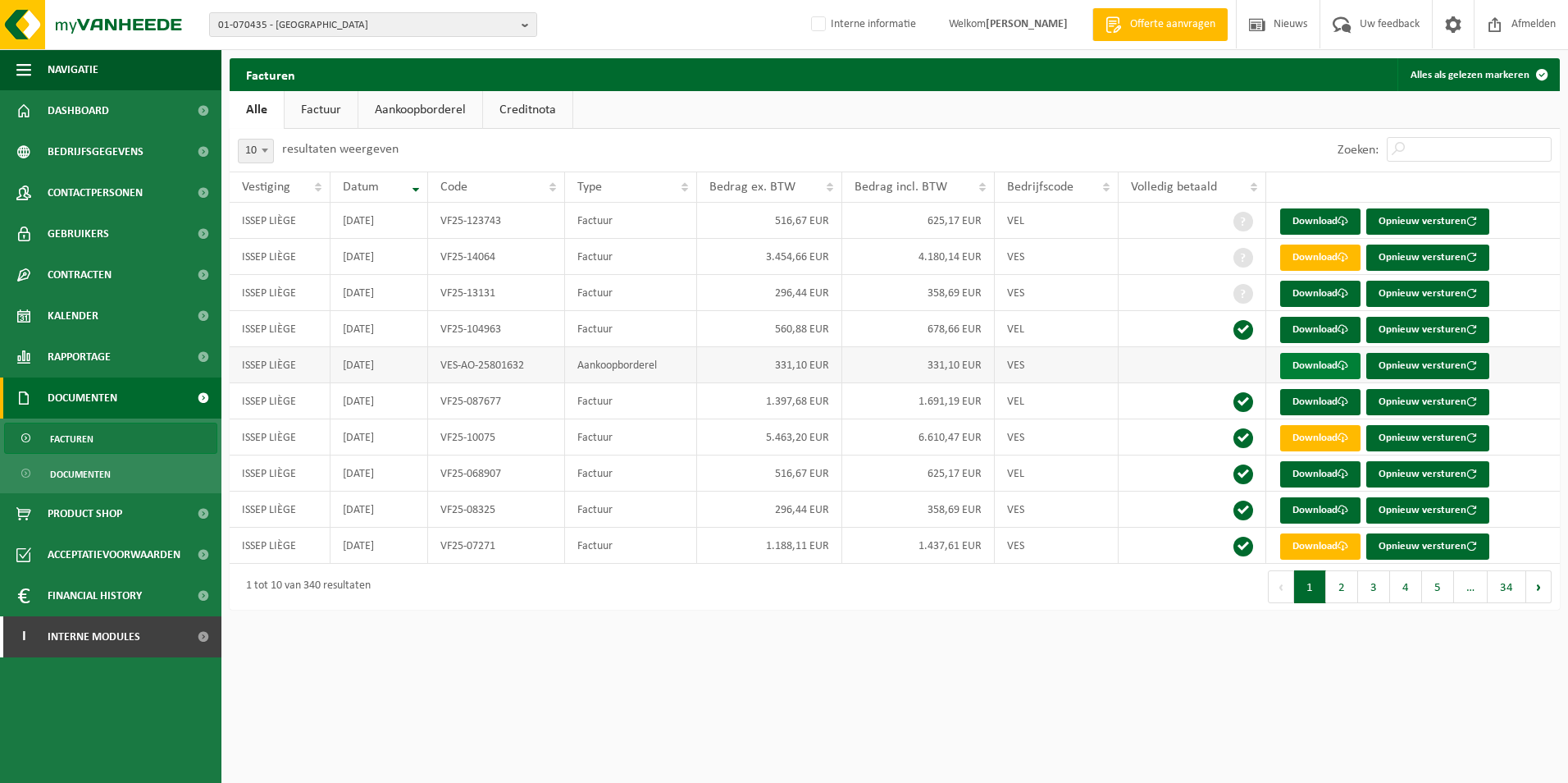
click at [1322, 368] on link "Download" at bounding box center [1319, 366] width 80 height 26
click at [1323, 292] on link "Download" at bounding box center [1319, 294] width 80 height 26
click at [1303, 506] on link "Download" at bounding box center [1319, 510] width 80 height 26
click at [1326, 549] on link "Download" at bounding box center [1319, 546] width 80 height 26
click at [1321, 442] on link "Download" at bounding box center [1319, 438] width 80 height 26
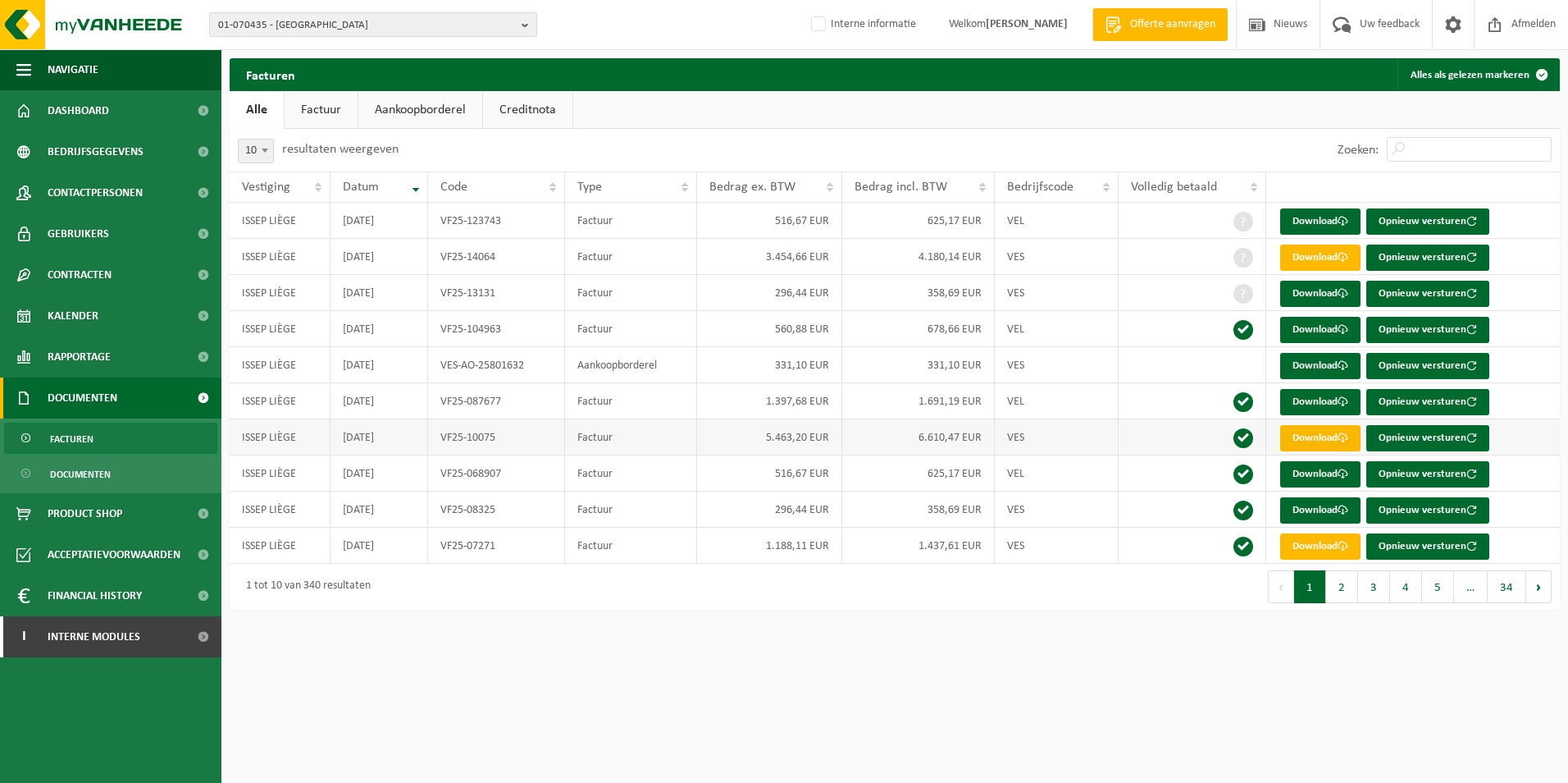
click at [1321, 442] on link "Download" at bounding box center [1319, 438] width 80 height 26
click at [1322, 251] on link "Download" at bounding box center [1319, 257] width 80 height 26
click at [1322, 298] on link "Download" at bounding box center [1319, 294] width 80 height 26
click at [1339, 595] on button "2" at bounding box center [1342, 587] width 32 height 33
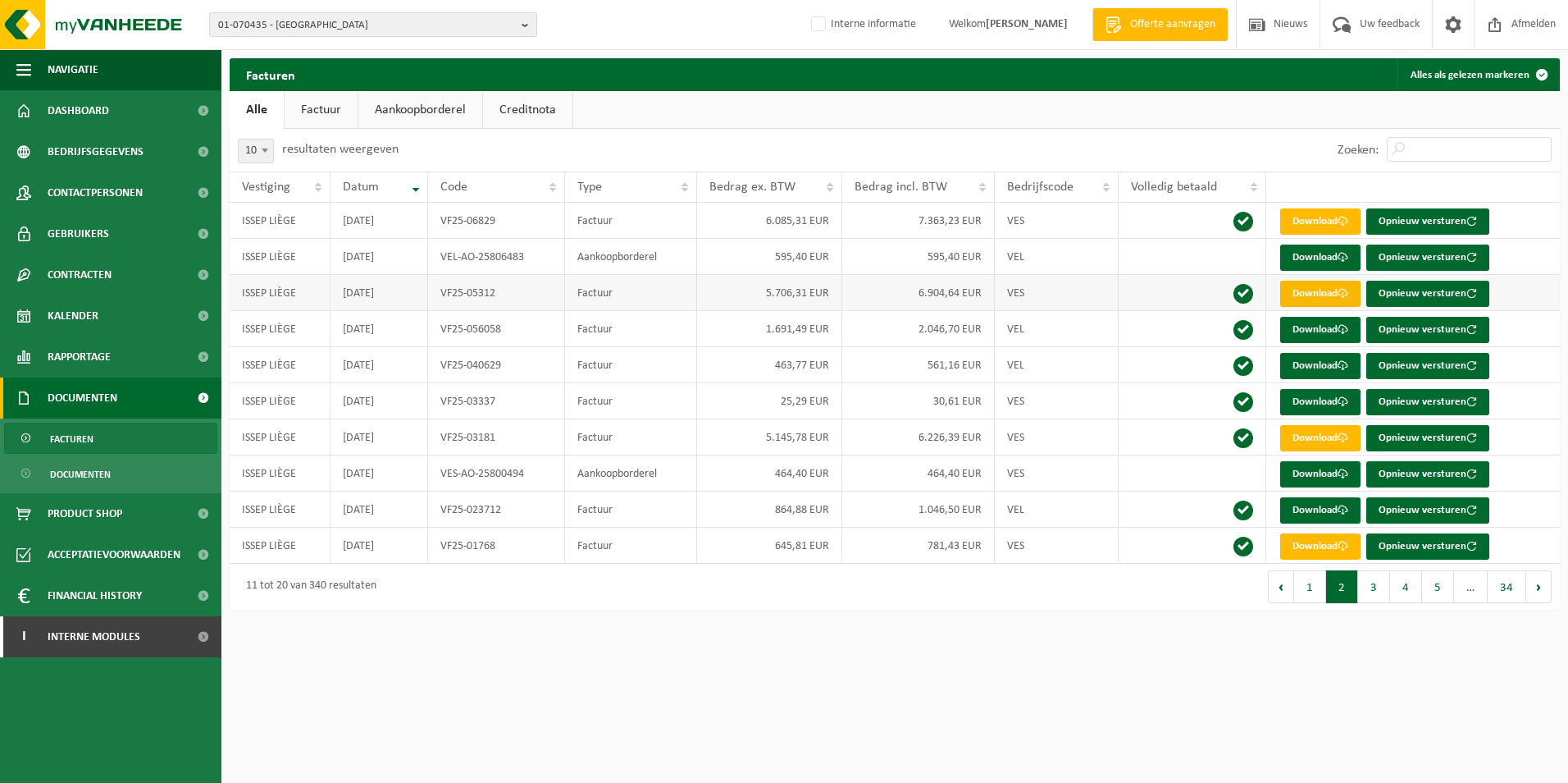
click at [1324, 288] on link "Download" at bounding box center [1319, 294] width 80 height 26
